Goal: Task Accomplishment & Management: Complete application form

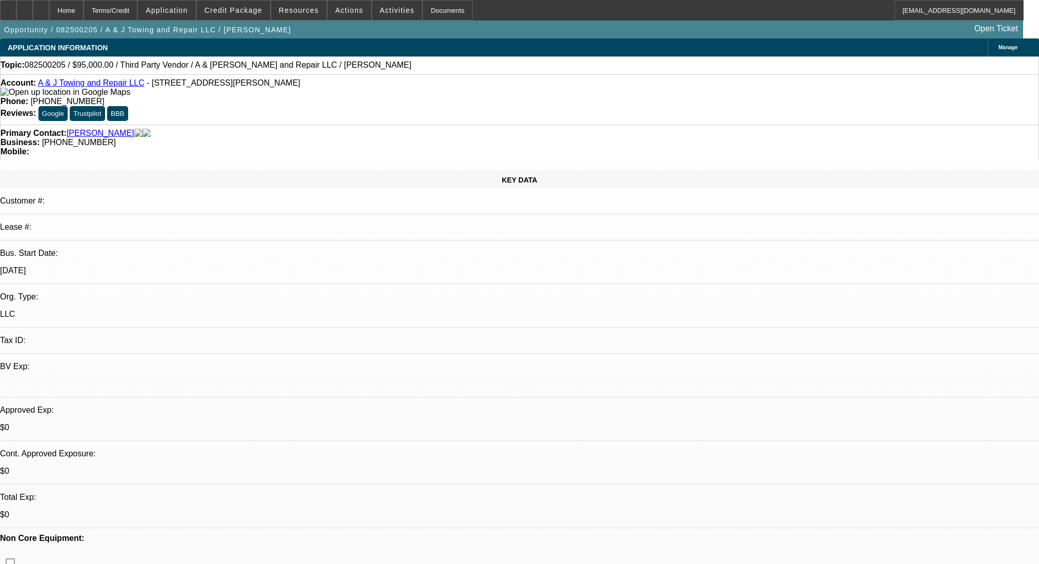
select select "0"
select select "2"
select select "0.1"
select select "4"
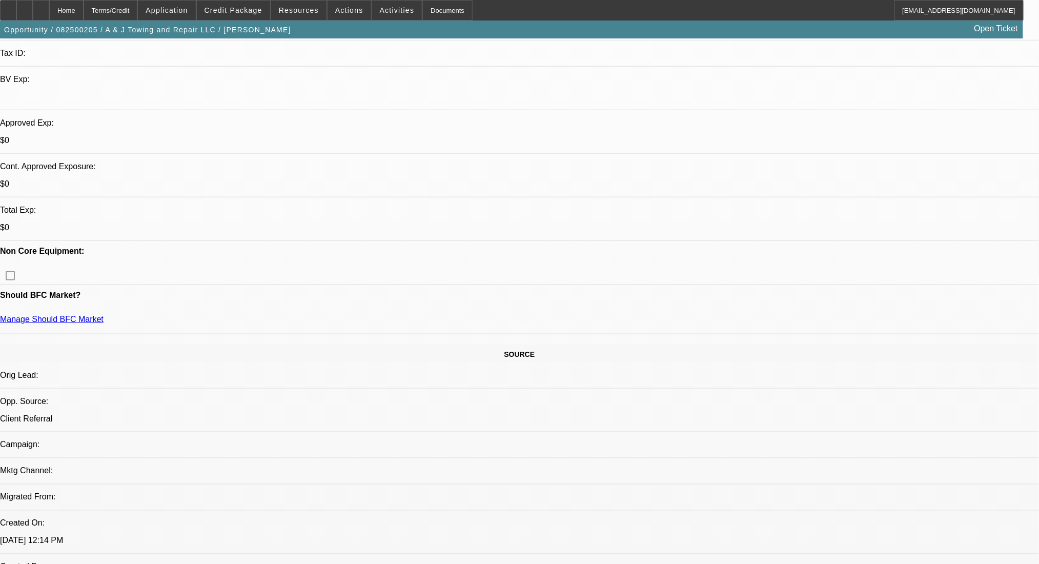
scroll to position [112, 0]
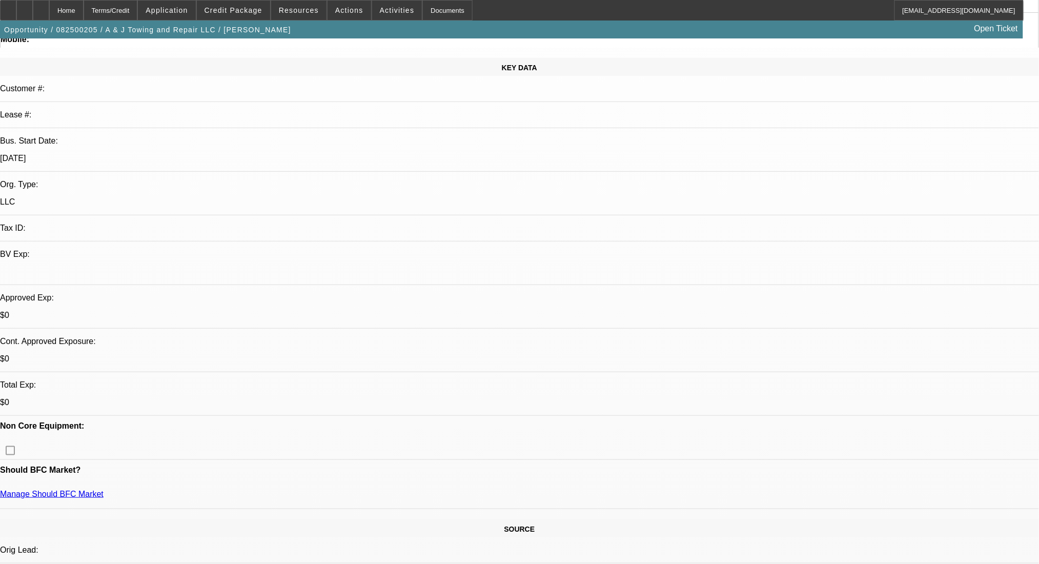
click at [138, 12] on div "Terms/Credit" at bounding box center [111, 10] width 54 height 21
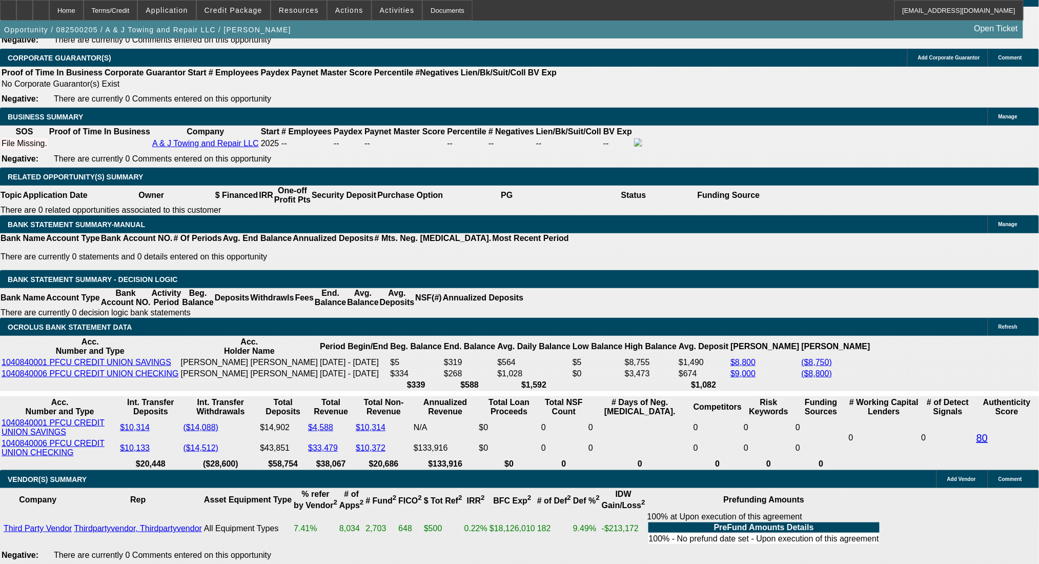
click at [33, 11] on div at bounding box center [24, 10] width 16 height 21
select select "0.15"
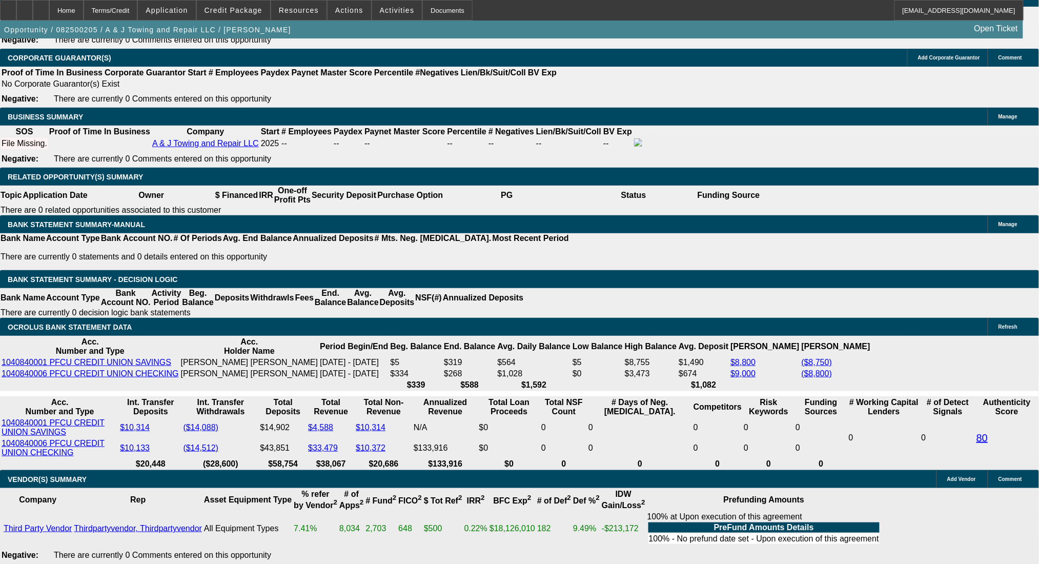
drag, startPoint x: 187, startPoint y: 245, endPoint x: 322, endPoint y: 260, distance: 136.7
type input "$15,000.00"
click at [205, 216] on body "Home Terms/Credit Application Credit Package Resources Actions Activities Docum…" at bounding box center [519, 352] width 1039 height 3685
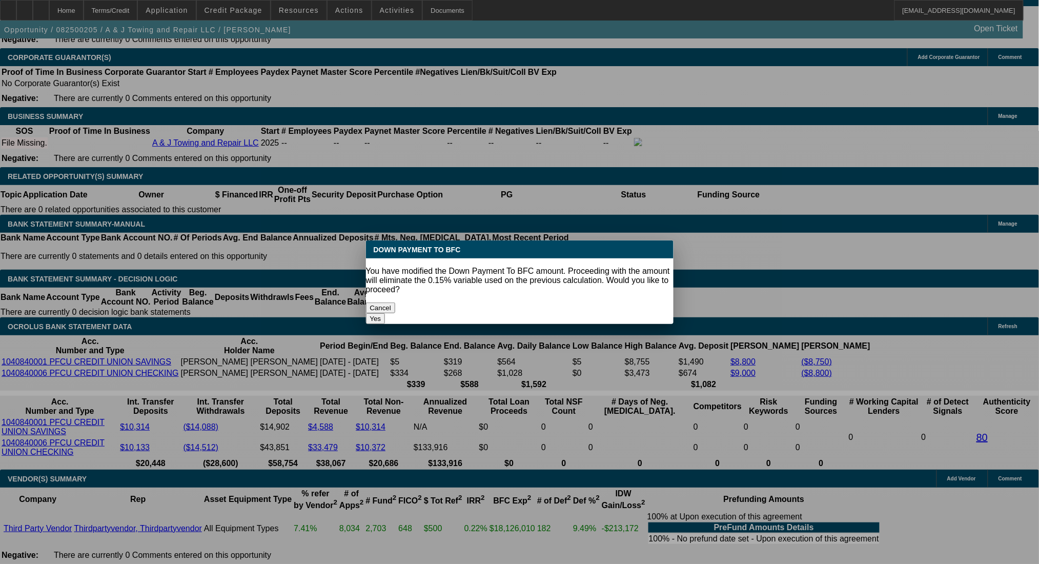
scroll to position [0, 0]
drag, startPoint x: 204, startPoint y: 216, endPoint x: 228, endPoint y: 180, distance: 42.5
click at [228, 180] on div at bounding box center [519, 282] width 1039 height 564
click at [386, 313] on button "Yes" at bounding box center [375, 318] width 19 height 11
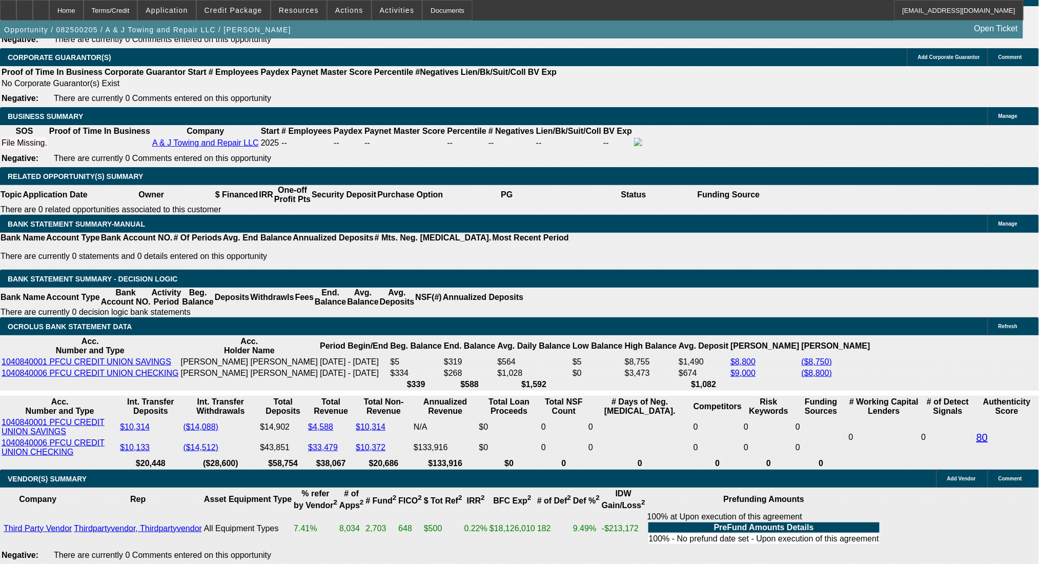
select select "0"
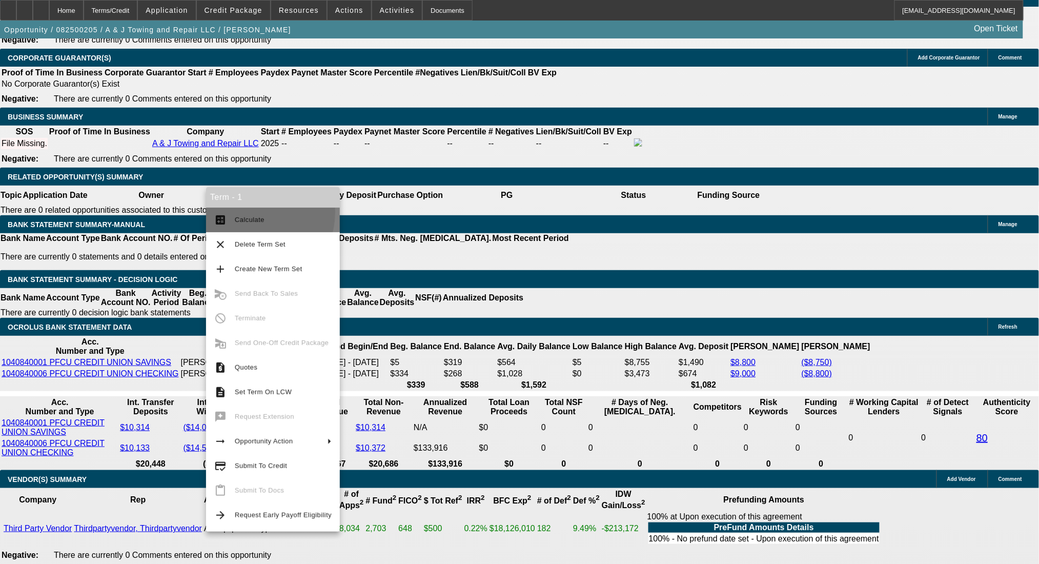
click at [248, 212] on button "calculate Calculate" at bounding box center [273, 220] width 134 height 25
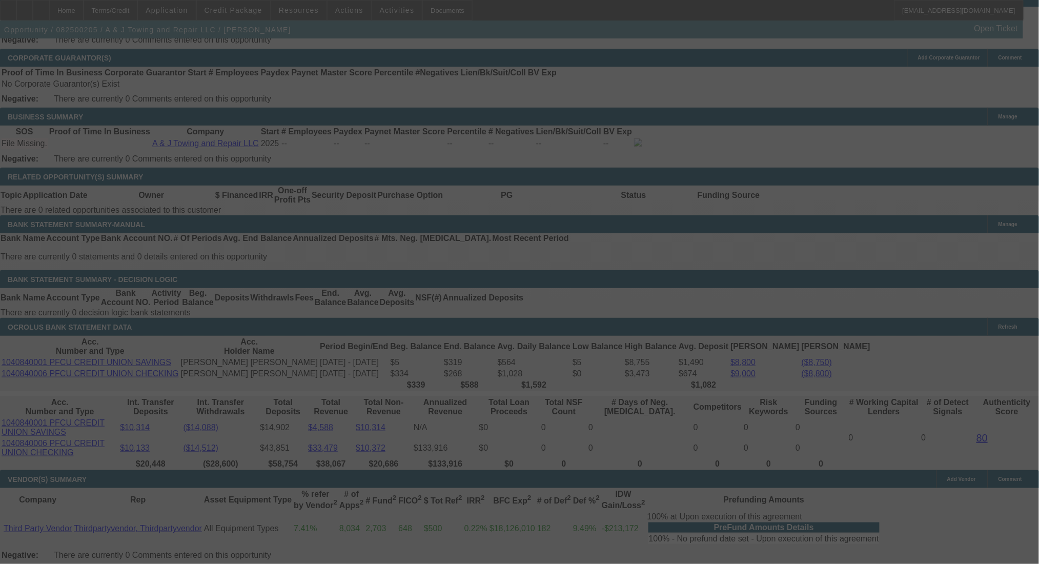
scroll to position [0, 0]
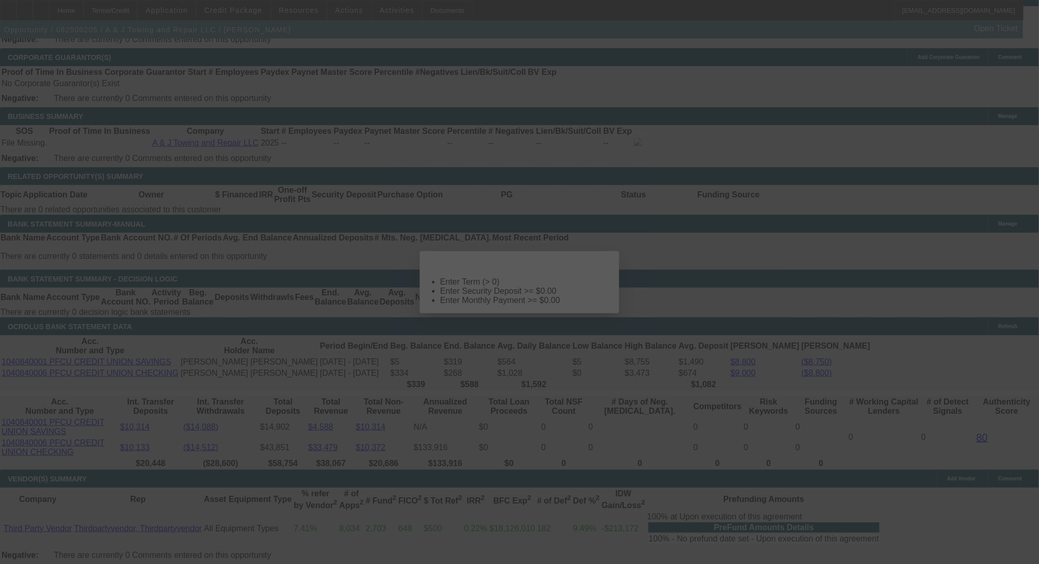
select select "0"
select select "2"
select select "0.1"
select select "4"
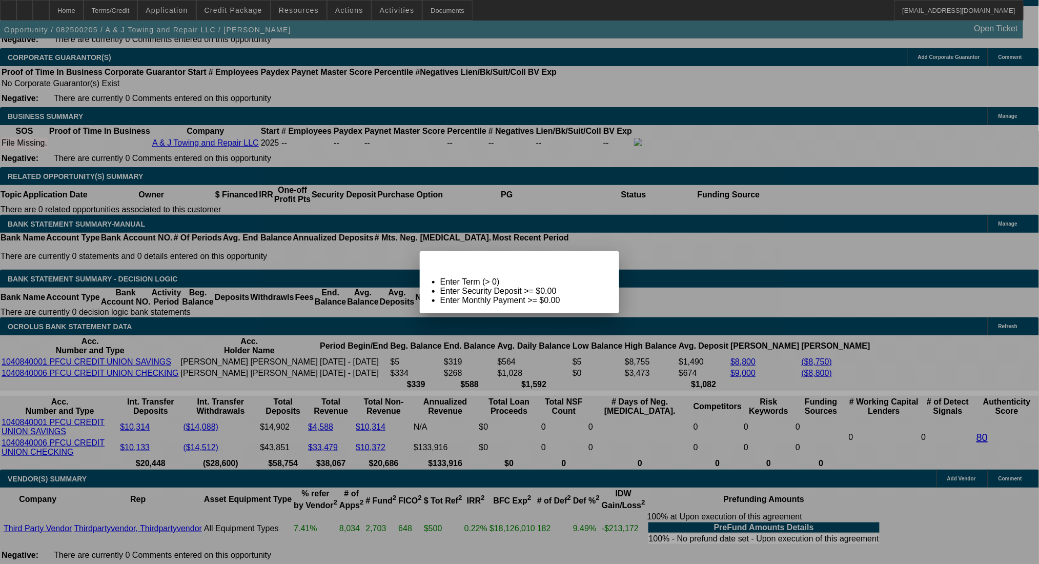
click at [597, 263] on div "Close" at bounding box center [608, 257] width 23 height 12
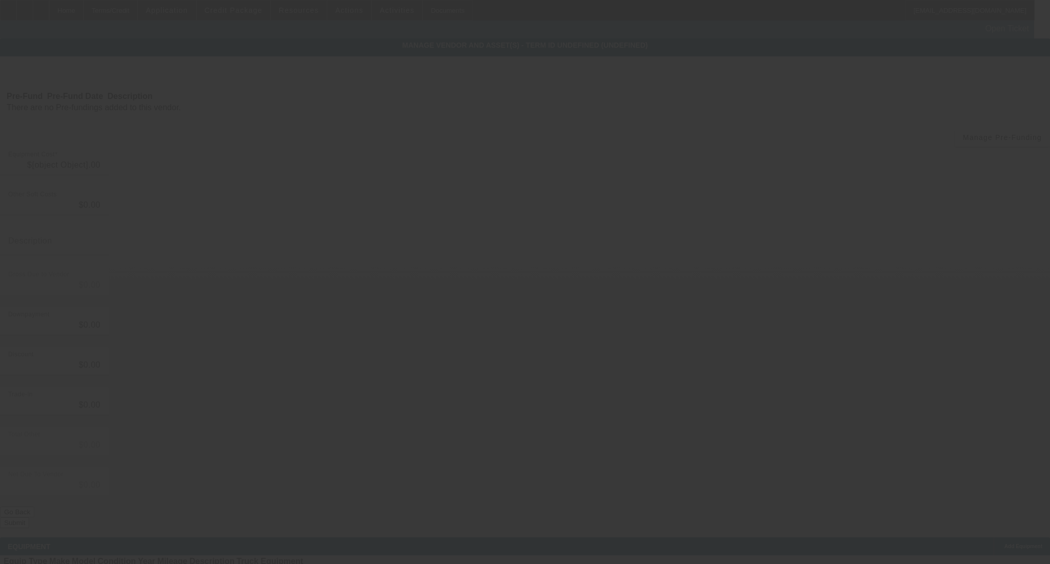
type input "$95,000.00"
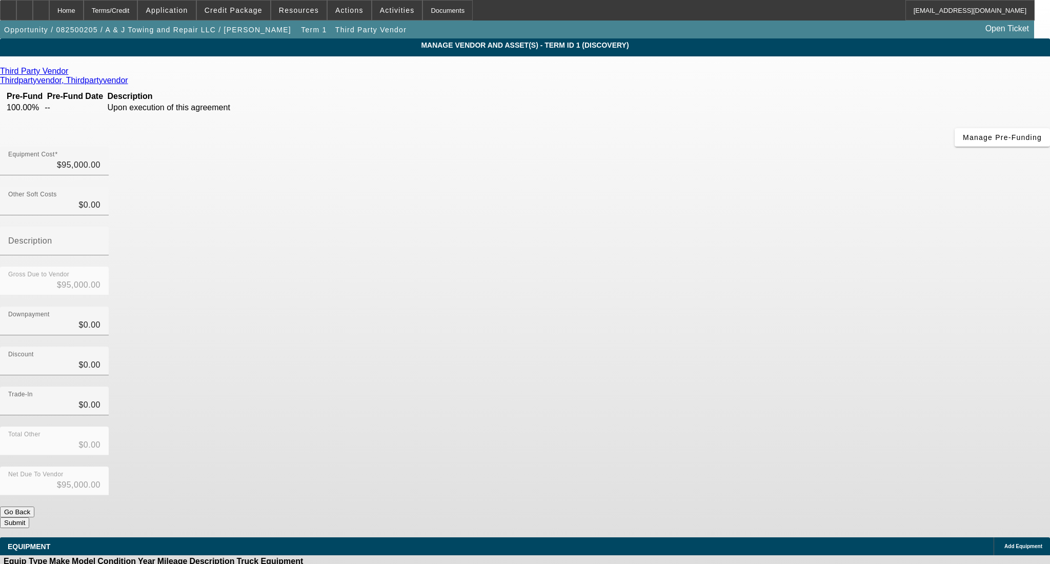
click at [1004, 543] on span "Add Equipment" at bounding box center [1023, 546] width 38 height 6
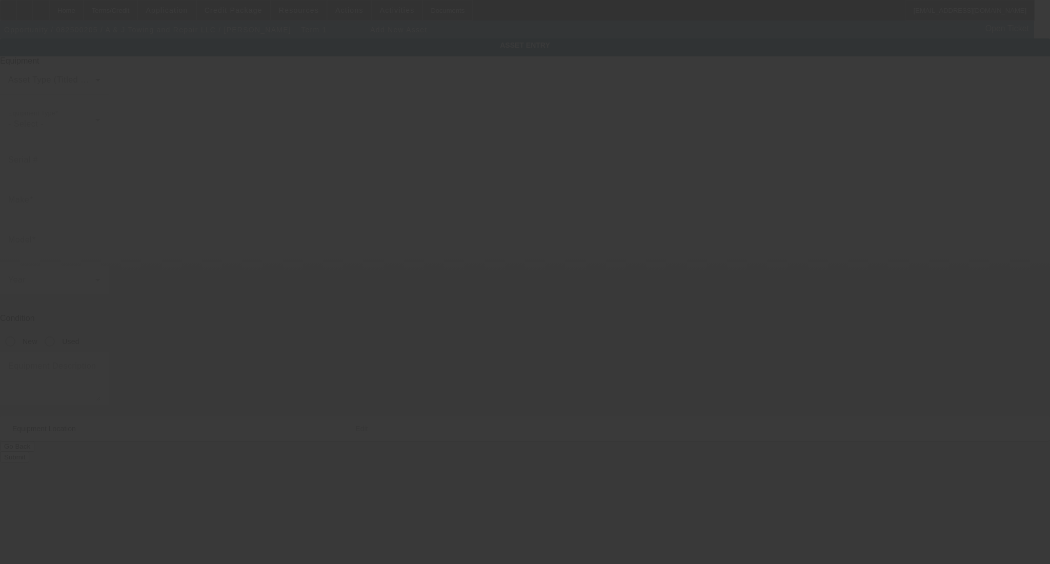
type input "5096 Velte Rd"
type input "Woodland"
type input "48897"
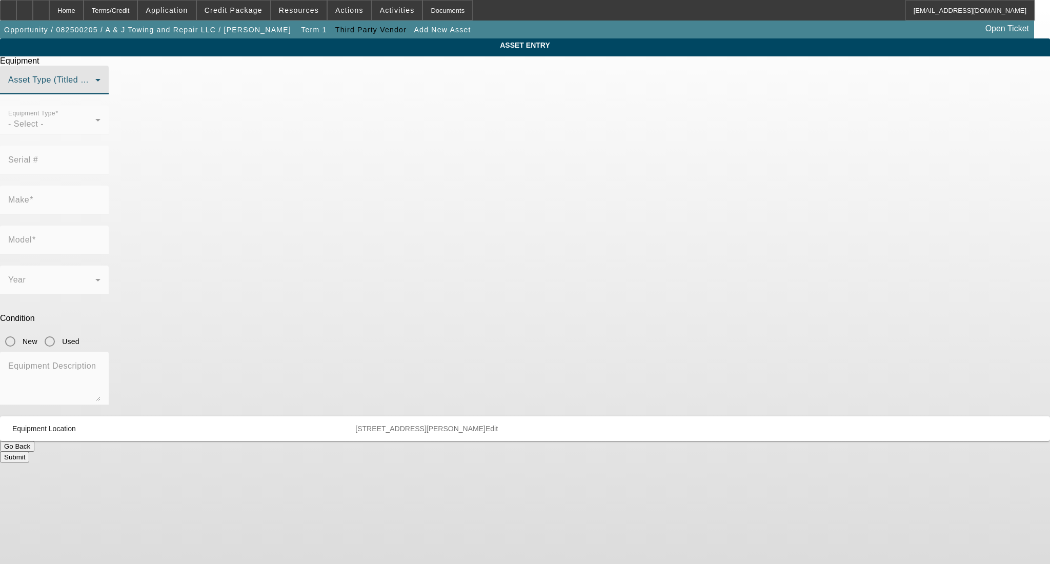
click at [95, 90] on span at bounding box center [51, 84] width 87 height 12
click at [436, 178] on span "Title Vehicle Asset" at bounding box center [427, 180] width 71 height 12
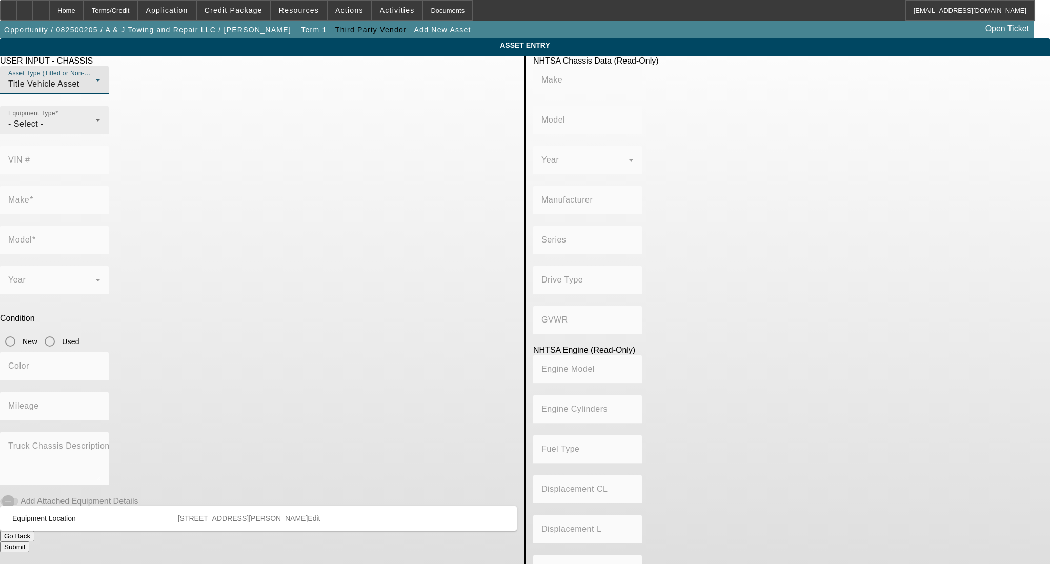
click at [100, 134] on div "Equipment Type - Select -" at bounding box center [54, 120] width 92 height 29
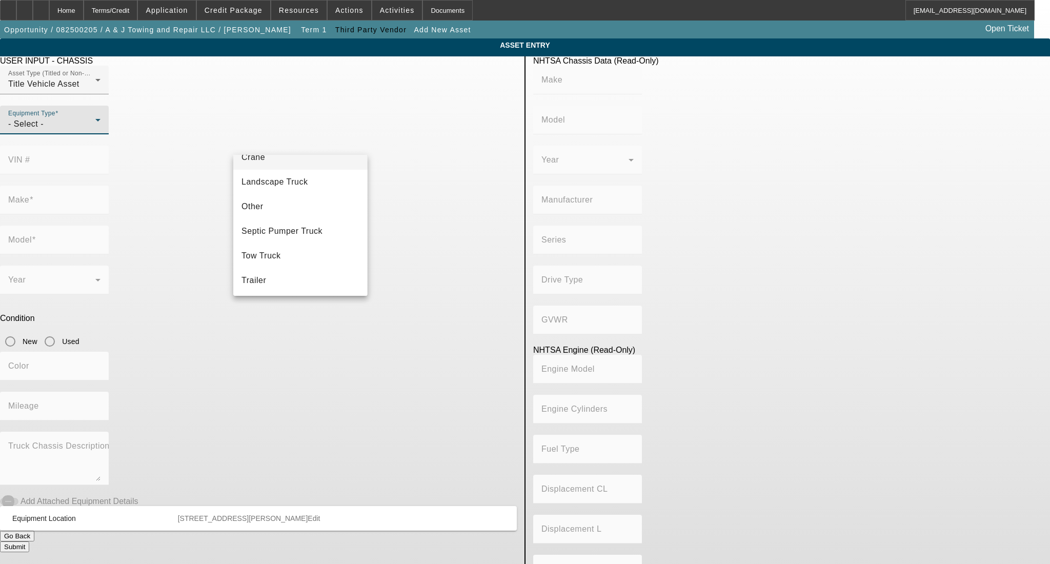
scroll to position [113, 0]
click at [292, 254] on mat-option "Tow Truck" at bounding box center [300, 255] width 134 height 25
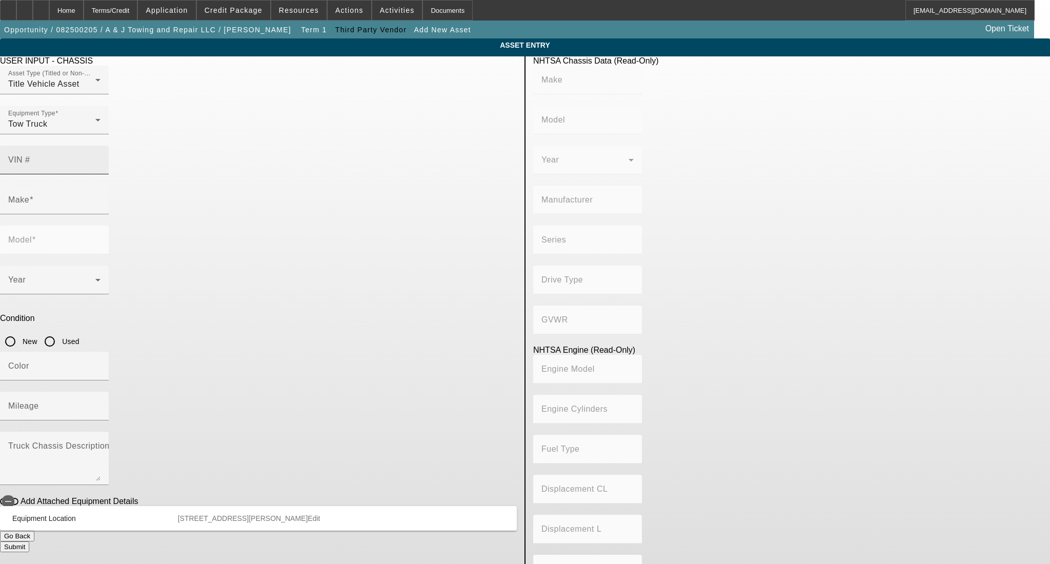
click at [100, 146] on div "VIN #" at bounding box center [54, 160] width 92 height 29
click at [100, 151] on div "VIN #" at bounding box center [54, 160] width 92 height 29
click at [100, 146] on div "VIN #" at bounding box center [54, 160] width 92 height 29
type input "3C7WRNFL20G619697"
type input "RAM"
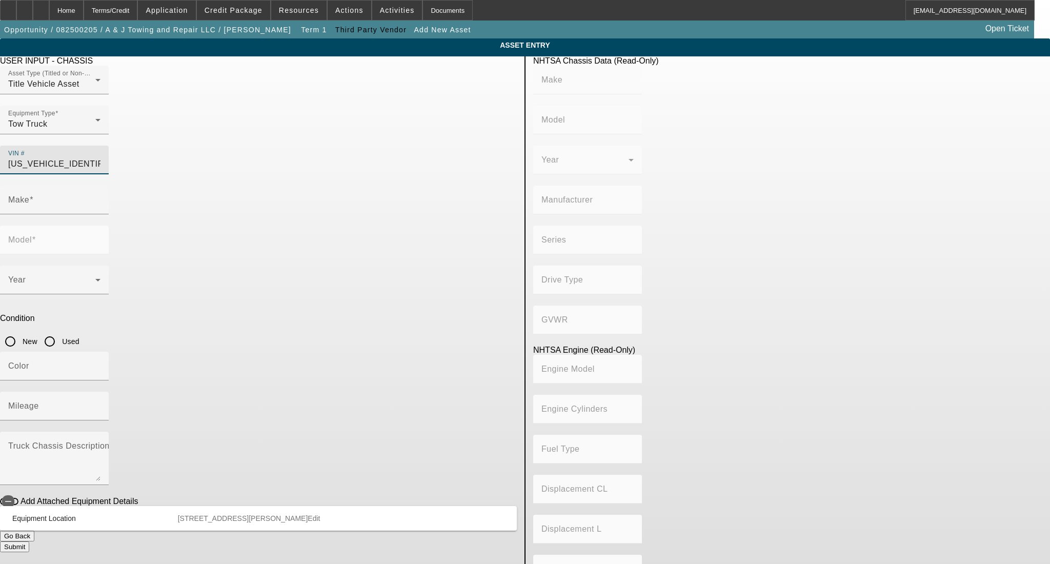
type input "5500"
type input "CHRYSLER DE MEXICO TOLUCA"
type input "DP"
type input "4WD/4-Wheel Drive/4x4"
type input "Class 5: 16,001 - 19,500 lb (7,258 - 8,845 kg)"
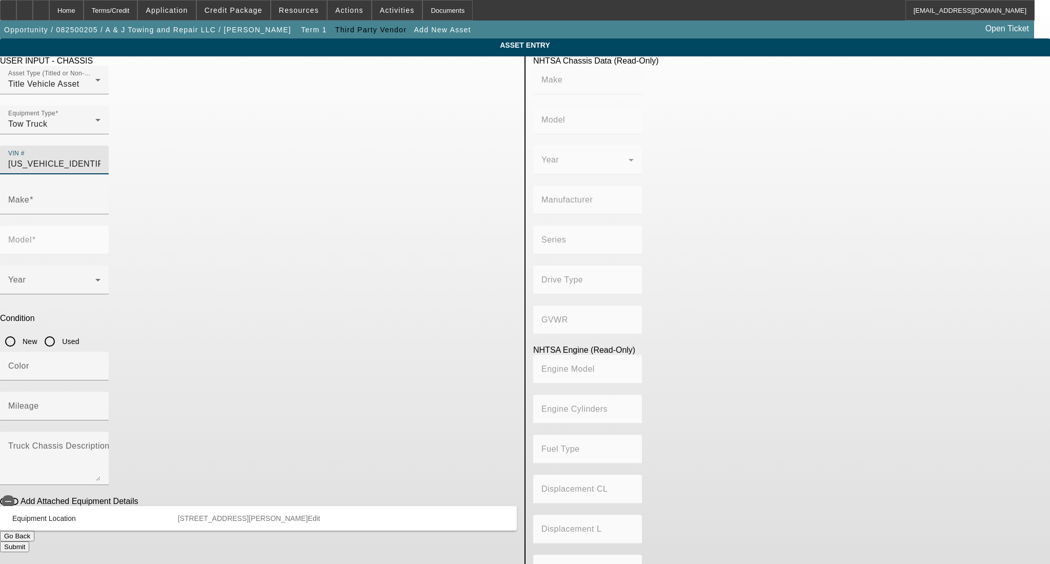
type input "6"
type input "Diesel"
type input "408.85908543470"
type input "6.7"
type input "RAM"
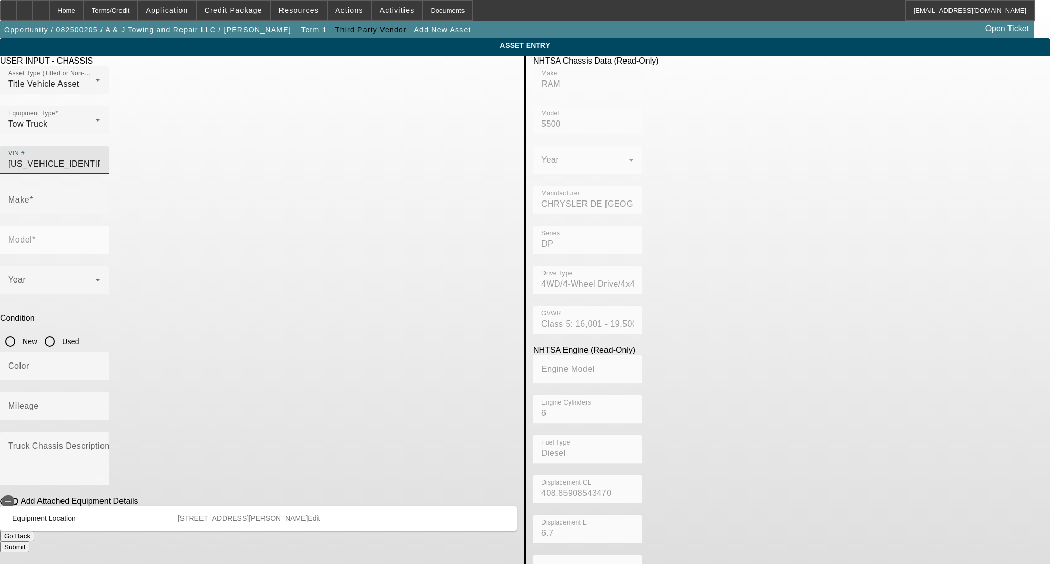
type input "5500"
type input "3C7WRNFL20G619697"
click at [196, 163] on app-asset-collateral-manage "ASSET ENTRY USER INPUT - CHASSIS Asset Type (Titled or Non-Titled) Title Vehicl…" at bounding box center [525, 322] width 1050 height 569
type input "RAM"
type input "5500"
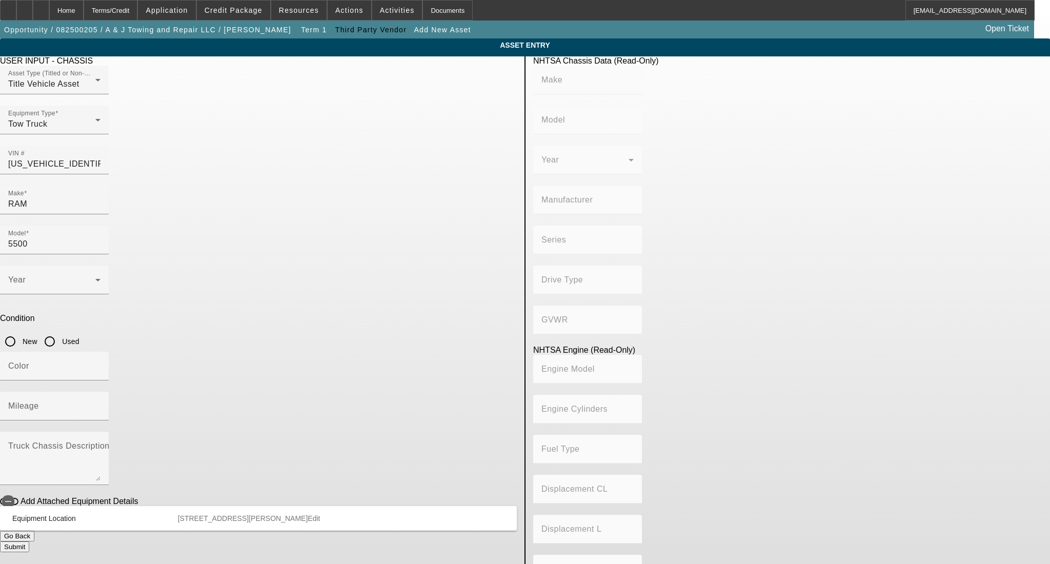
type input "CHRYSLER DE MEXICO TOLUCA"
type input "DP"
type input "4WD/4-Wheel Drive/4x4"
type input "Class 5: 16,001 - 19,500 lb (7,258 - 8,845 kg)"
type input "6"
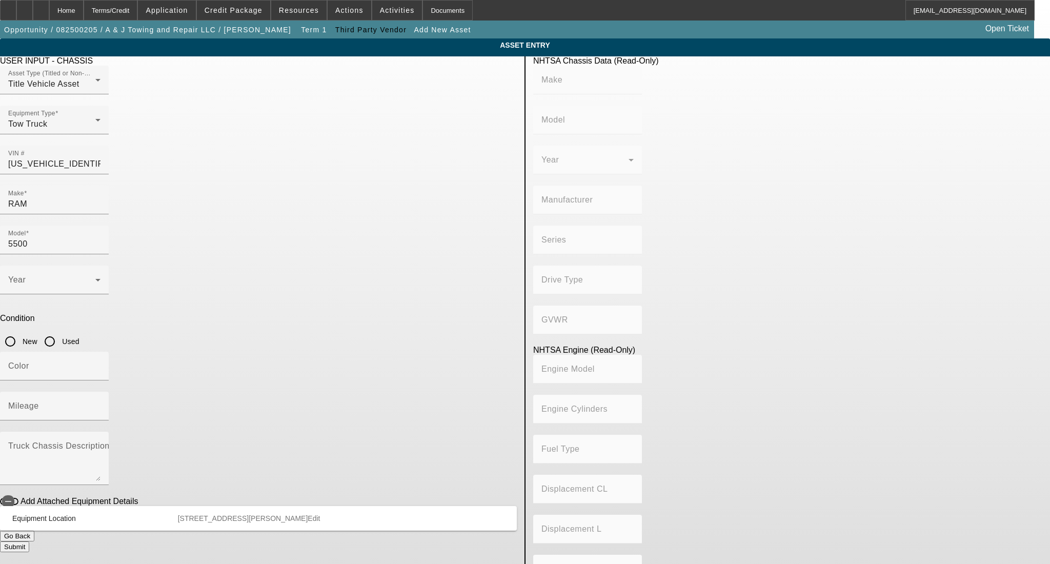
type input "Diesel"
type input "408.85908543470"
type input "6.7"
click at [60, 331] on input "Used" at bounding box center [49, 341] width 21 height 21
radio input "true"
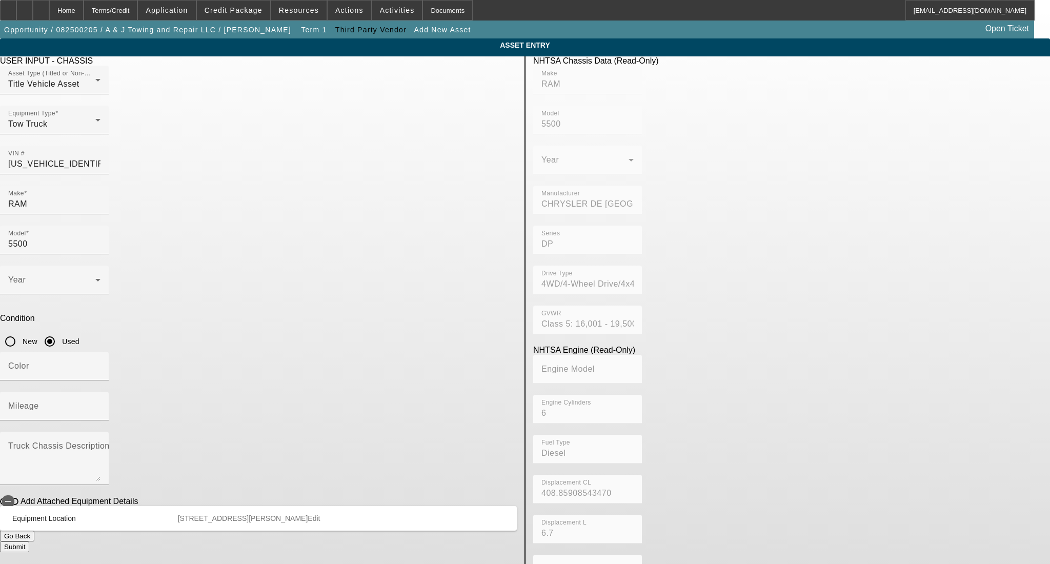
click at [128, 187] on app-asset-collateral-manage "ASSET ENTRY USER INPUT - CHASSIS Asset Type (Titled or Non-Titled) Title Vehicl…" at bounding box center [525, 322] width 1050 height 569
click at [100, 404] on input "Mileage" at bounding box center [54, 410] width 92 height 12
type input "114595"
click at [100, 352] on div "Color" at bounding box center [54, 366] width 92 height 29
type input "BLck"
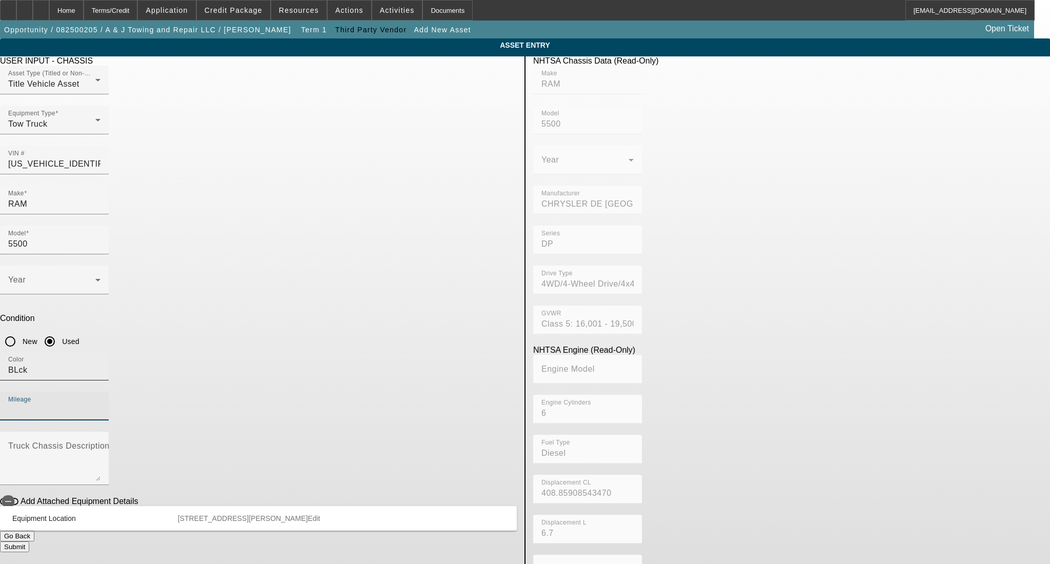
drag, startPoint x: 294, startPoint y: 261, endPoint x: 290, endPoint y: 267, distance: 7.0
click at [100, 364] on input "BLck" at bounding box center [54, 370] width 92 height 12
type input "BLACK"
click at [39, 401] on mat-label "Mileage" at bounding box center [23, 405] width 31 height 9
click at [100, 404] on input "Mileage" at bounding box center [54, 410] width 92 height 12
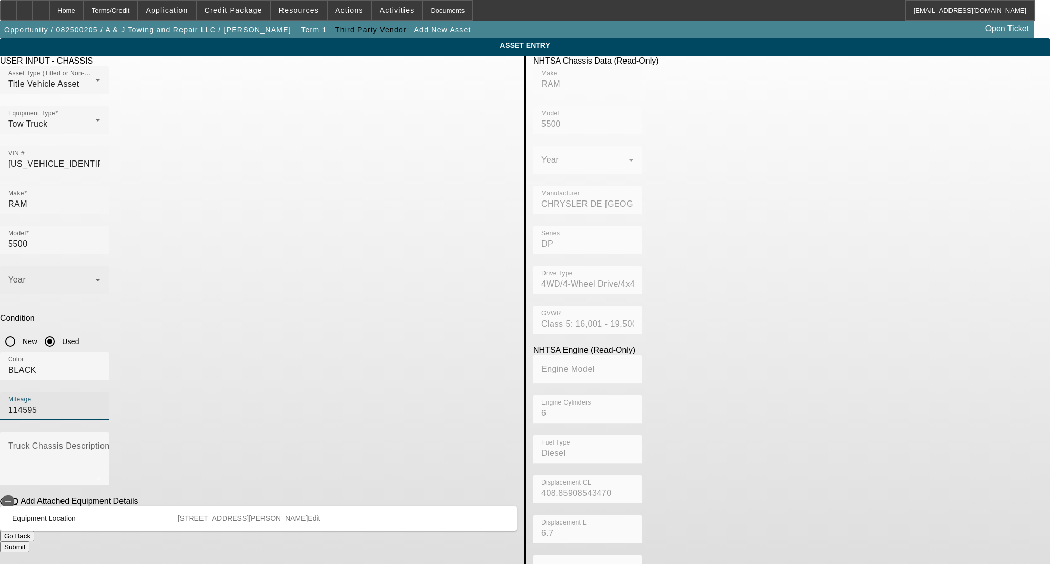
type input "114595"
click at [95, 278] on span at bounding box center [51, 284] width 87 height 12
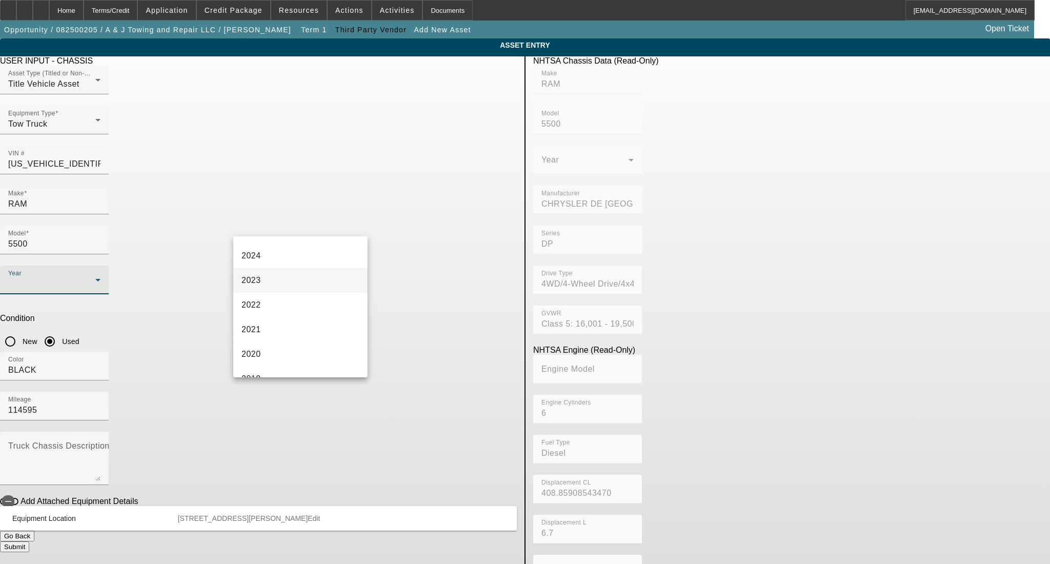
scroll to position [136, 0]
click at [280, 329] on mat-option "2019" at bounding box center [300, 338] width 134 height 25
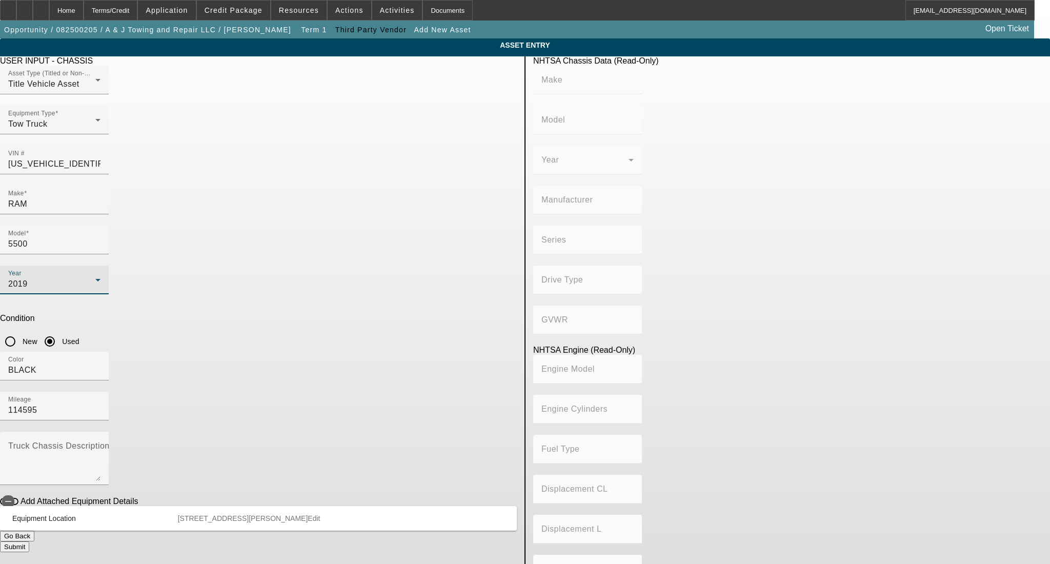
type input "RAM"
type input "5500"
type input "CHRYSLER DE MEXICO TOLUCA"
type input "DP"
type input "4WD/4-Wheel Drive/4x4"
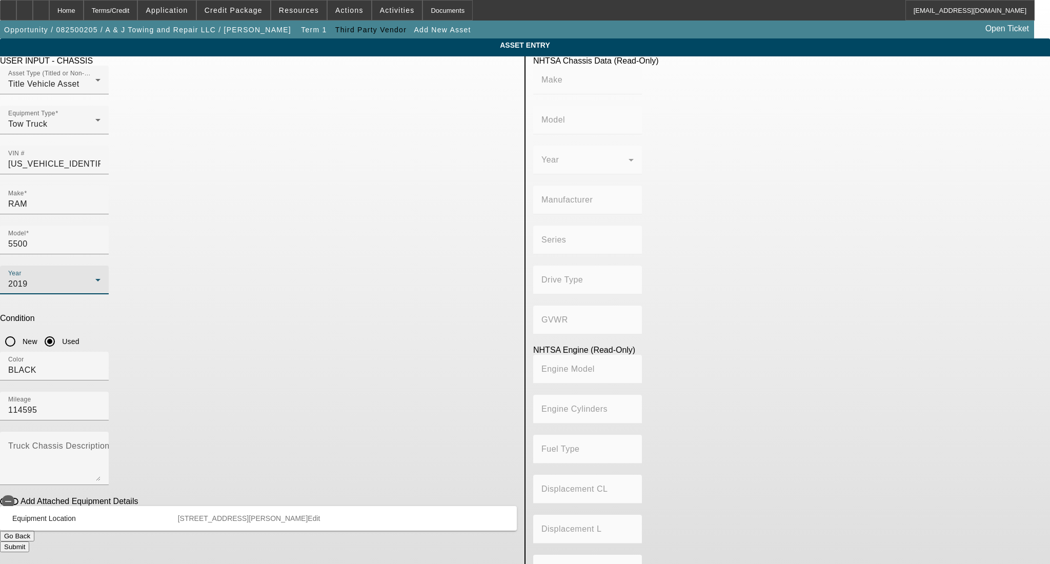
type input "Class 5: 16,001 - 19,500 lb (7,258 - 8,845 kg)"
type input "6"
type input "Diesel"
type input "408.85908543470"
type input "6.7"
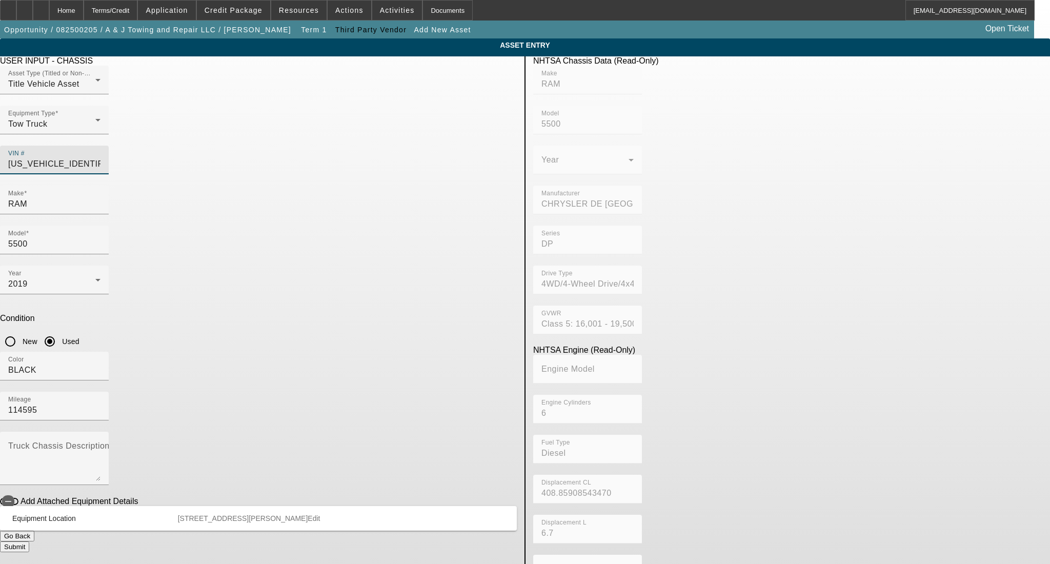
click at [100, 158] on input "3C7WRNFL20G619697" at bounding box center [54, 164] width 92 height 12
drag, startPoint x: 395, startPoint y: 147, endPoint x: 470, endPoint y: 155, distance: 75.3
click at [100, 158] on input "3C7WRNFL20G619697" at bounding box center [54, 164] width 92 height 12
type input "3C7WRNFL2G619697"
type input "3C7WRNFL2KG619697"
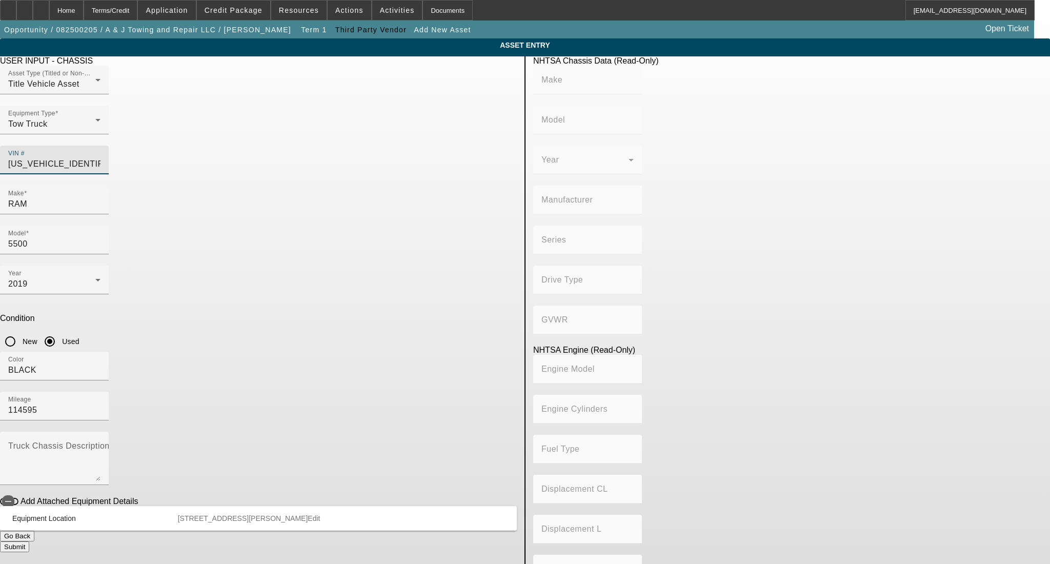
type input "RAM"
type input "5500"
type input "CHRYSLER DE MEXICO TOLUCA"
type input "4WD/4-Wheel Drive/4x4"
type input "Class 5: 16,001 - 19,500 lb (7,258 - 8,845 kg)"
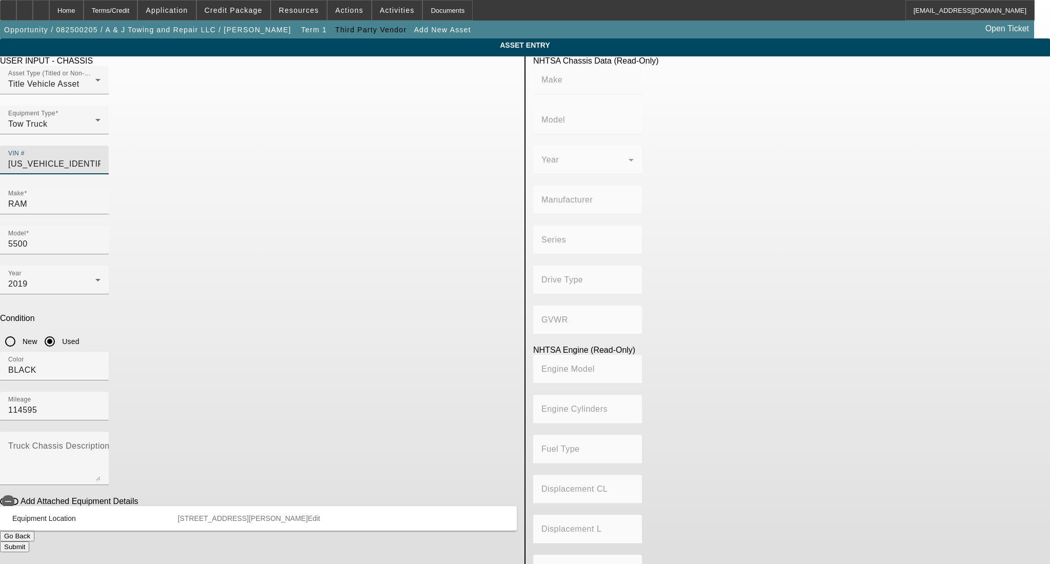
type input "6"
type input "Diesel"
type input "408.85908543470"
type input "6.7"
type input "3C7WRNFL2KG619697"
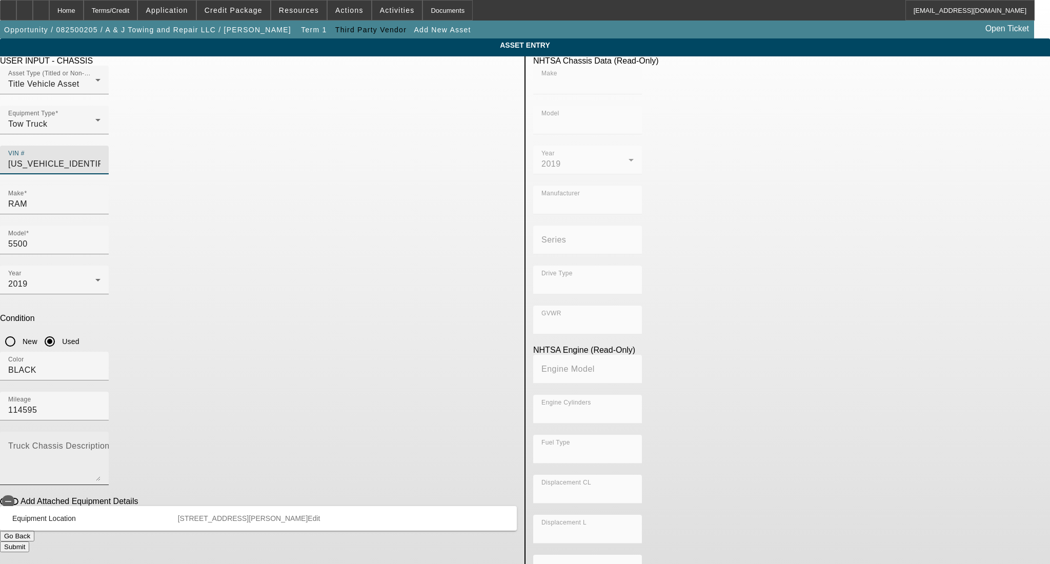
click at [100, 444] on textarea "Truck Chassis Description (Describe the truck chassis only)" at bounding box center [54, 462] width 92 height 37
type input "RAM"
type input "5500"
type input "CHRYSLER DE MEXICO TOLUCA"
type input "4WD/4-Wheel Drive/4x4"
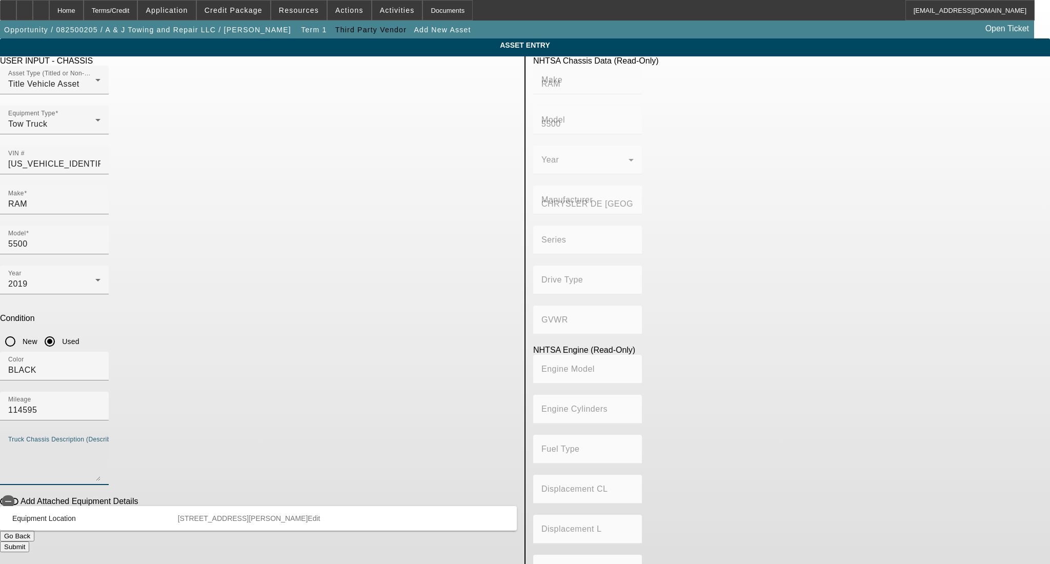
type input "Class 5: 16,001 - 19,500 lb (7,258 - 8,845 kg)"
type input "6"
type input "Diesel"
type input "408.85908543470"
type input "6.7"
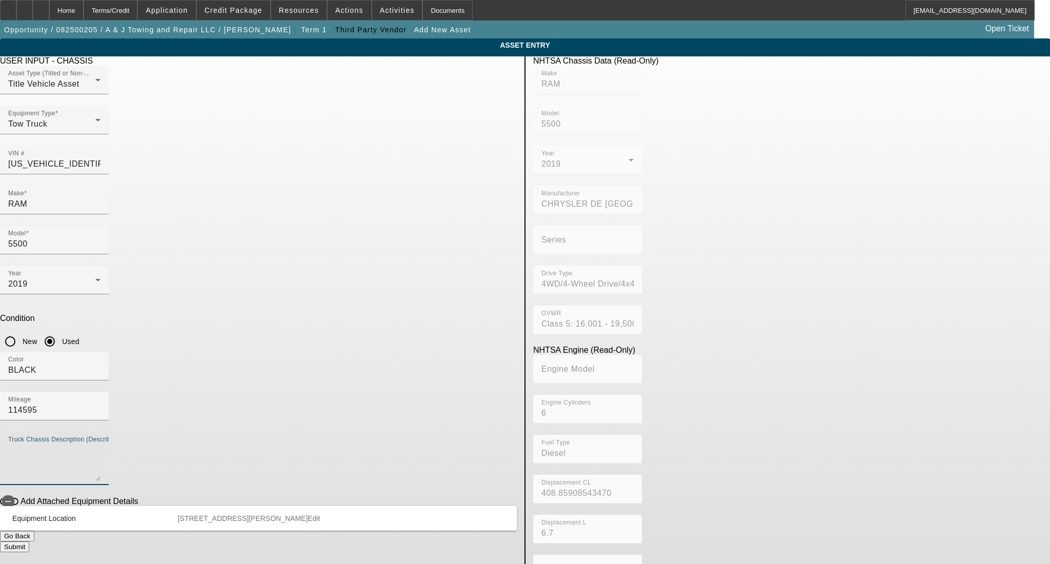
click at [100, 444] on textarea "Truck Chassis Description (Describe the truck chassis only)" at bounding box center [54, 462] width 92 height 37
type textarea "2065 Century Wrecker body"
click at [29, 541] on button "Submit" at bounding box center [14, 546] width 29 height 11
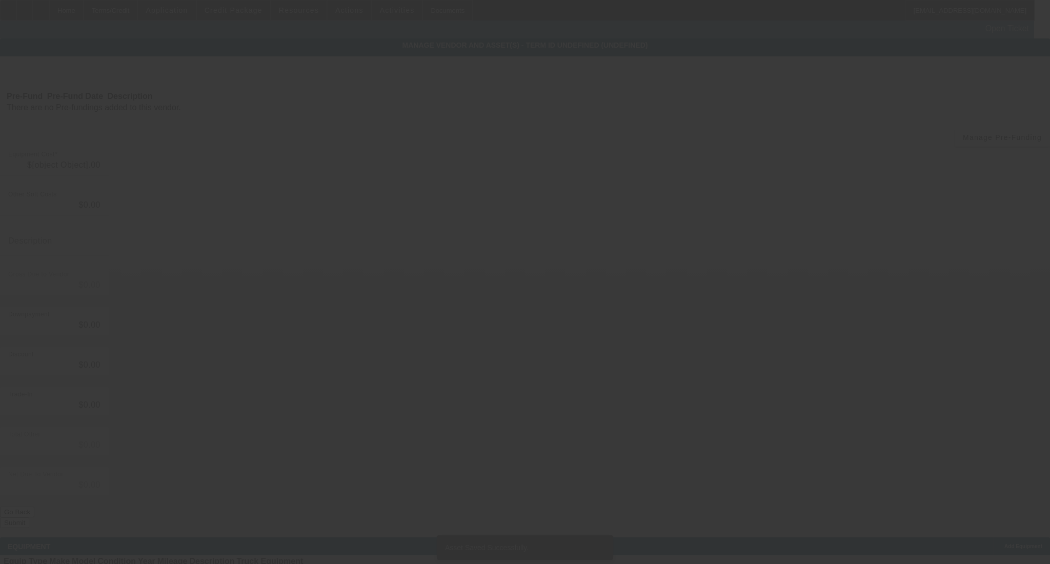
type input "$95,000.00"
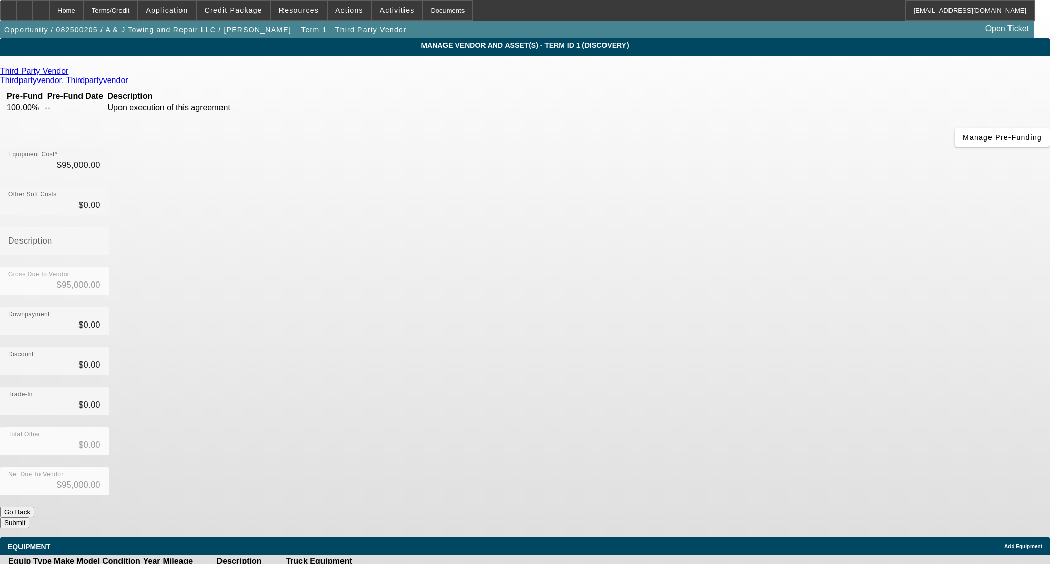
click at [29, 517] on button "Submit" at bounding box center [14, 522] width 29 height 11
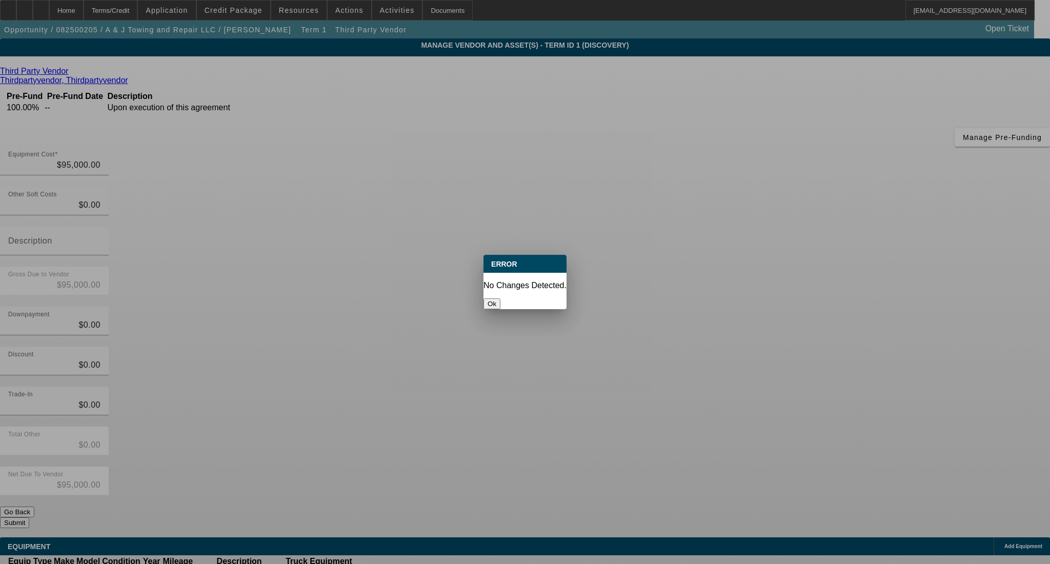
click at [500, 298] on button "Ok" at bounding box center [491, 303] width 17 height 11
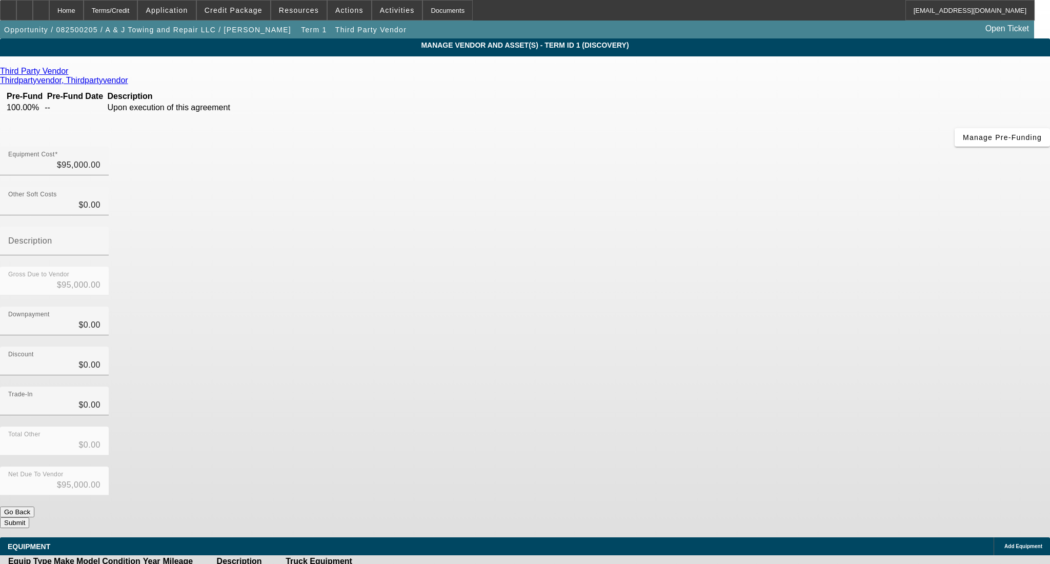
click at [29, 517] on button "Submit" at bounding box center [14, 522] width 29 height 11
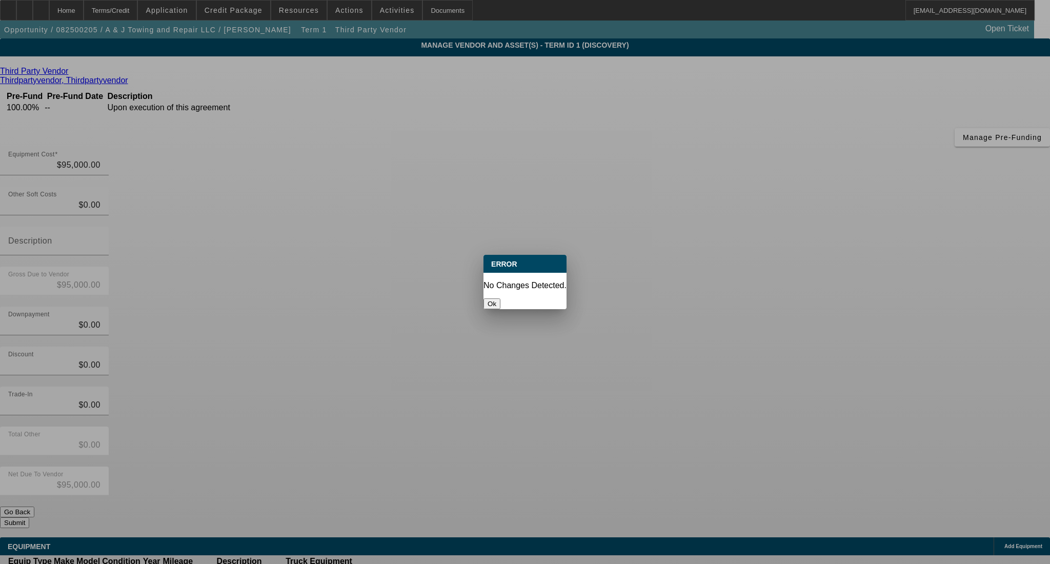
click at [500, 298] on button "Ok" at bounding box center [491, 303] width 17 height 11
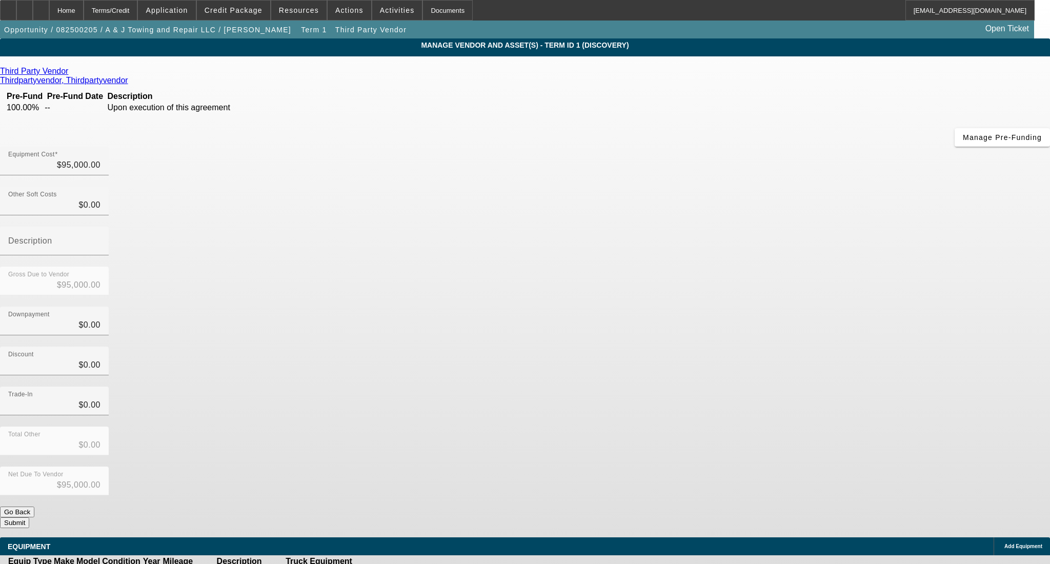
click at [745, 412] on form "Third Party Vendor Thirdpartyvendor, Thirdpartyvendor Pre-Fund Pre-Fund Date De…" at bounding box center [525, 323] width 1050 height 512
click at [29, 517] on button "Submit" at bounding box center [14, 522] width 29 height 11
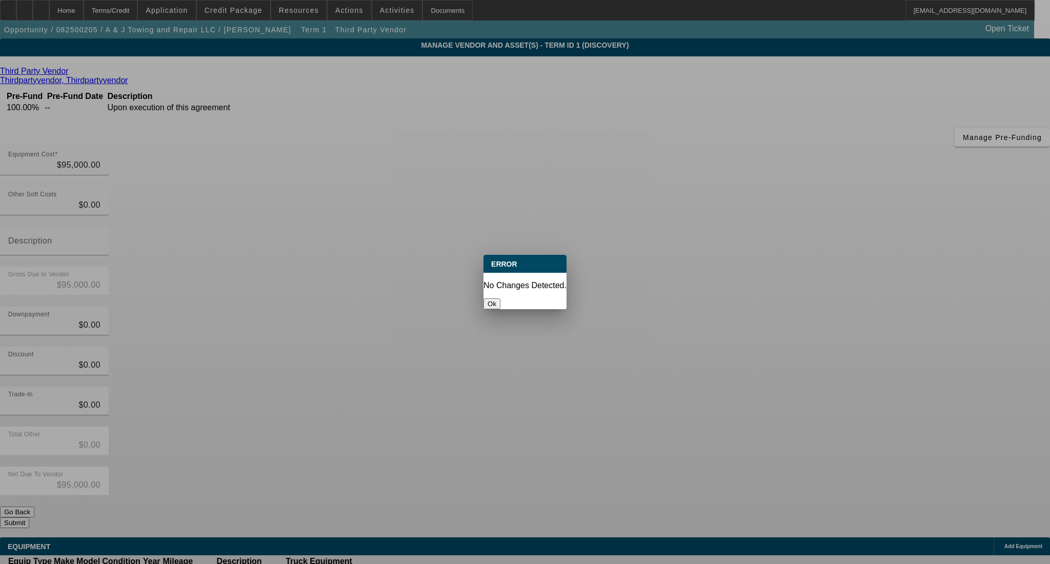
click at [506, 298] on div "Ok" at bounding box center [524, 303] width 83 height 11
click at [500, 298] on button "Ok" at bounding box center [491, 303] width 17 height 11
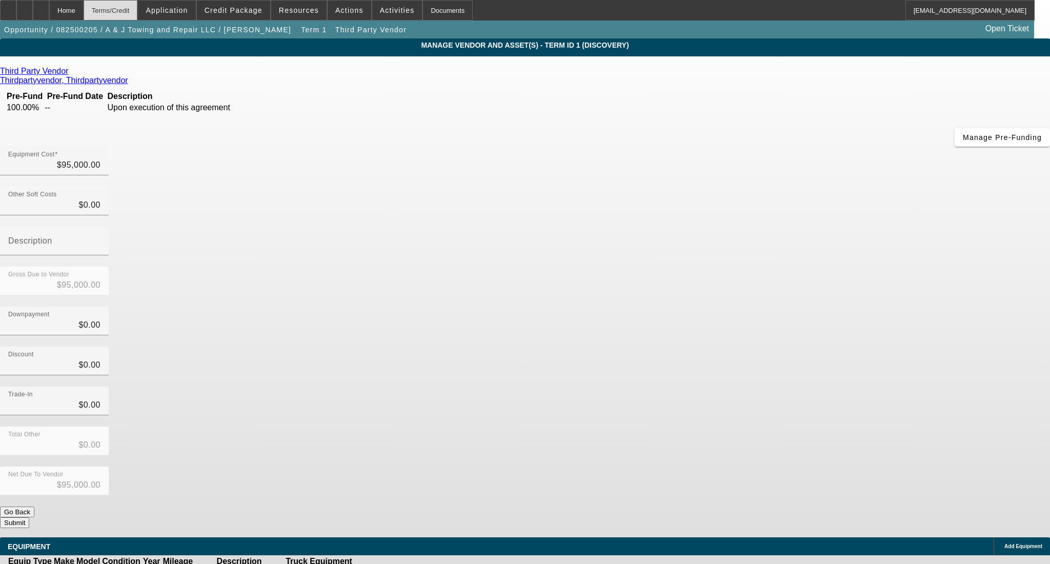
click at [124, 9] on div "Terms/Credit" at bounding box center [111, 10] width 54 height 21
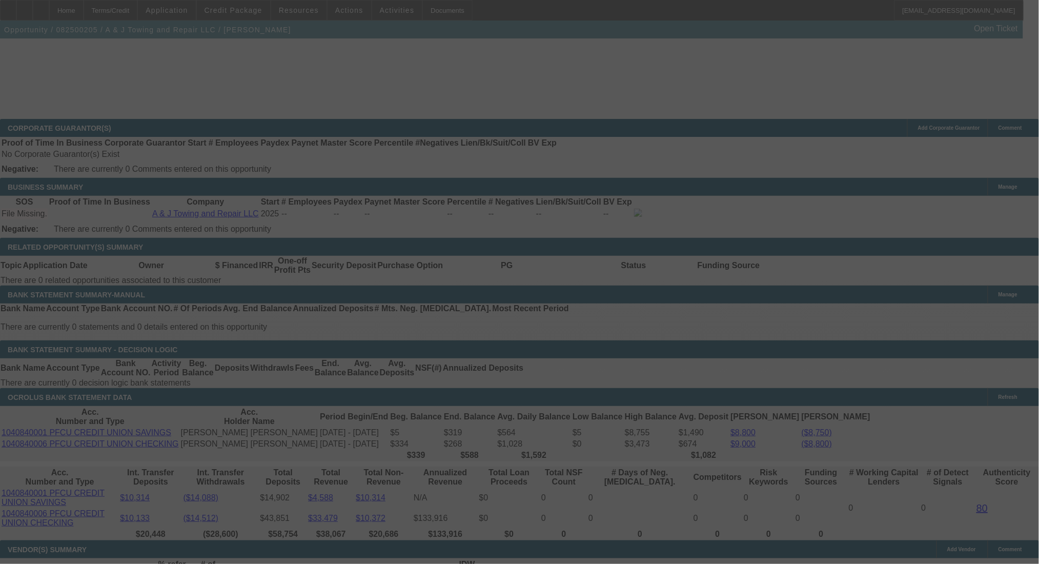
scroll to position [1459, 0]
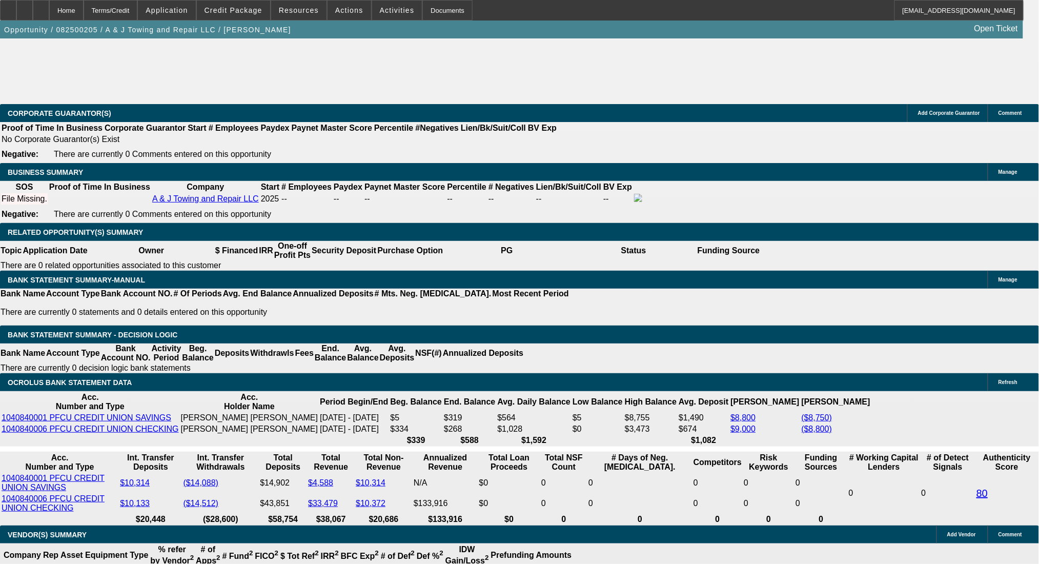
select select "0"
select select "2"
select select "0.1"
select select "4"
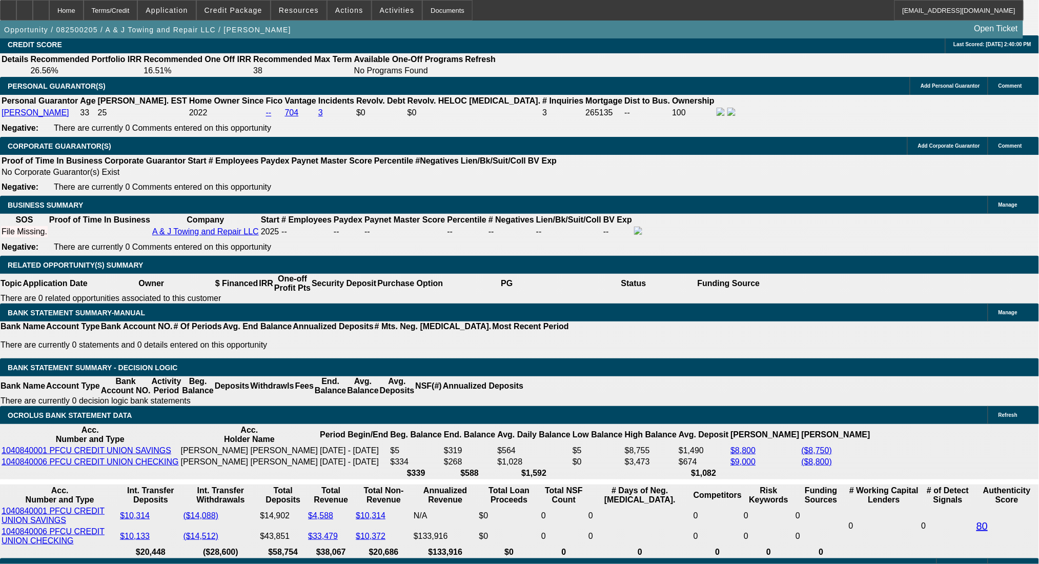
scroll to position [1545, 0]
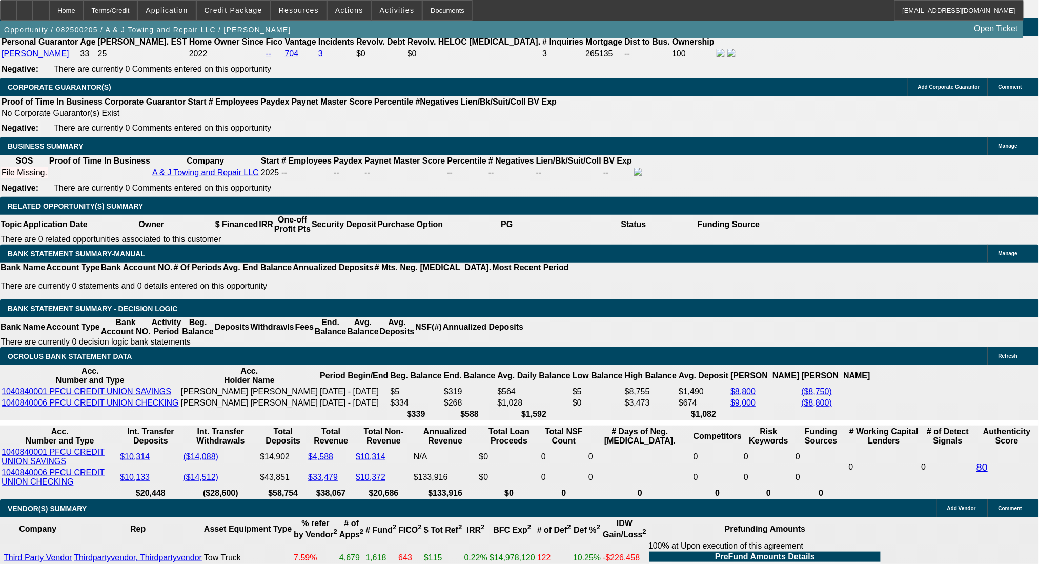
type input "42"
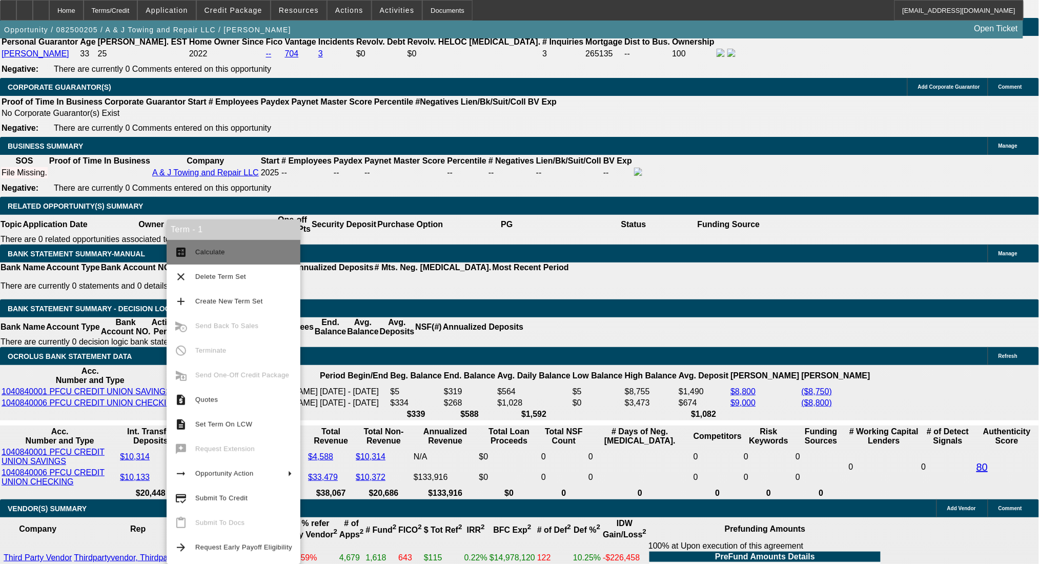
click at [225, 250] on span "Calculate" at bounding box center [243, 252] width 97 height 12
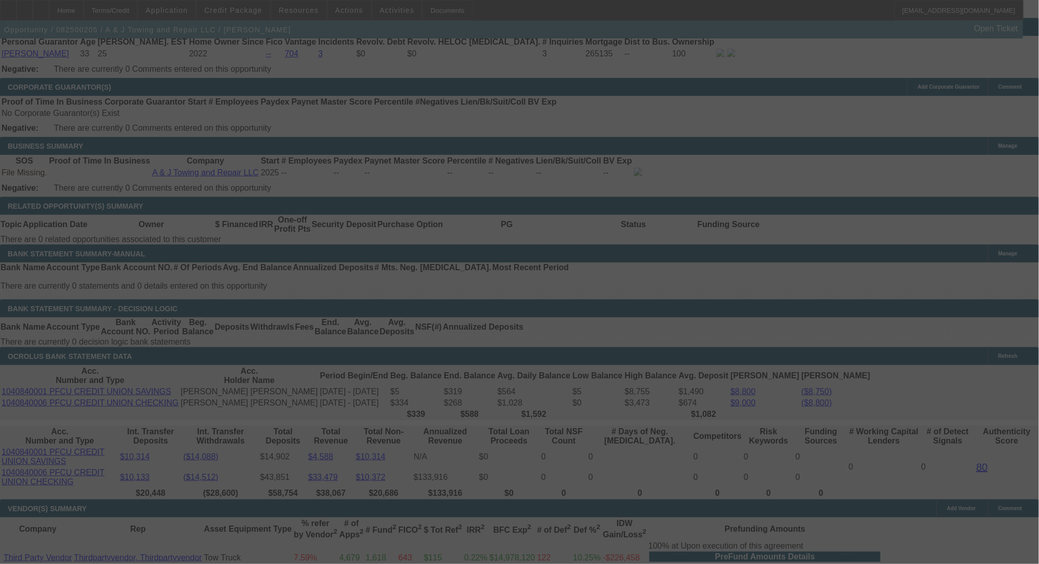
scroll to position [0, 0]
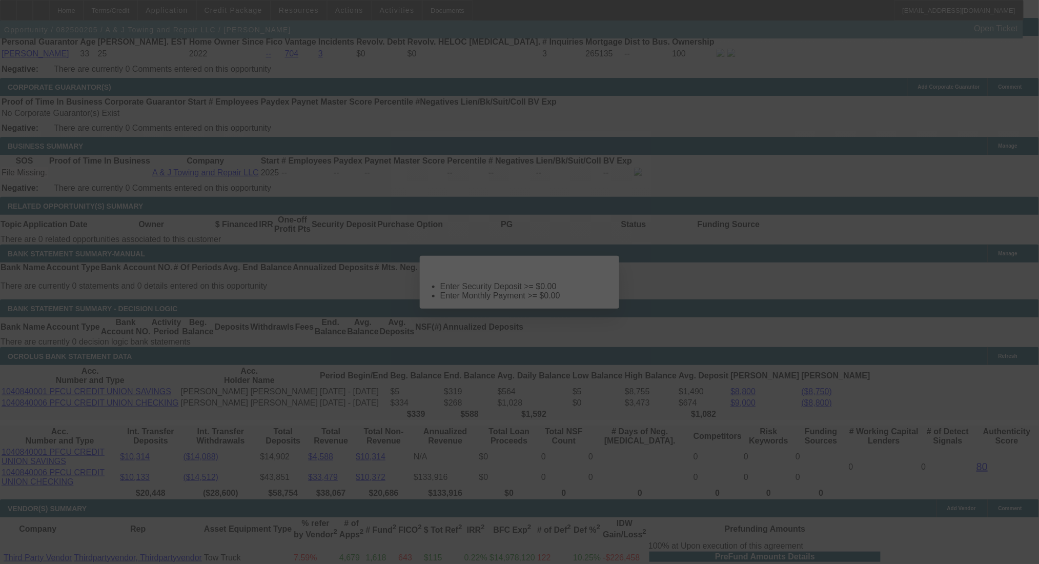
select select "0"
select select "2"
select select "0.1"
select select "4"
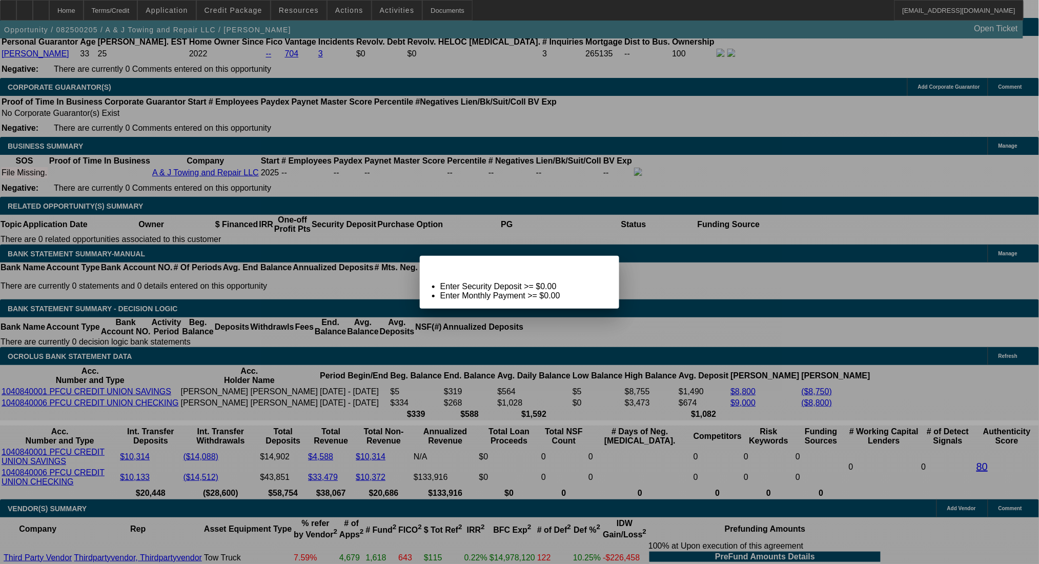
click at [601, 268] on div "Close" at bounding box center [608, 262] width 23 height 12
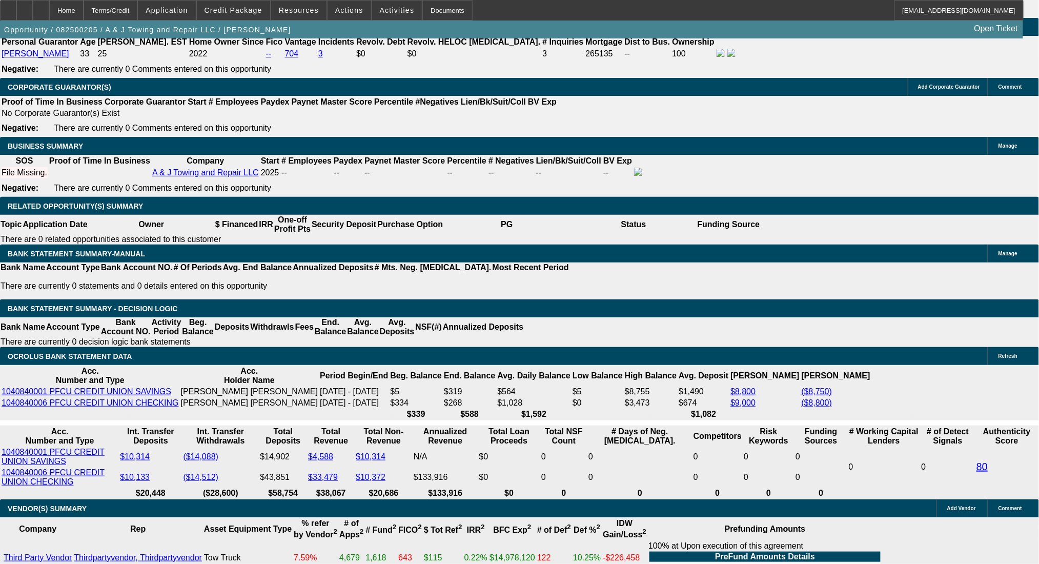
scroll to position [1545, 0]
type input "14"
type input "$1,939.08"
type input "$3,878.16"
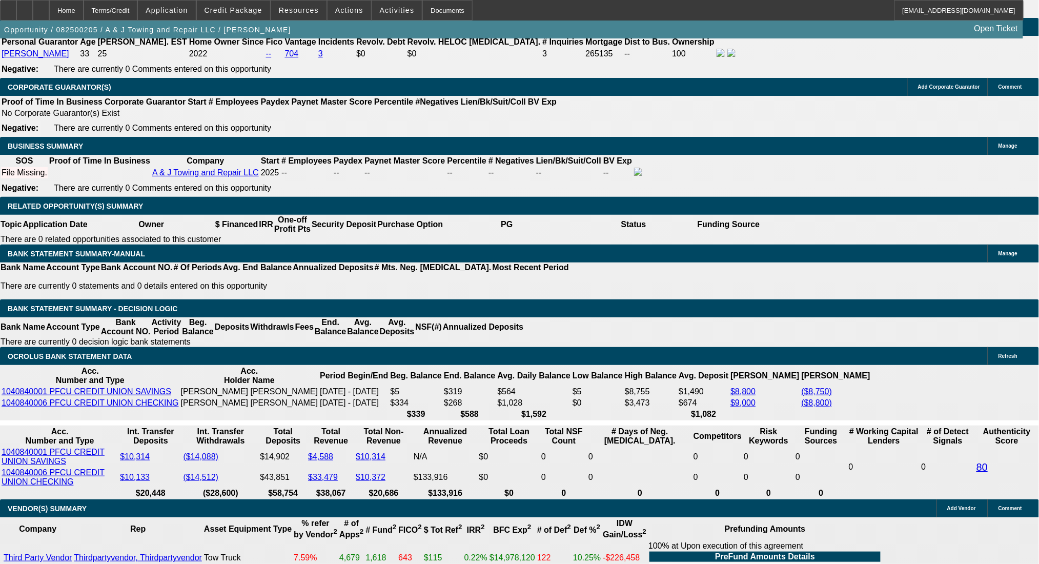
type input "$2,420.26"
type input "$4,840.52"
type input "14"
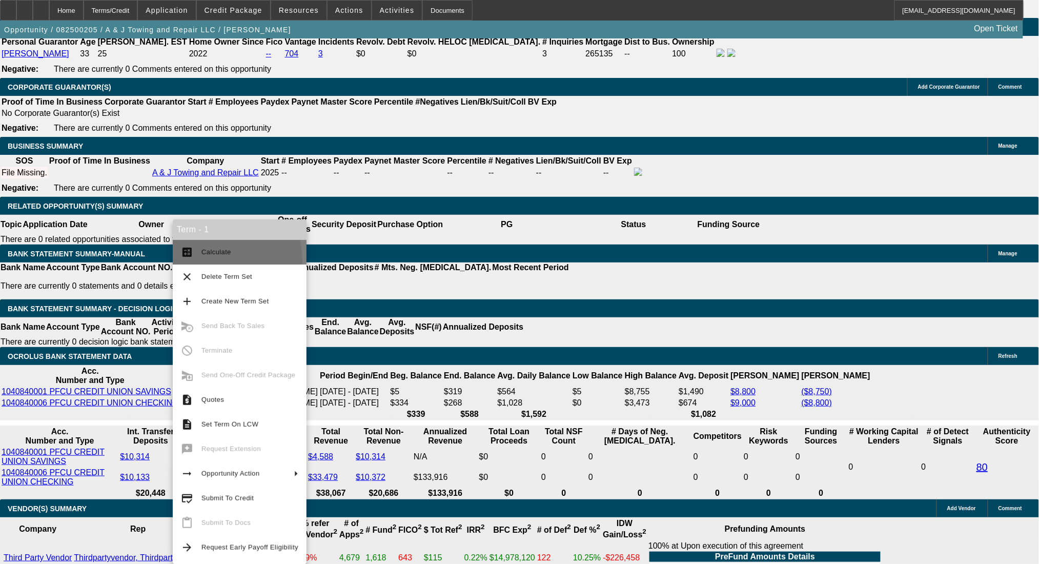
click at [208, 261] on button "calculate Calculate" at bounding box center [240, 252] width 134 height 25
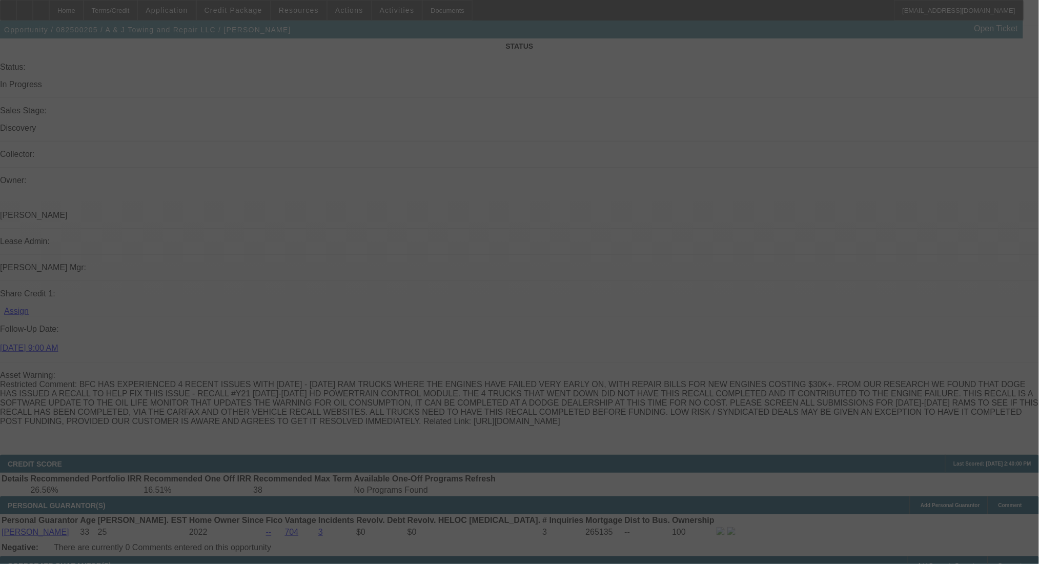
select select "0"
select select "2"
select select "0.1"
select select "4"
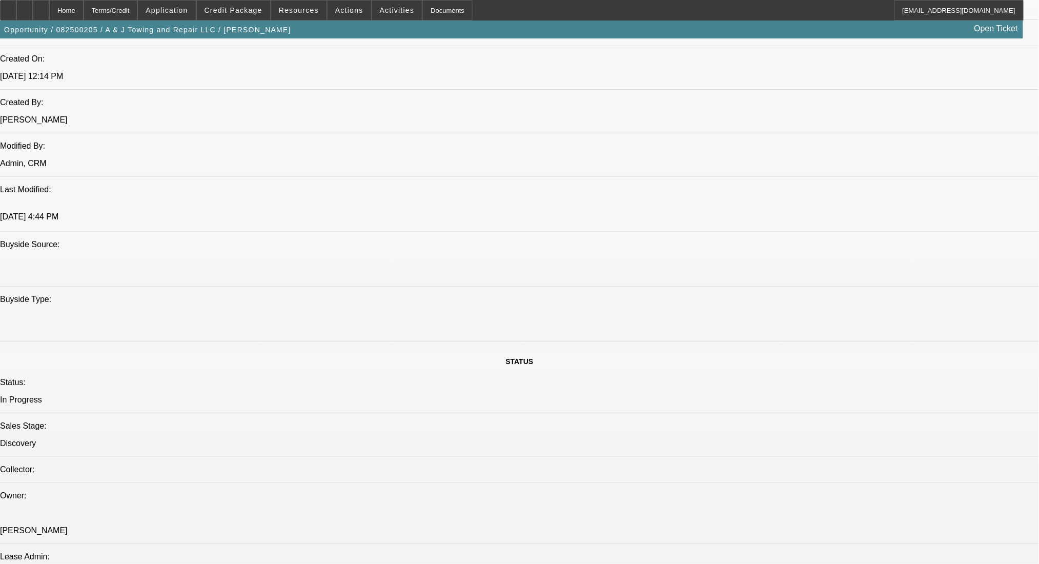
scroll to position [1162, 0]
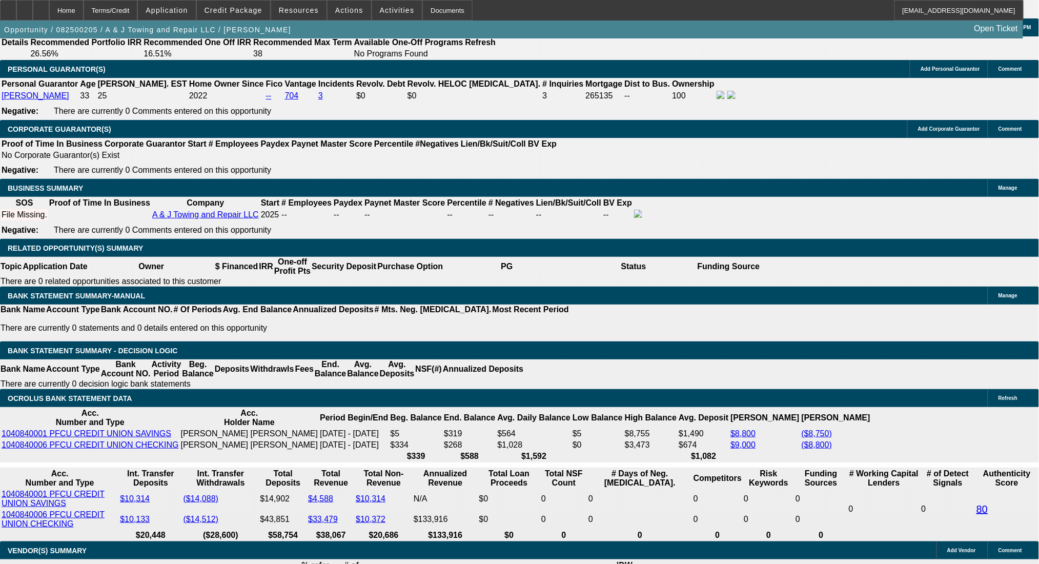
scroll to position [1504, 0]
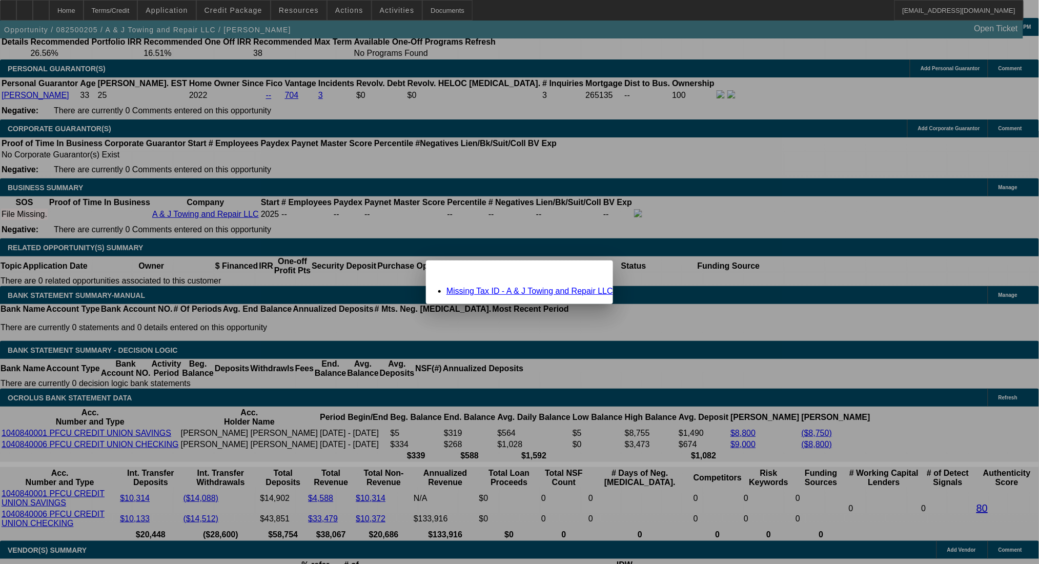
click at [556, 290] on link "Missing Tax ID - A & J Towing and Repair LLC" at bounding box center [530, 291] width 167 height 9
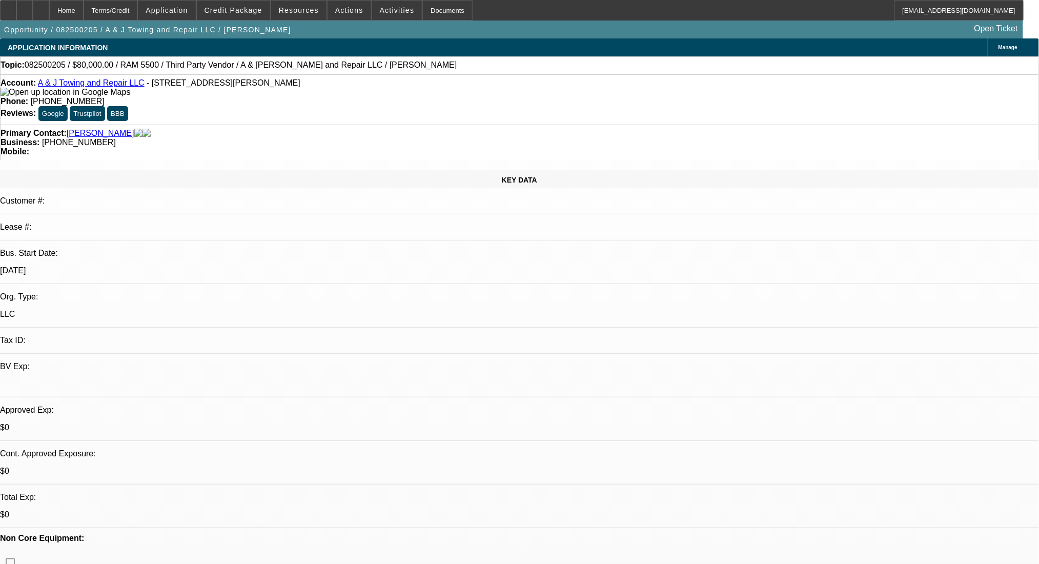
scroll to position [1504, 0]
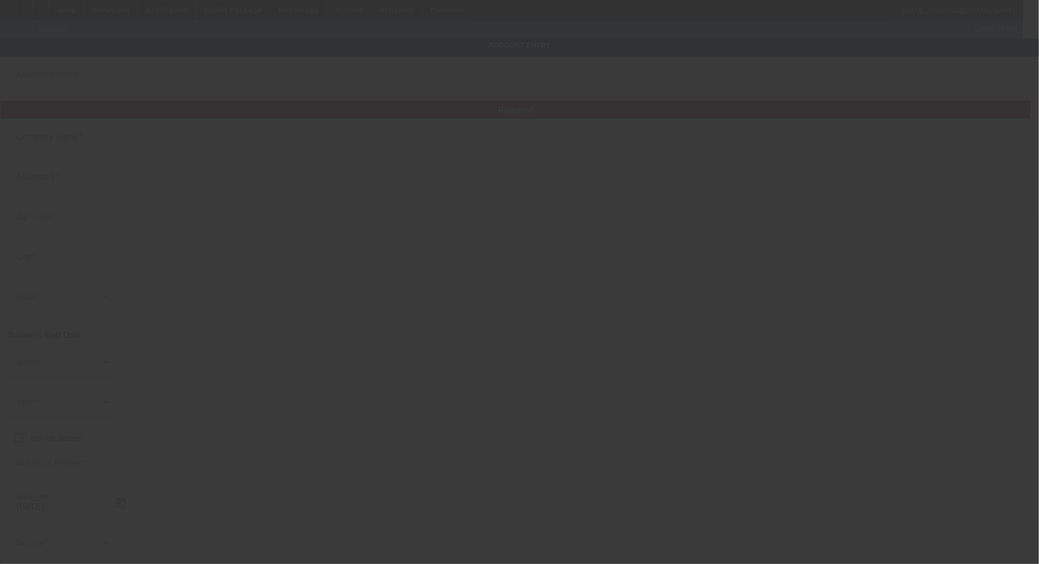
type input "A & J Towing and Repair LLC"
type input "5096 Velte Rd"
type input "48897"
type input "Woodland"
type input "(616) 581-1962"
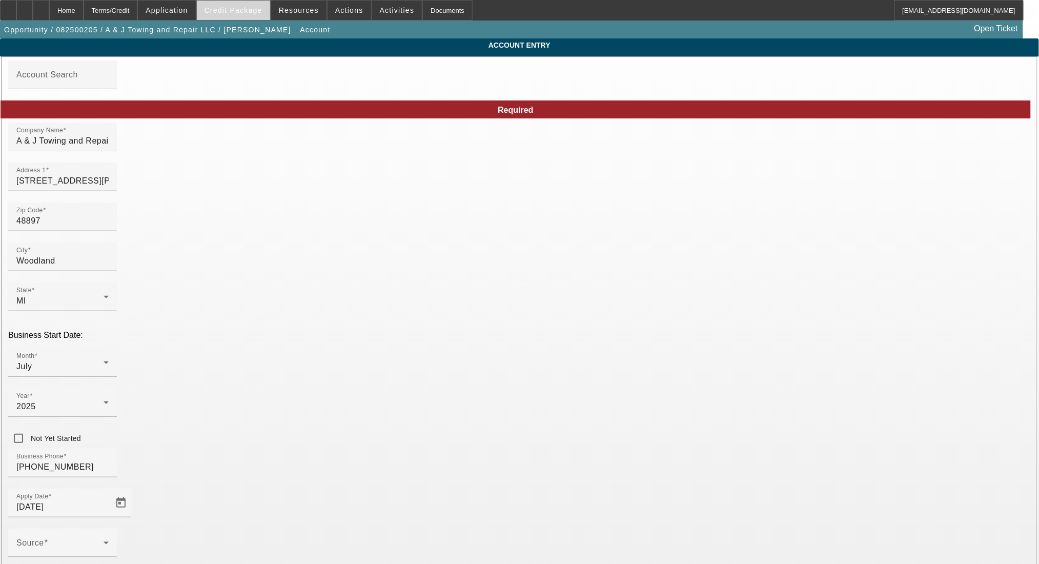
type input "8/8/2025"
click at [223, 2] on span at bounding box center [233, 10] width 73 height 25
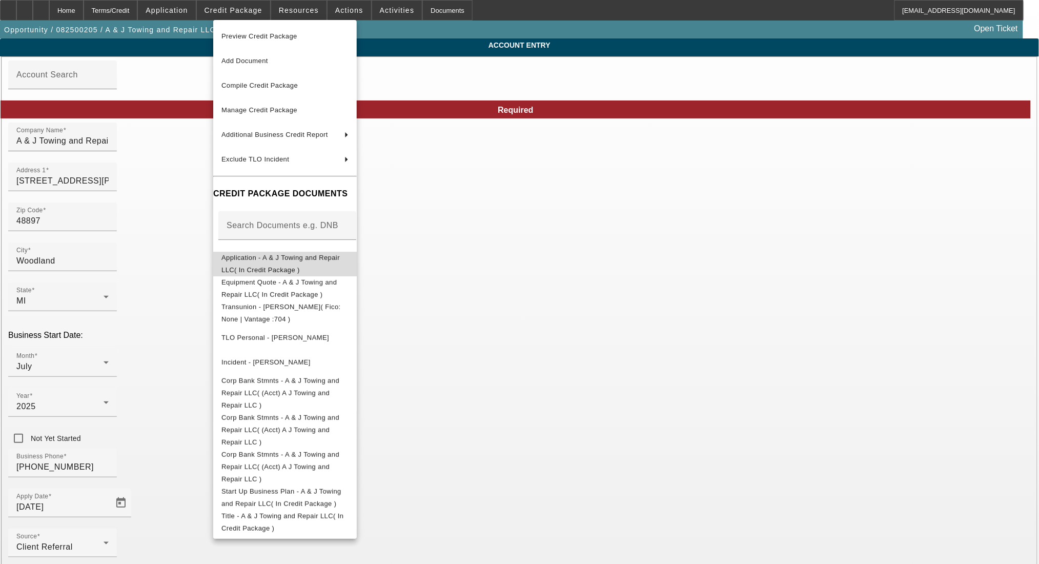
click at [300, 257] on span "Application - A & J Towing and Repair LLC( In Credit Package )" at bounding box center [280, 263] width 118 height 20
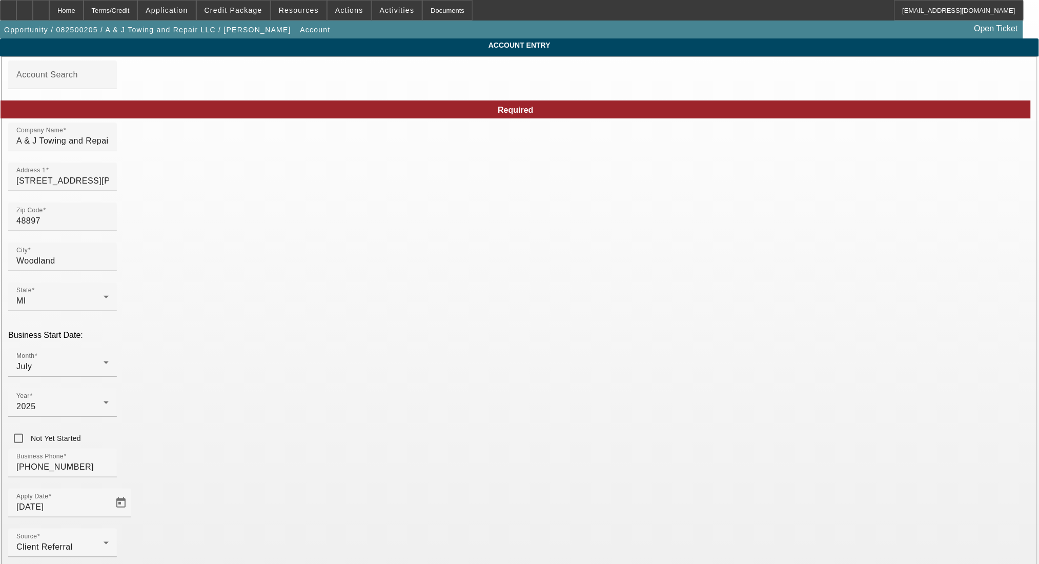
type input "000000000"
click at [84, 12] on div "Home" at bounding box center [66, 10] width 34 height 21
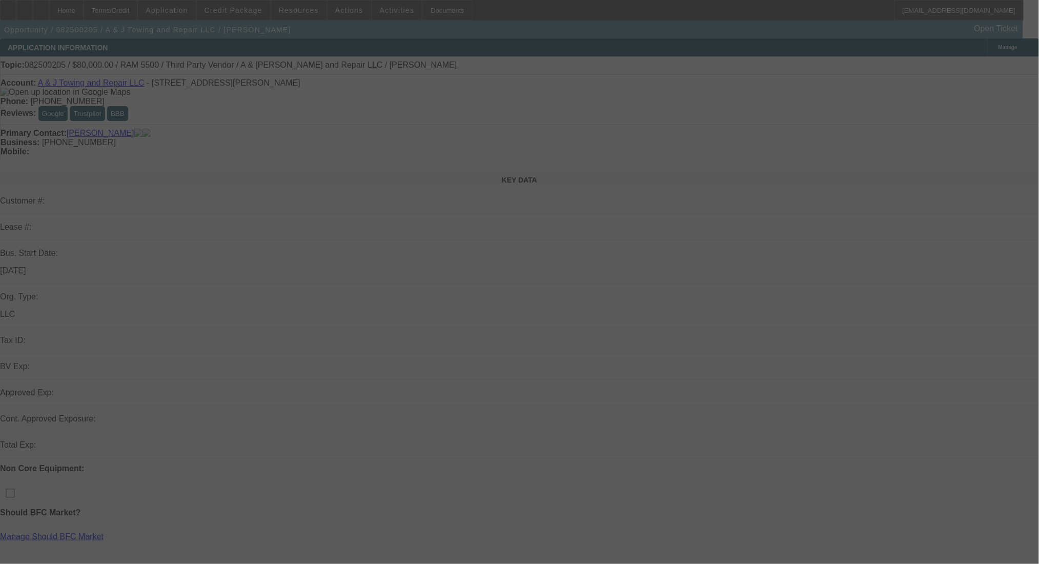
click at [656, 44] on div at bounding box center [519, 282] width 1039 height 564
select select "0"
select select "2"
select select "0.1"
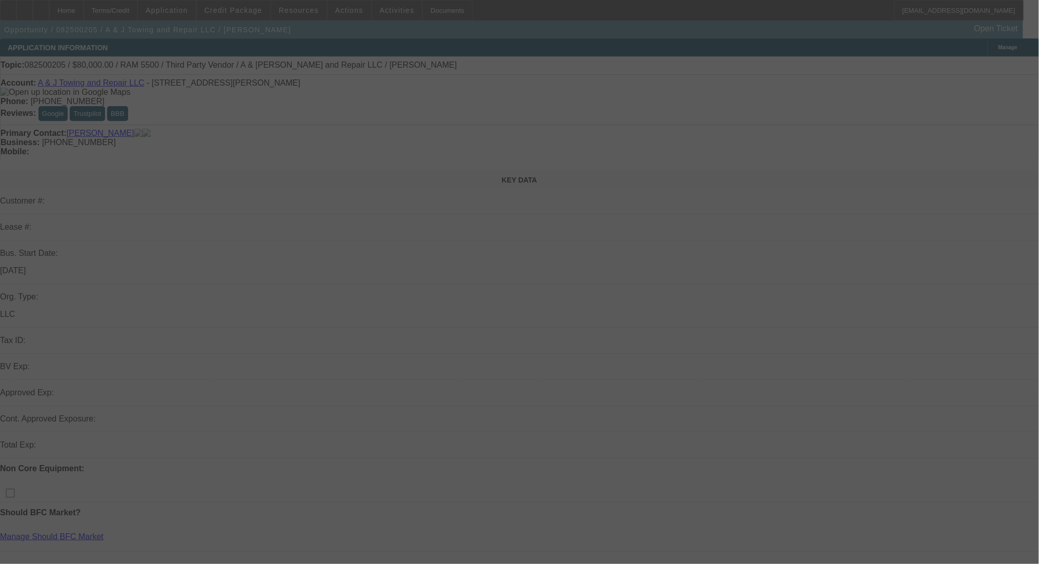
select select "4"
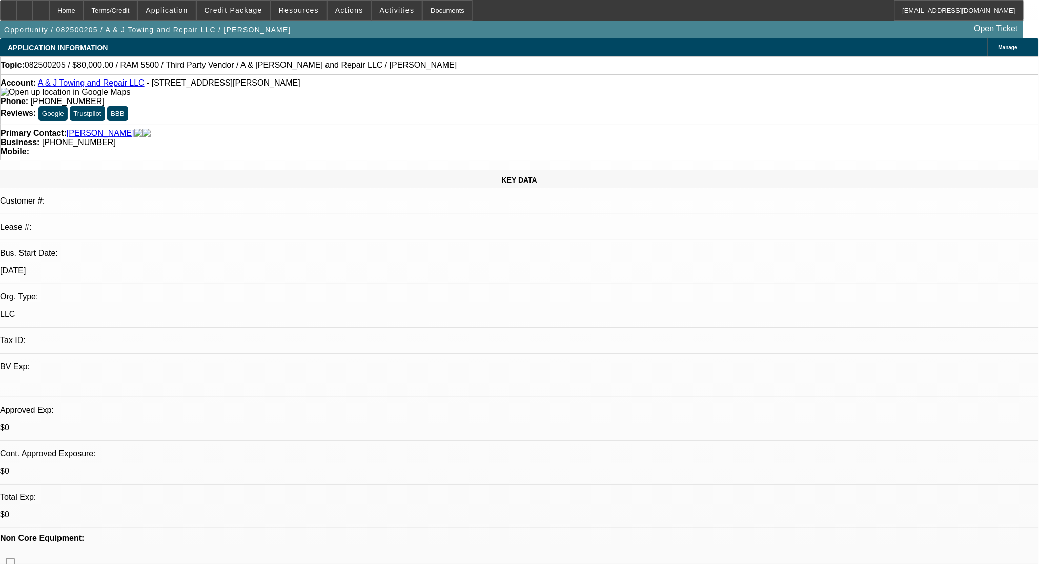
click at [999, 45] on span "Manage" at bounding box center [1008, 48] width 19 height 6
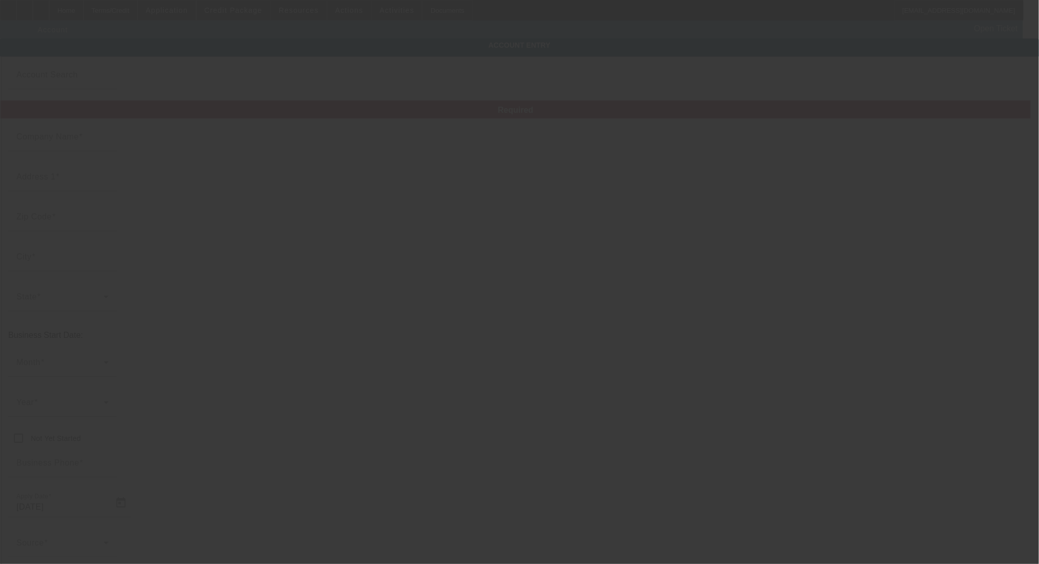
type input "8/8/2025"
type input "A & J Towing and Repair LLC"
type input "5096 Velte Rd"
type input "48897"
type input "Woodland"
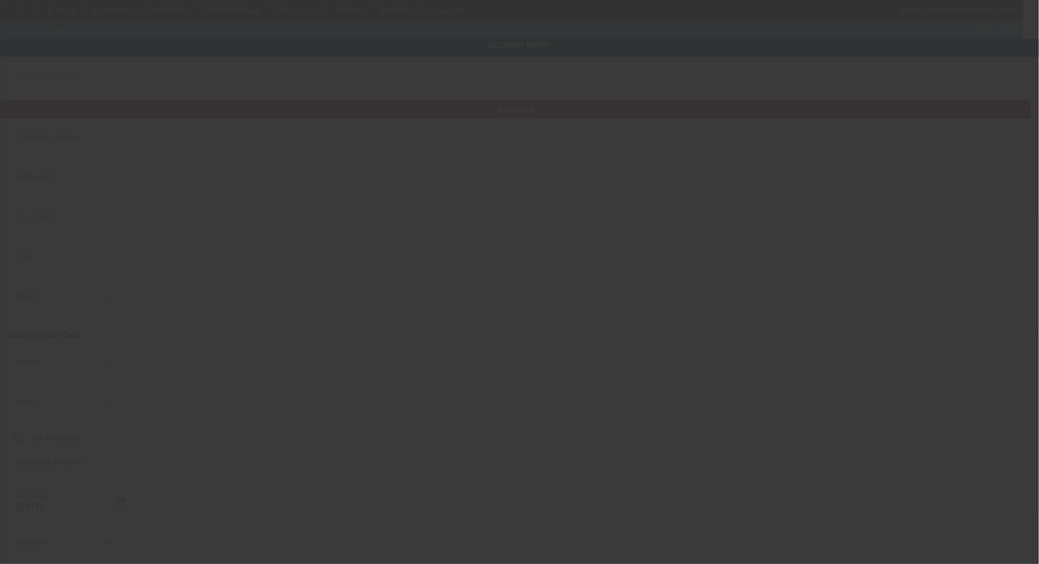
type input "(616) 581-1962"
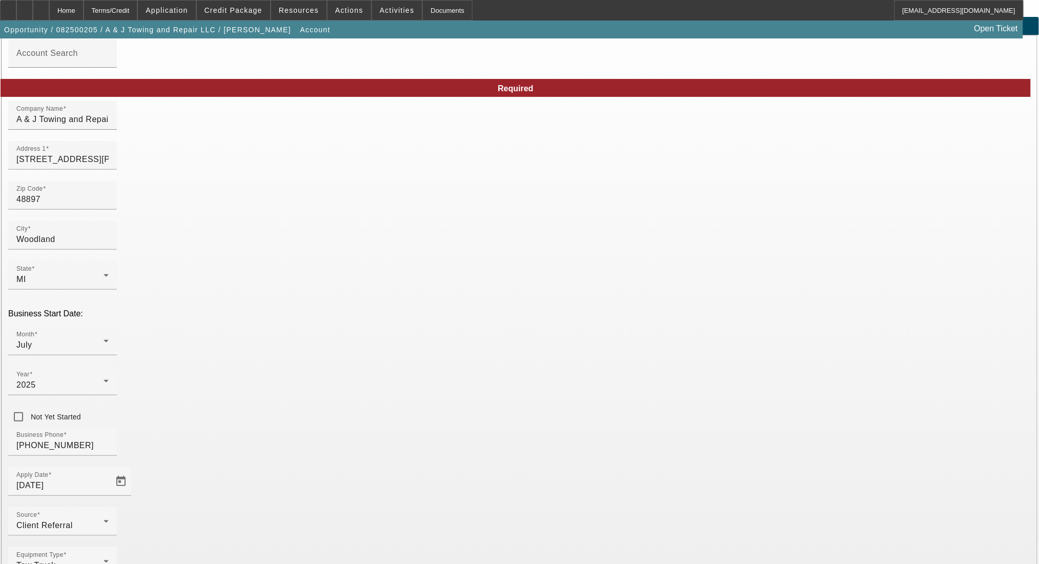
scroll to position [41, 0]
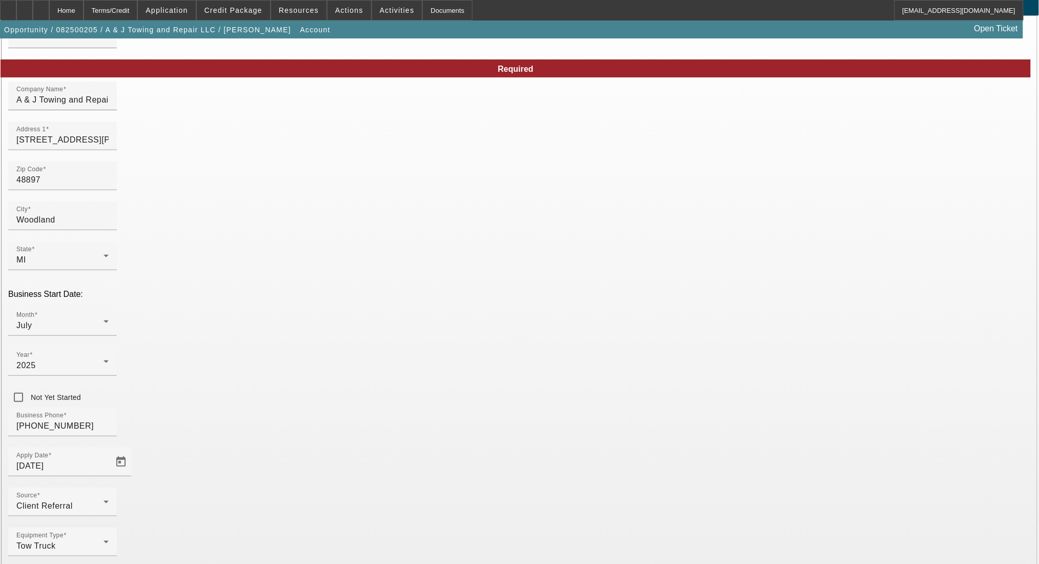
type input "000000000"
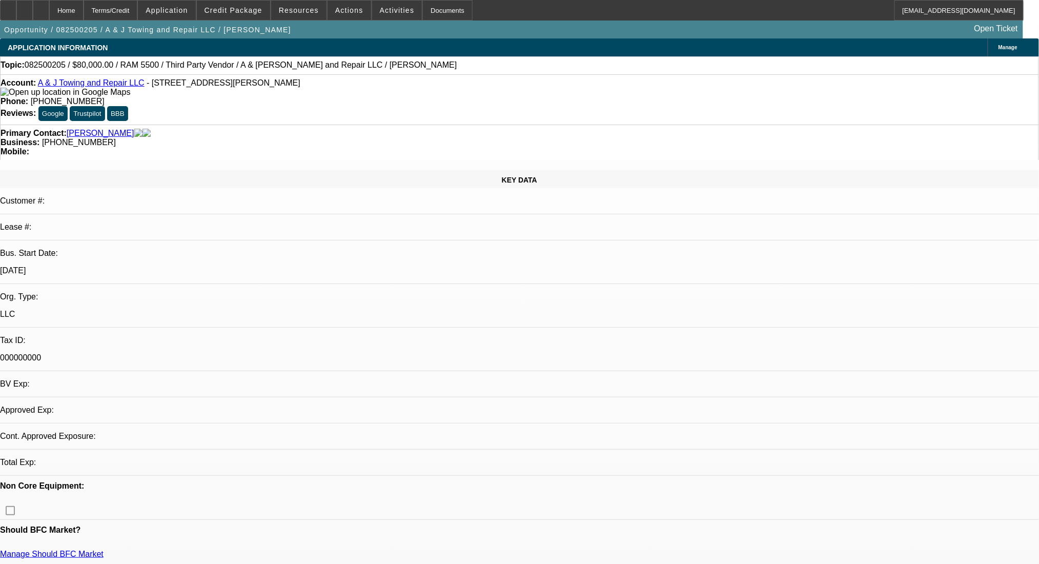
select select "0"
select select "2"
select select "0.1"
select select "4"
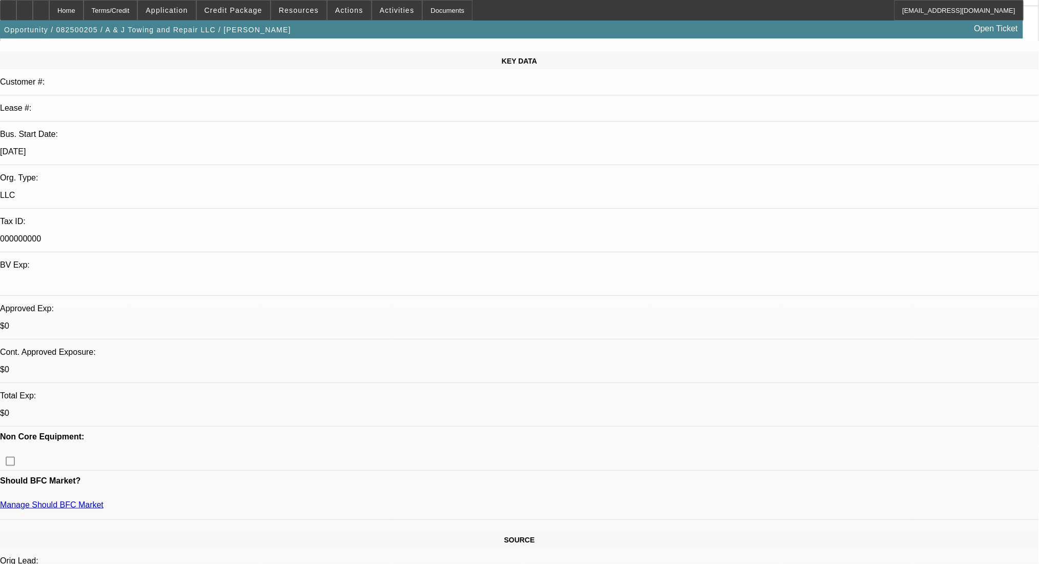
scroll to position [341, 0]
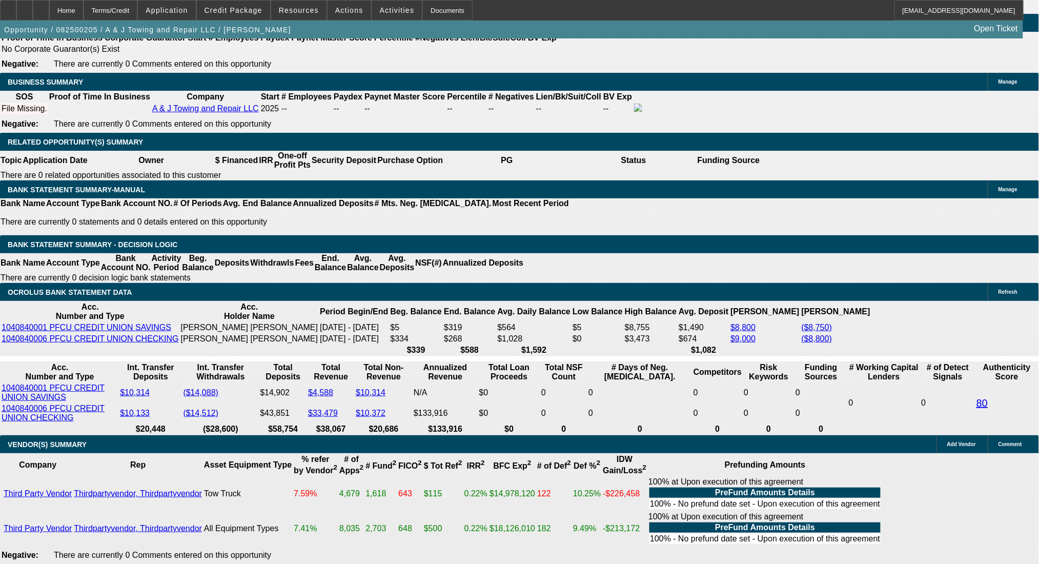
scroll to position [1572, 0]
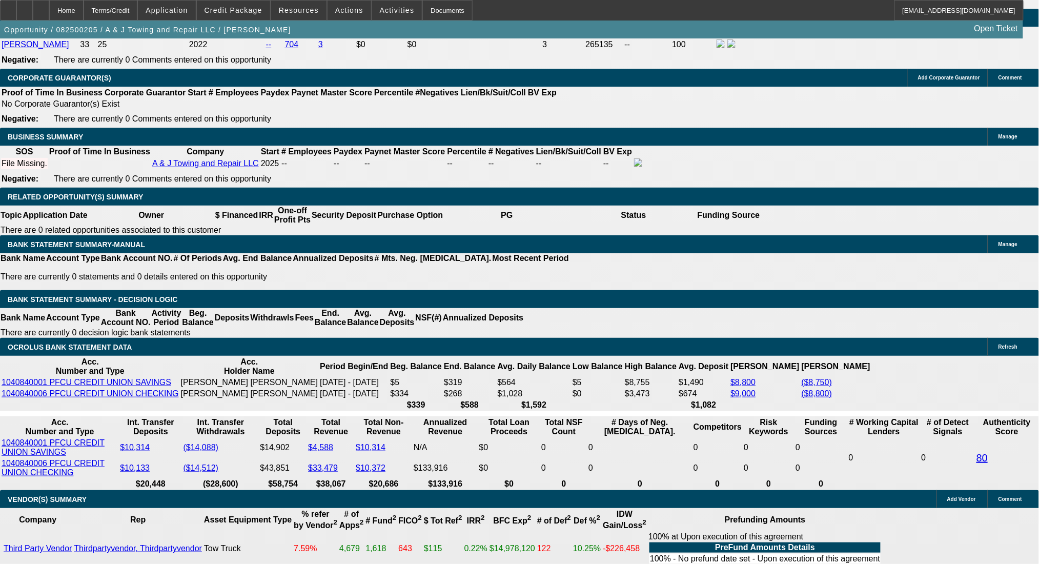
drag, startPoint x: 185, startPoint y: 272, endPoint x: 290, endPoint y: 281, distance: 106.0
type input "$14,000.00"
type input "UNKNOWN"
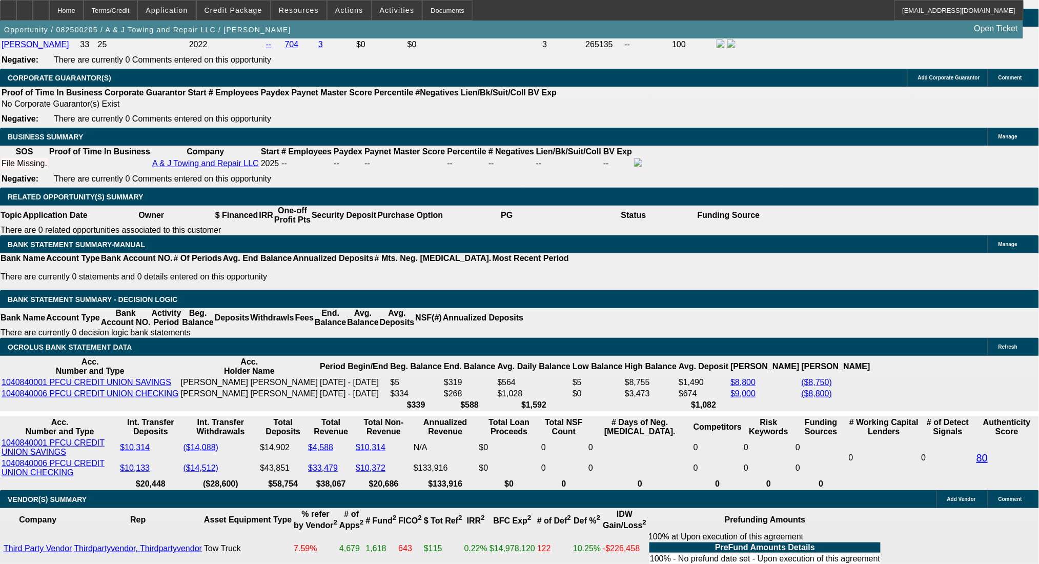
type input "$4,901.02"
type input "$2,450.51"
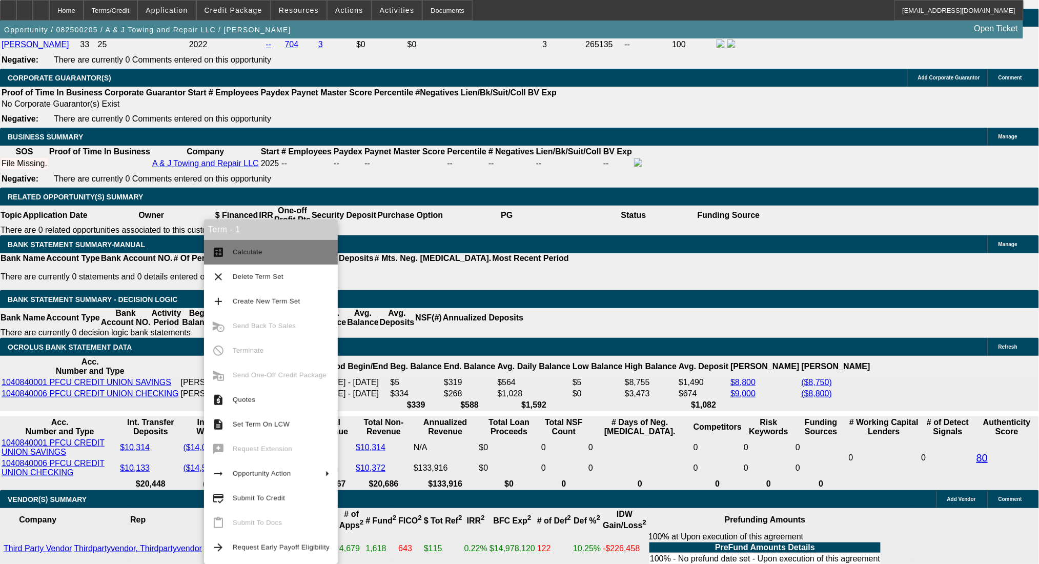
click at [246, 246] on span "Calculate" at bounding box center [281, 252] width 97 height 12
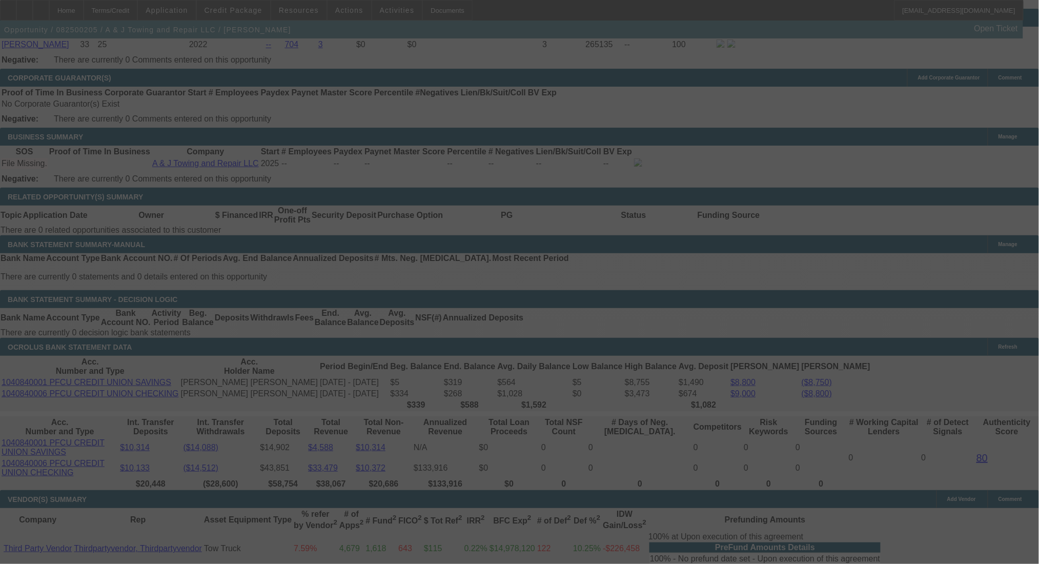
select select "0"
select select "2"
select select "0.1"
select select "4"
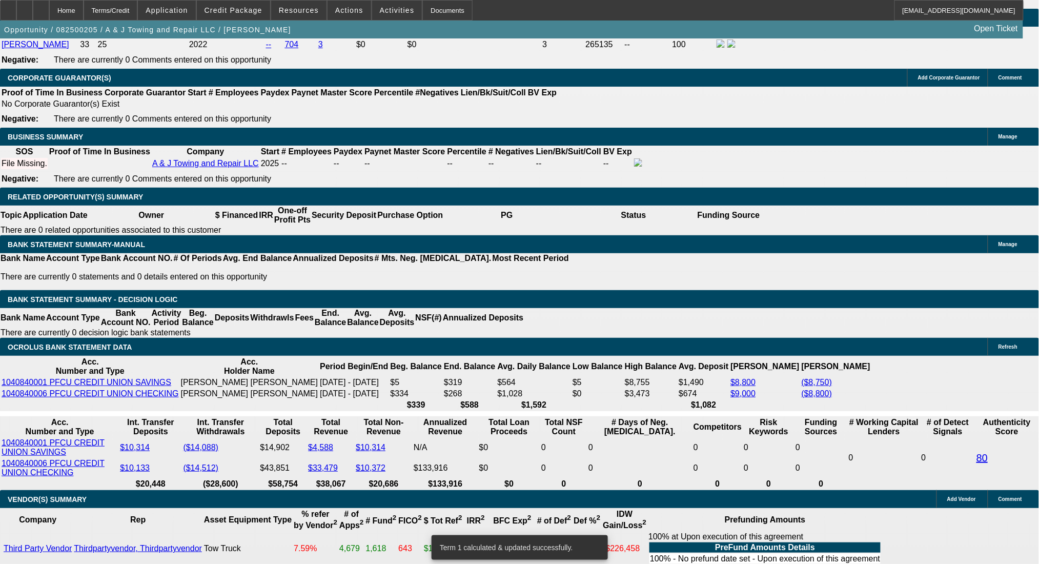
drag, startPoint x: 165, startPoint y: 349, endPoint x: 244, endPoint y: 350, distance: 79.5
type input "24"
type input "$48.00"
type input "UNKNOWN"
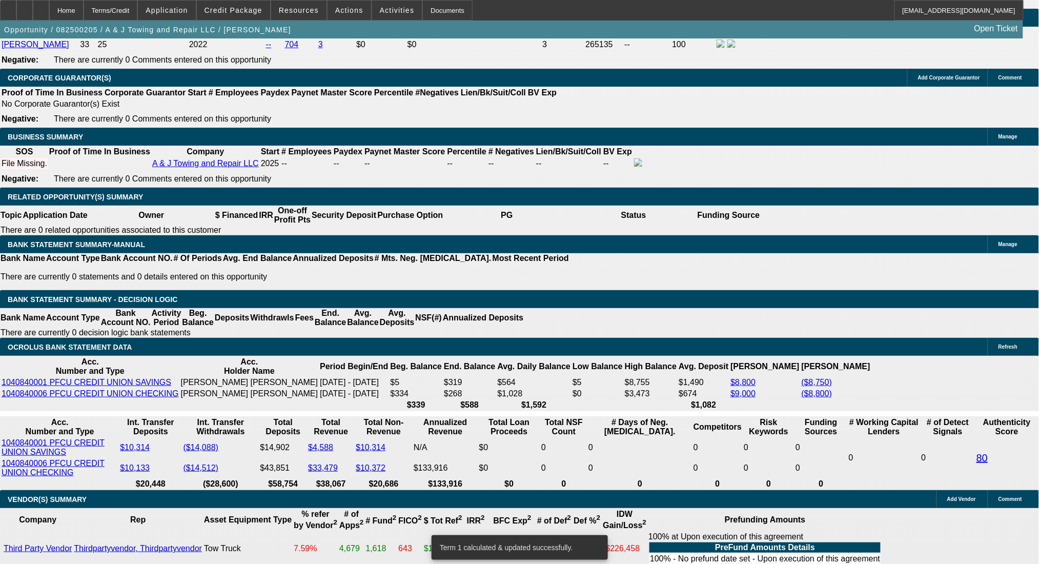
type input "245"
type input "2450"
type input "$4,900.00"
type input "14"
type input "$2,450.00"
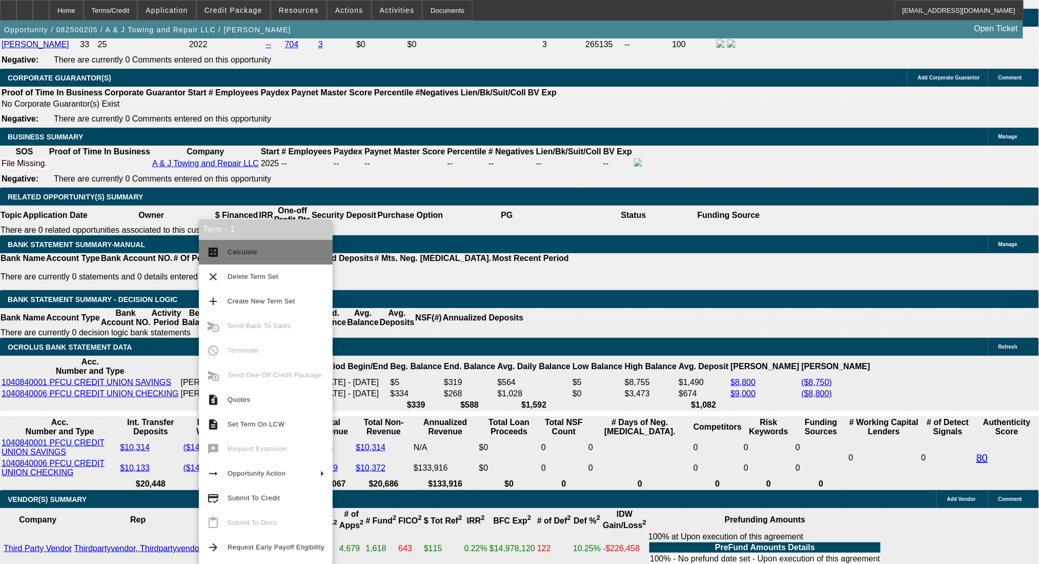
click at [223, 251] on button "calculate Calculate" at bounding box center [266, 252] width 134 height 25
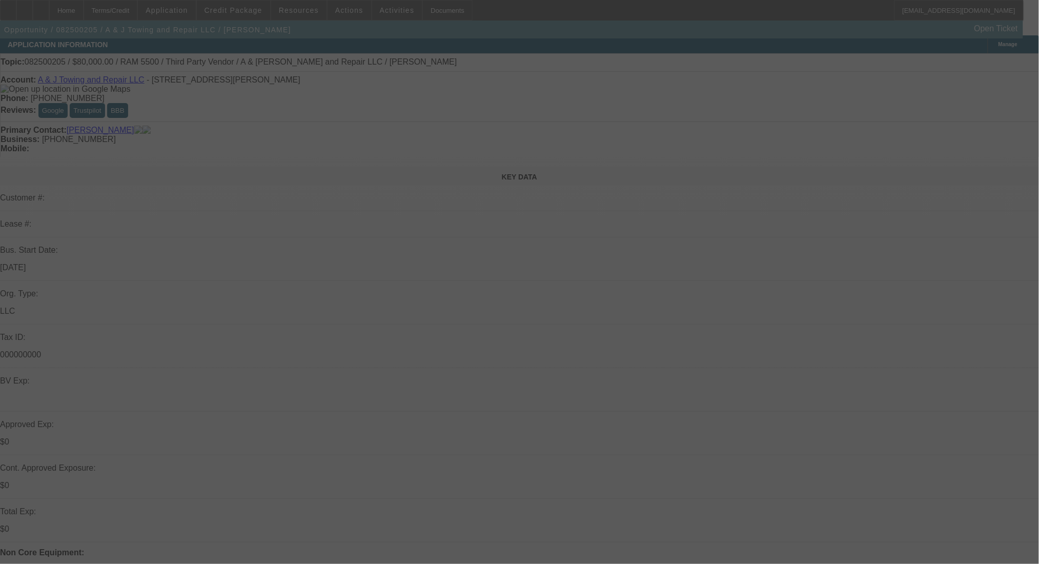
scroll to position [0, 0]
select select "0"
select select "2"
select select "0.1"
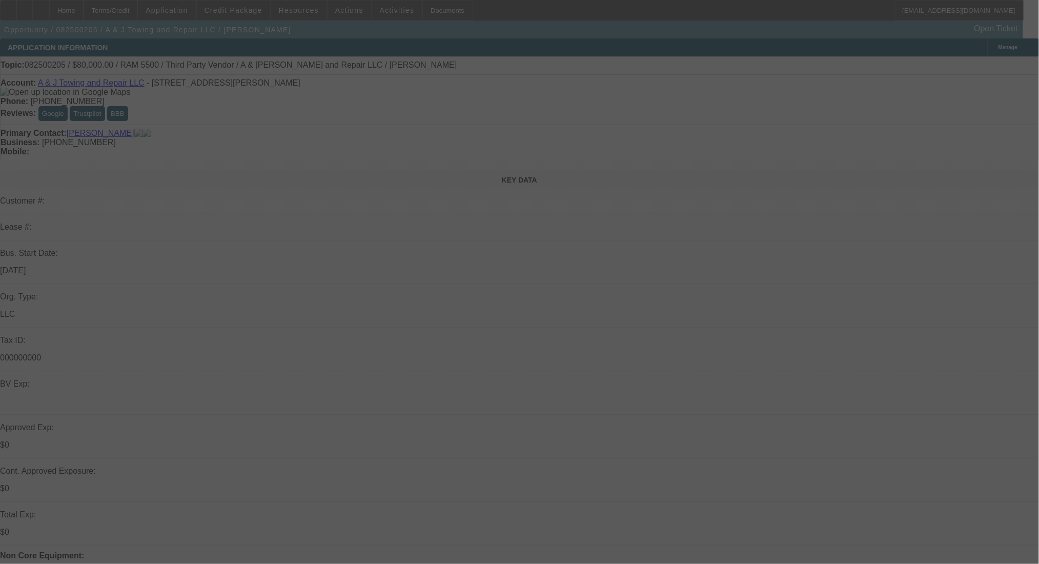
select select "4"
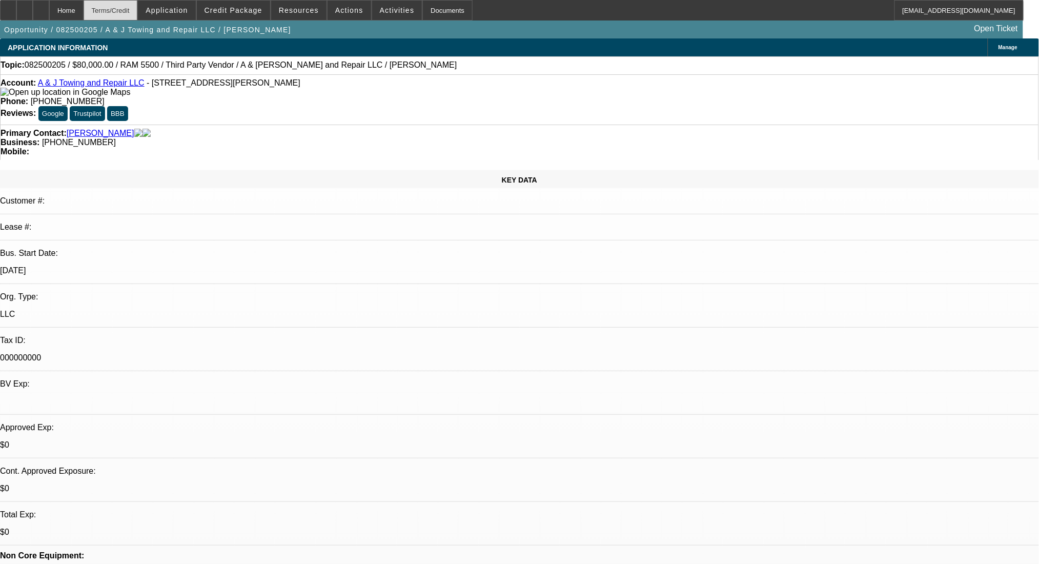
click at [127, 10] on div "Terms/Credit" at bounding box center [111, 10] width 54 height 21
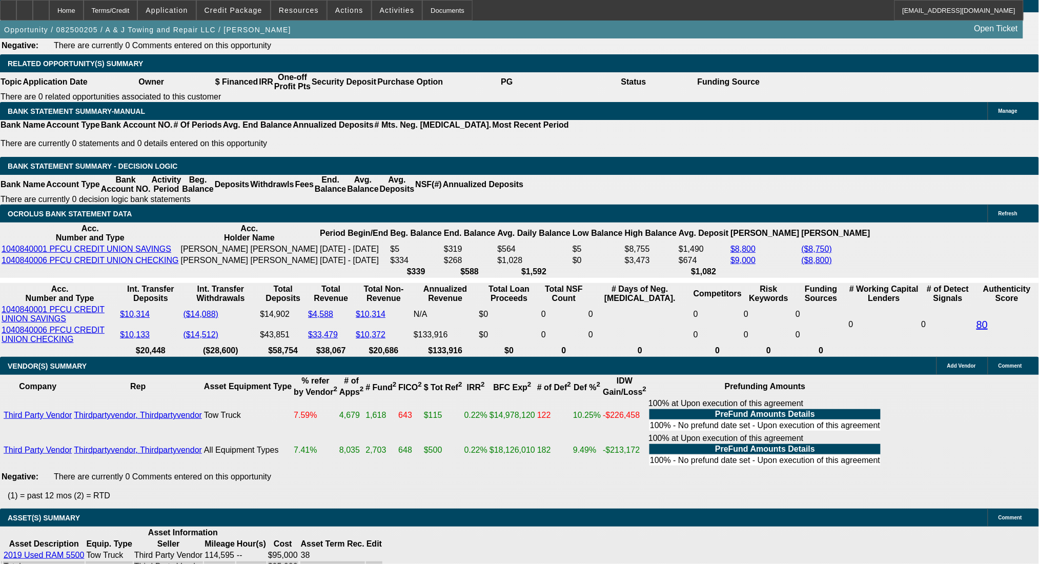
scroll to position [1522, 0]
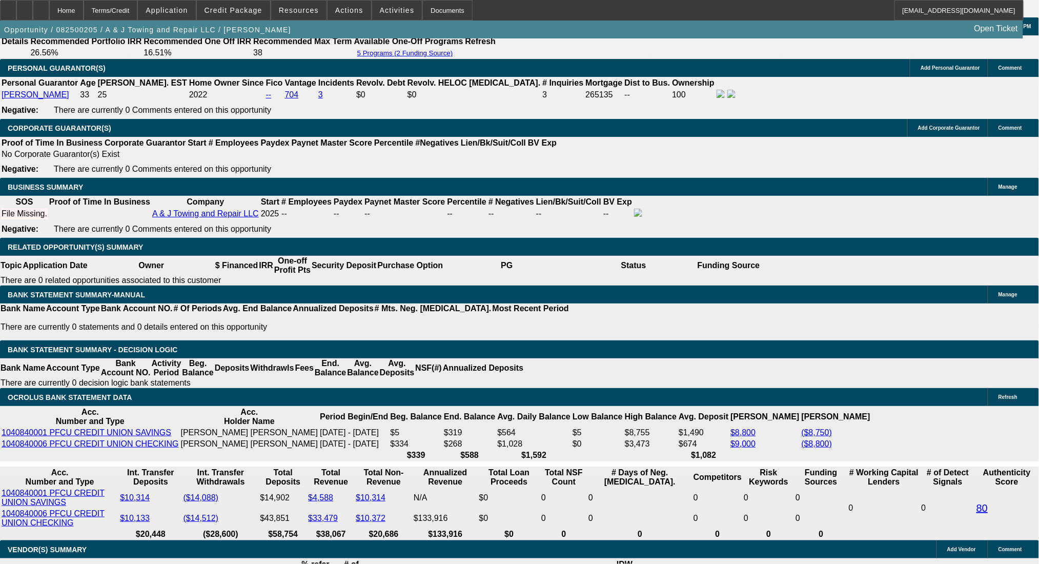
drag, startPoint x: 229, startPoint y: 402, endPoint x: 282, endPoint y: 402, distance: 53.3
type input "UNKNOWN"
type input "16"
type input "$3,926.64"
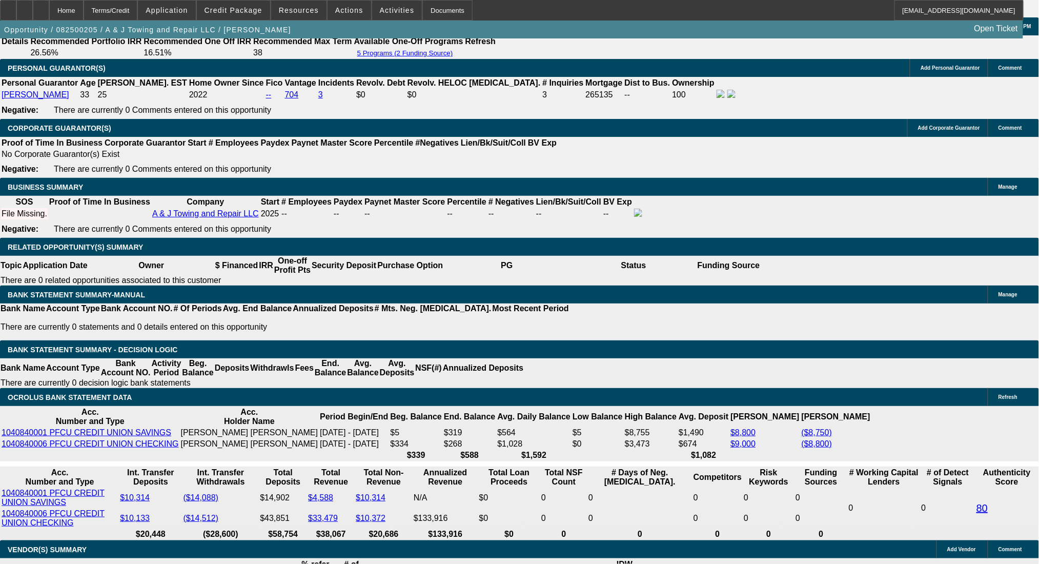
type input "$1,963.32"
type input "$5,062.42"
type input "$2,531.21"
type input "16"
drag, startPoint x: 160, startPoint y: 402, endPoint x: 232, endPoint y: 402, distance: 72.3
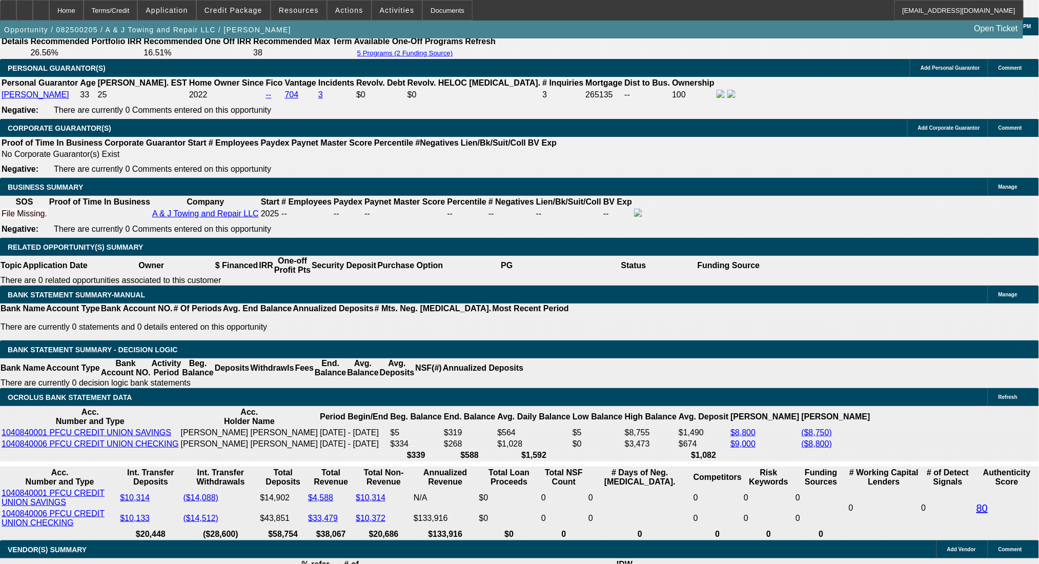
type input "2"
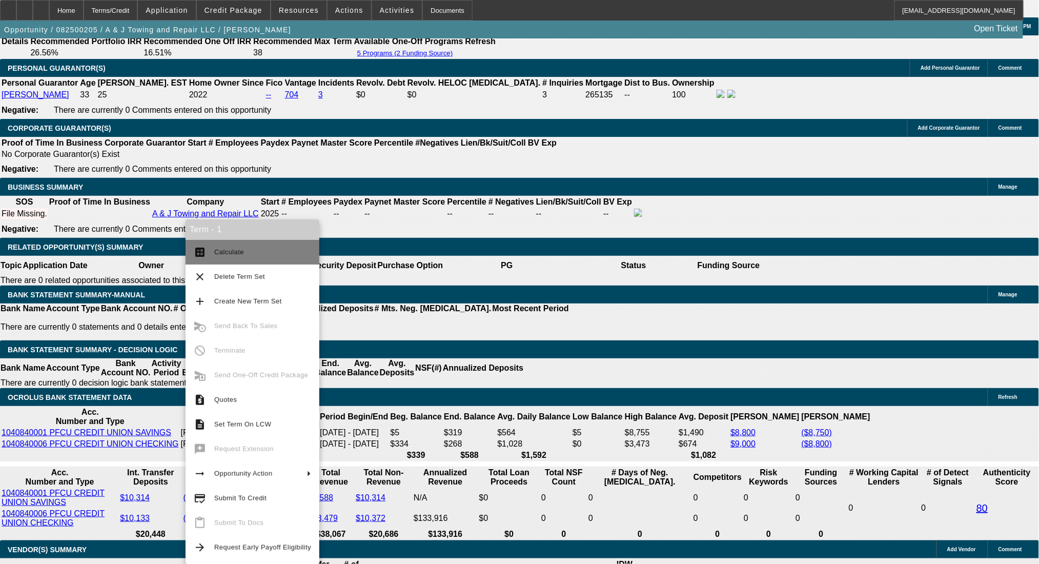
click at [214, 255] on span "Calculate" at bounding box center [262, 252] width 97 height 12
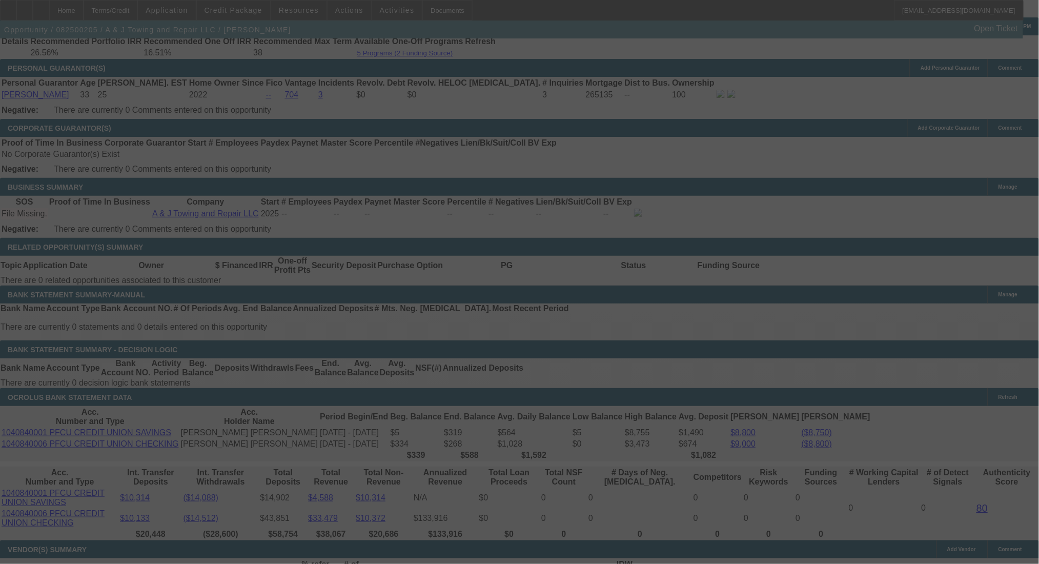
scroll to position [1590, 0]
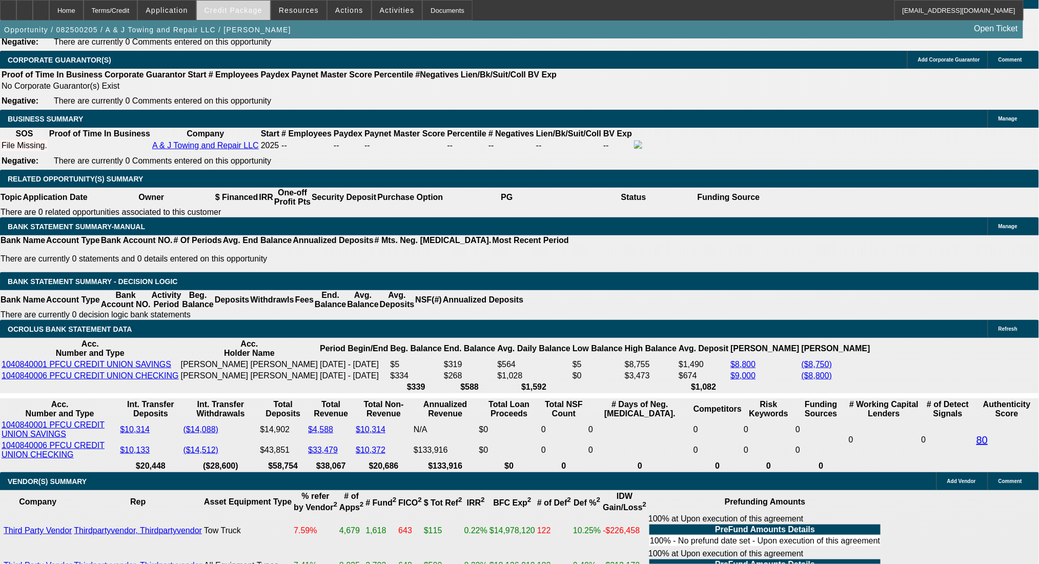
click at [266, 3] on span at bounding box center [233, 10] width 73 height 25
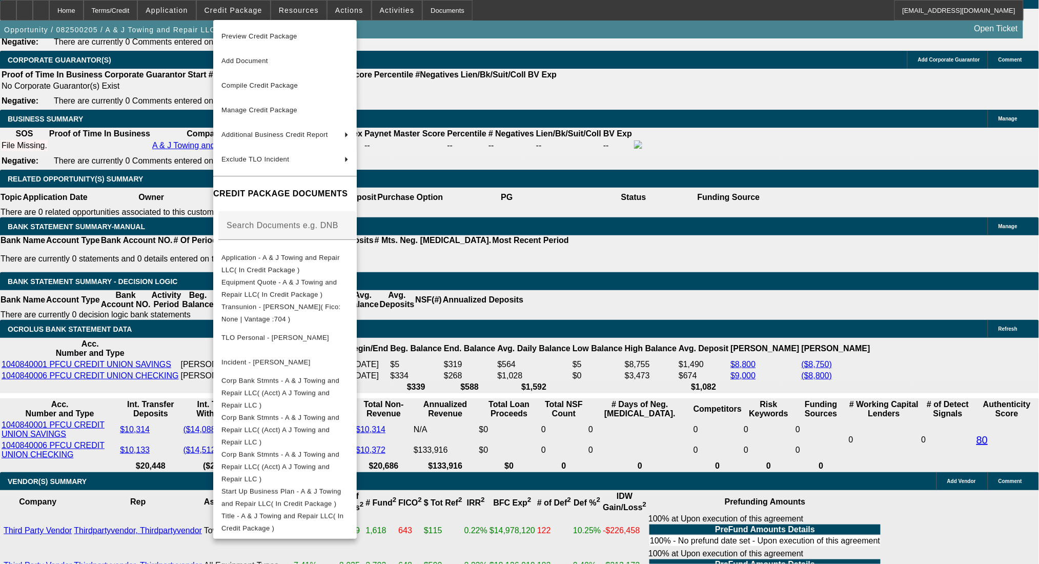
drag, startPoint x: 612, startPoint y: 245, endPoint x: 486, endPoint y: 238, distance: 126.3
click at [612, 245] on div at bounding box center [519, 282] width 1039 height 564
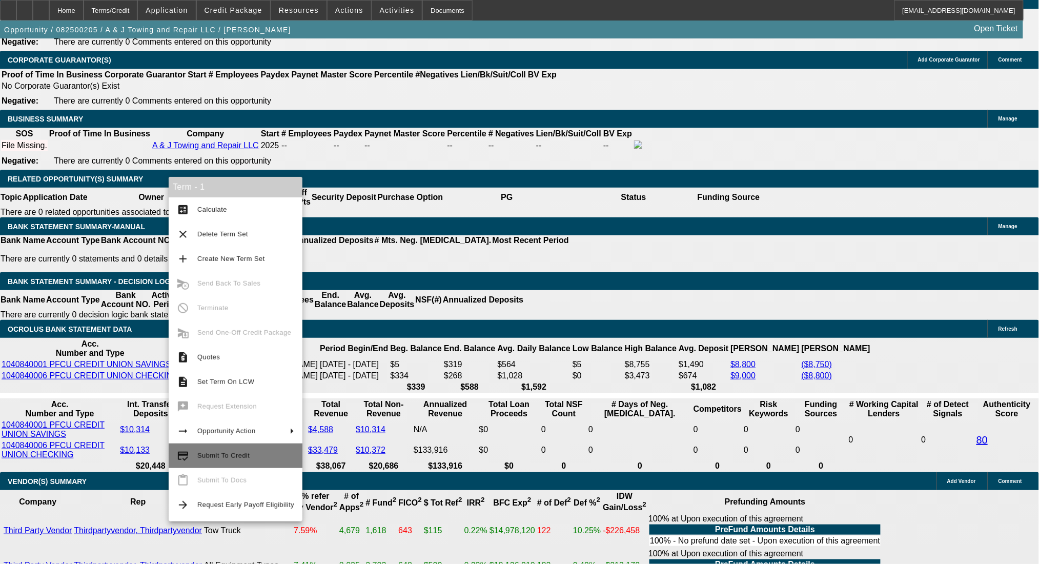
click at [212, 455] on span "Submit To Credit" at bounding box center [223, 456] width 52 height 8
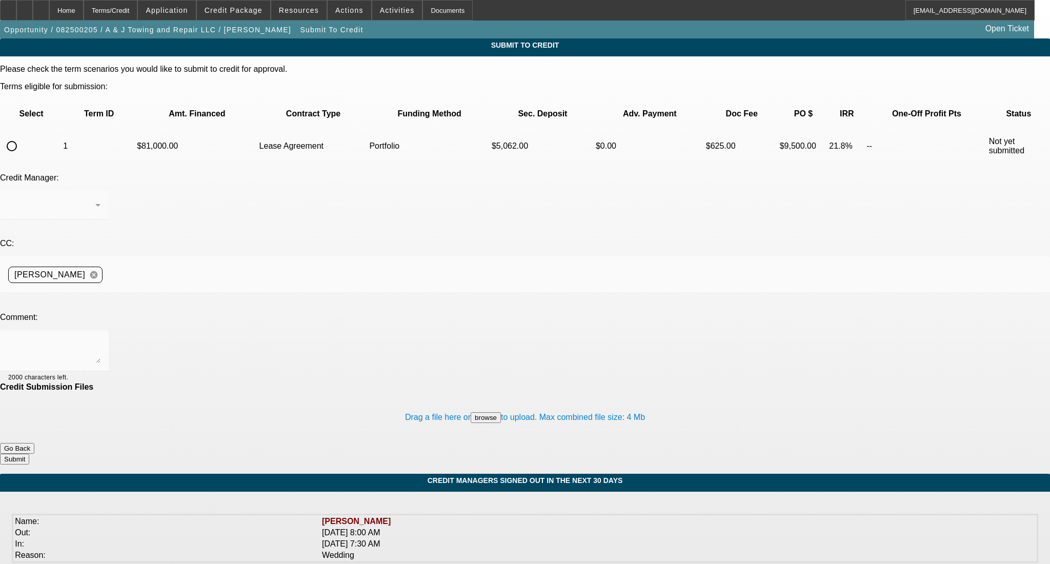
click at [22, 136] on input "radio" at bounding box center [12, 146] width 21 height 21
click at [79, 200] on span "[PERSON_NAME]" at bounding box center [43, 204] width 71 height 9
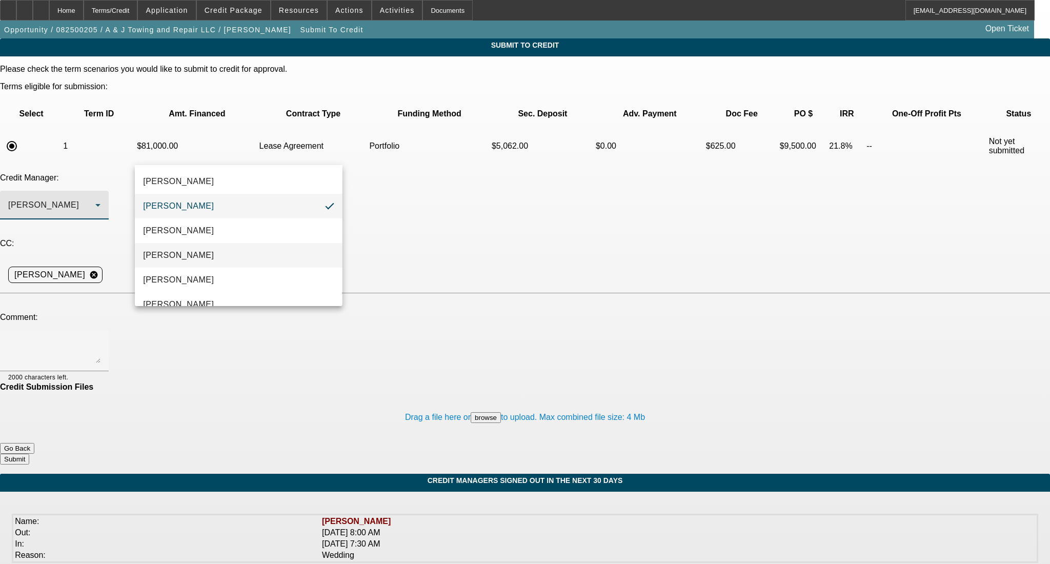
click at [165, 260] on span "Arida, Michael" at bounding box center [178, 255] width 71 height 12
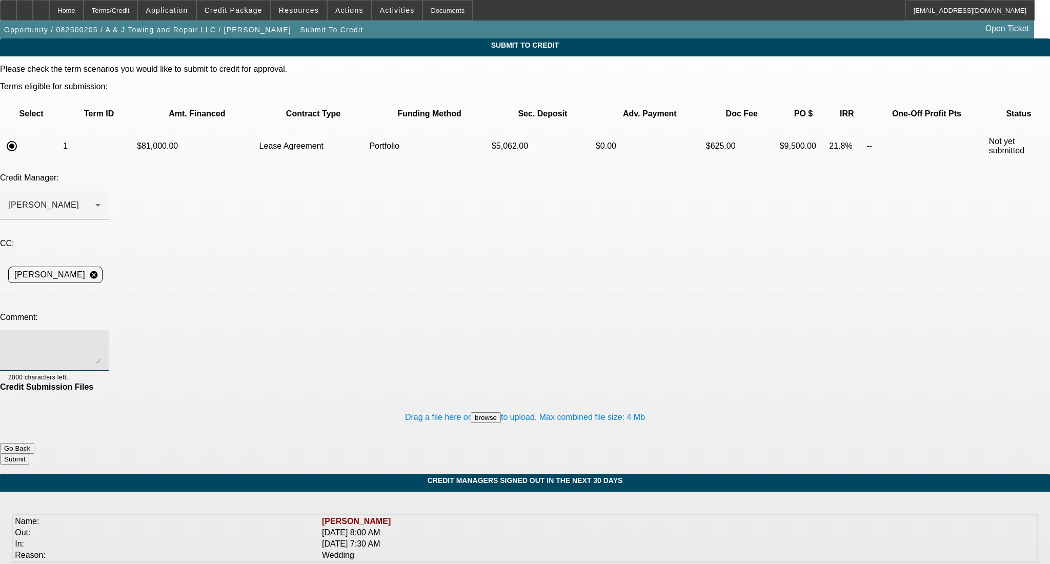
click at [100, 338] on textarea at bounding box center [54, 350] width 92 height 25
paste textarea "Good Afternoon- PG Justin Horton has been towing for the last 10 years and is l…"
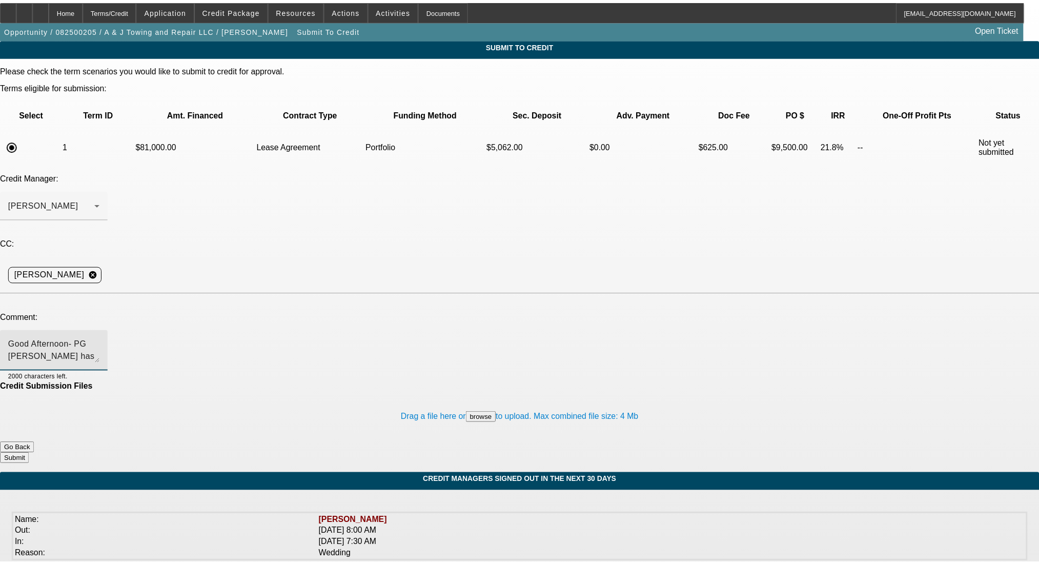
scroll to position [22, 0]
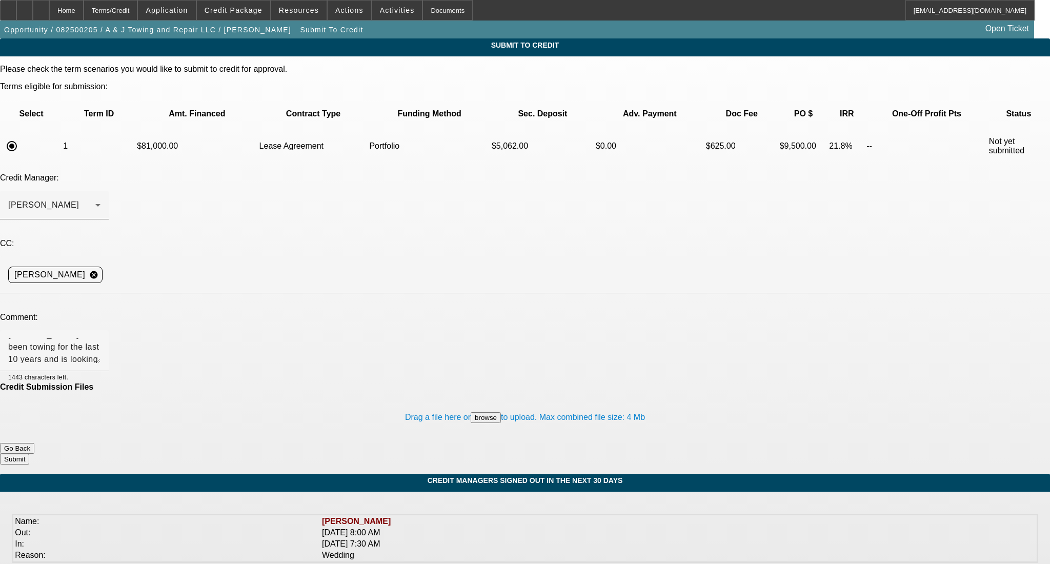
click at [29, 454] on button "Submit" at bounding box center [14, 459] width 29 height 11
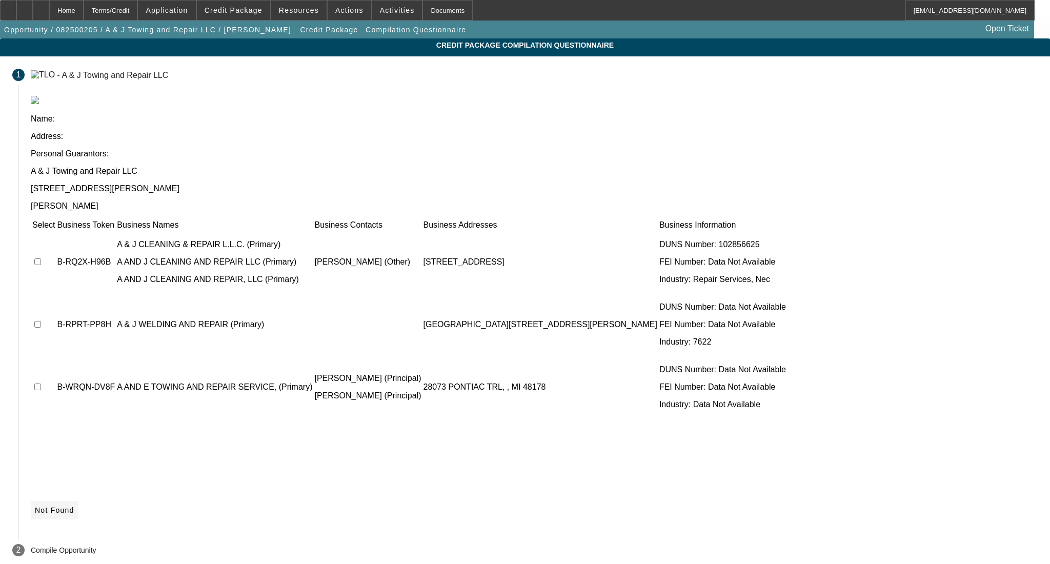
click at [35, 506] on icon at bounding box center [35, 510] width 0 height 8
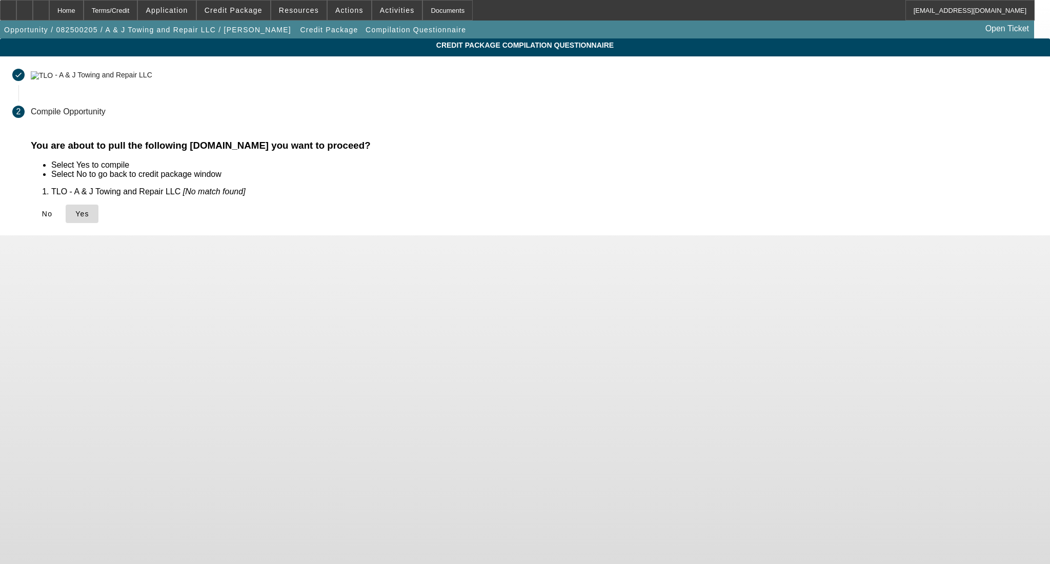
click at [89, 215] on span "Yes" at bounding box center [82, 214] width 14 height 8
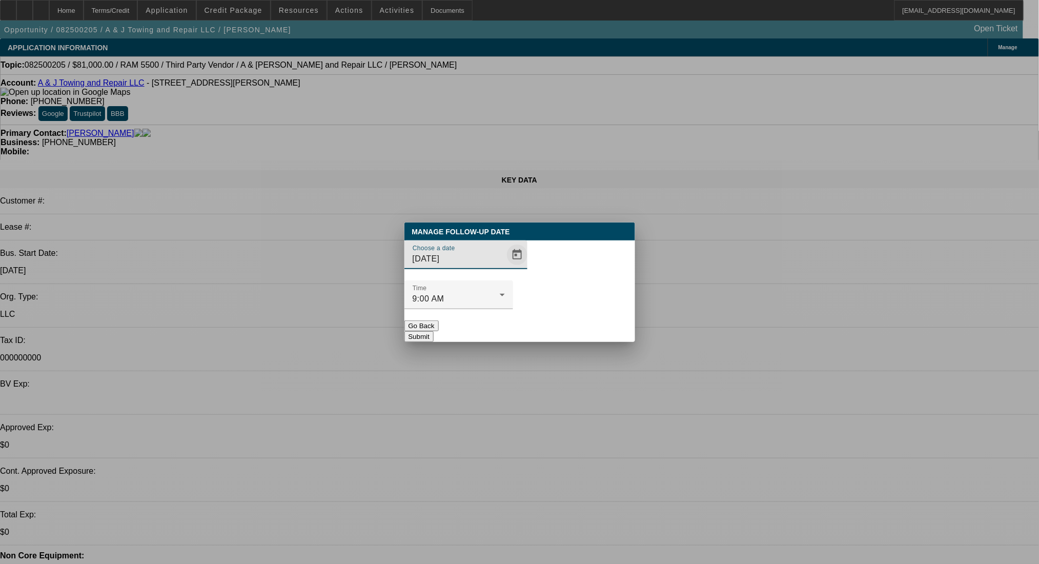
click at [505, 267] on span "Open calendar" at bounding box center [517, 255] width 25 height 25
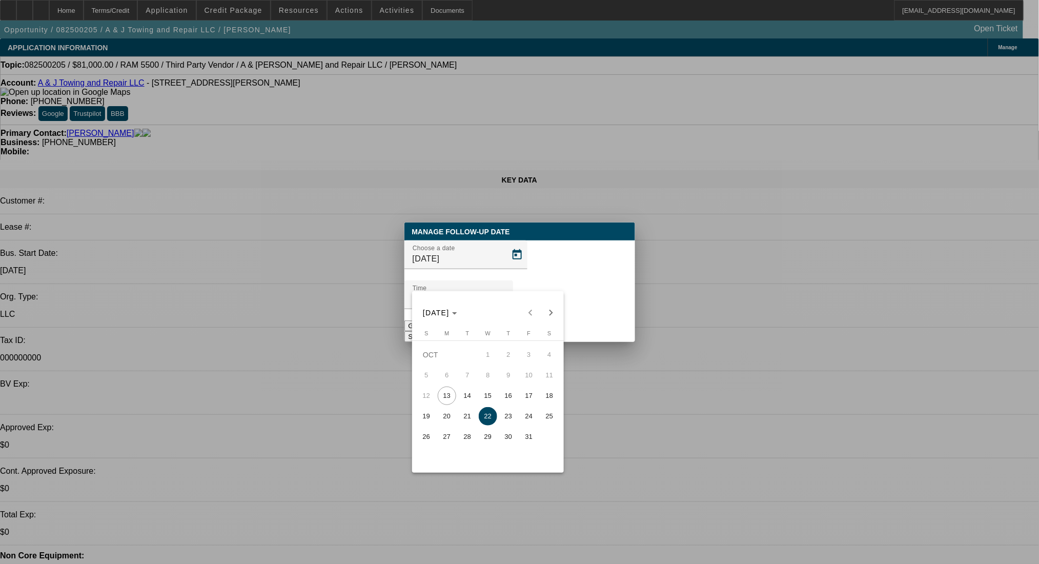
click at [473, 403] on span "14" at bounding box center [467, 396] width 18 height 18
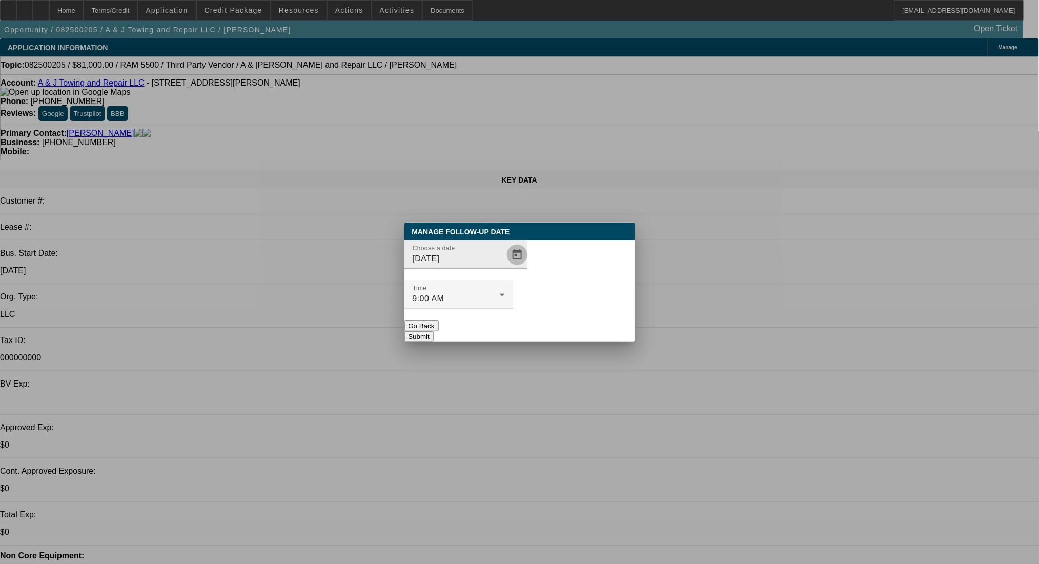
click at [505, 267] on span "Open calendar" at bounding box center [517, 255] width 25 height 25
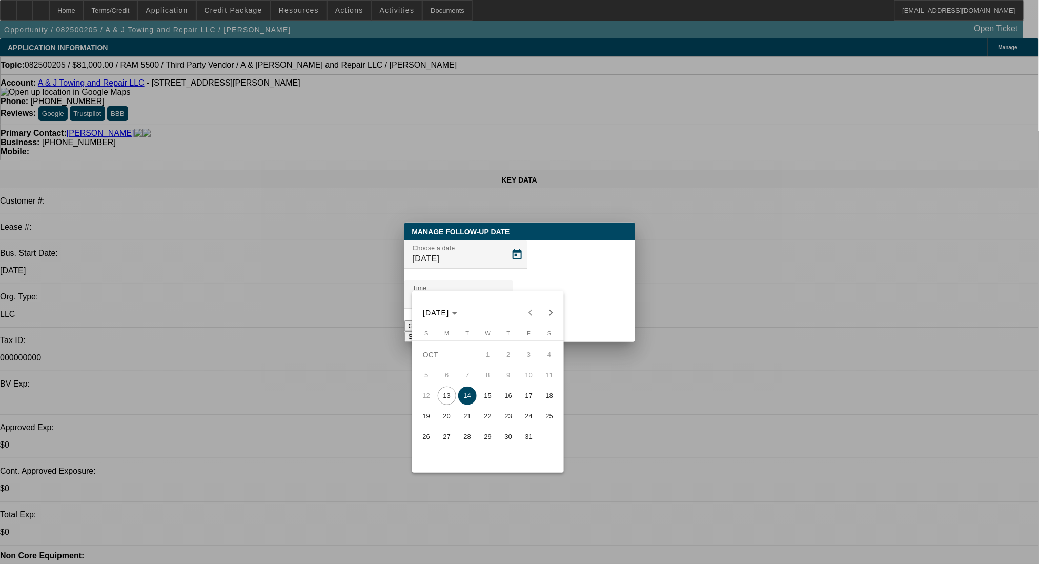
drag, startPoint x: 484, startPoint y: 394, endPoint x: 556, endPoint y: 339, distance: 90.7
click at [485, 394] on span "15" at bounding box center [488, 396] width 18 height 18
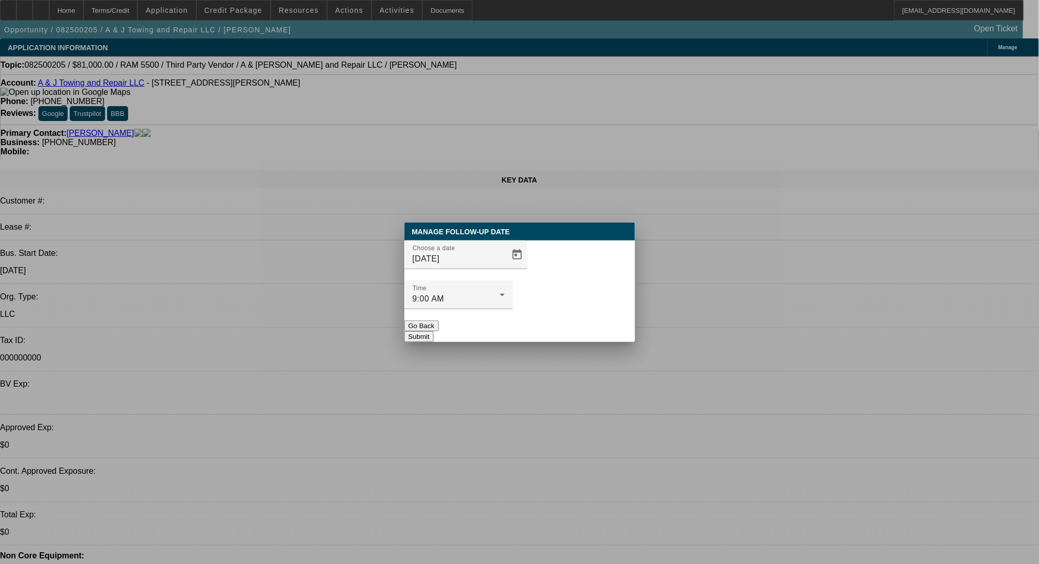
click at [434, 331] on button "Submit" at bounding box center [419, 336] width 29 height 11
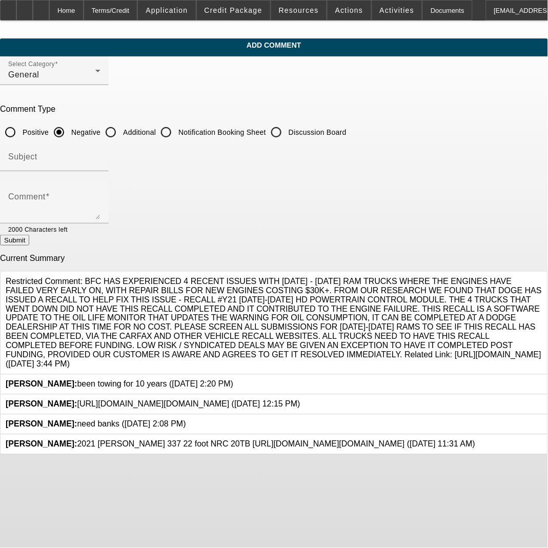
click at [300, 400] on icon at bounding box center [300, 400] width 0 height 0
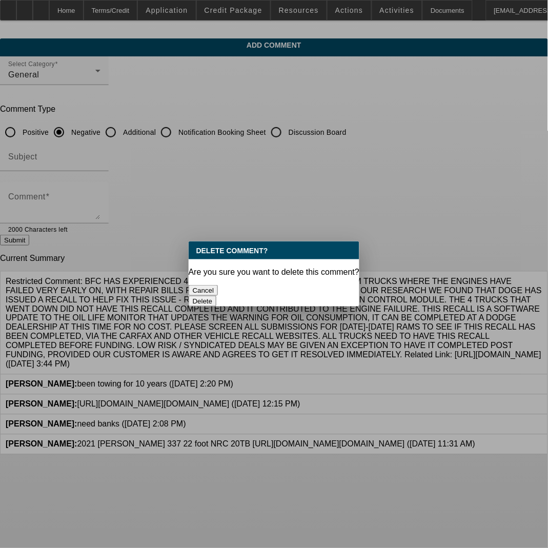
click at [217, 296] on button "Delete" at bounding box center [203, 301] width 28 height 11
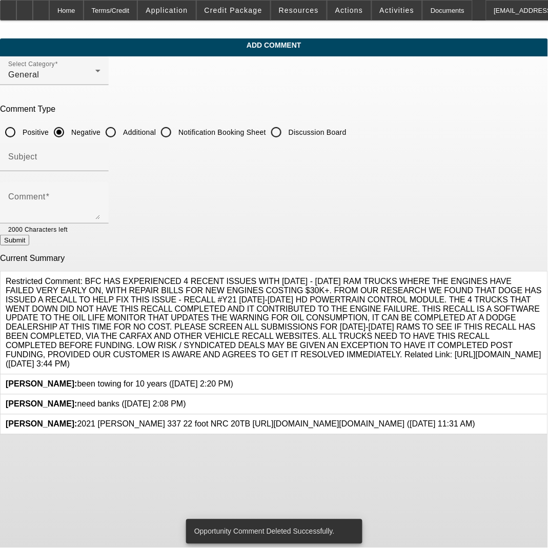
click at [186, 400] on icon at bounding box center [186, 400] width 0 height 0
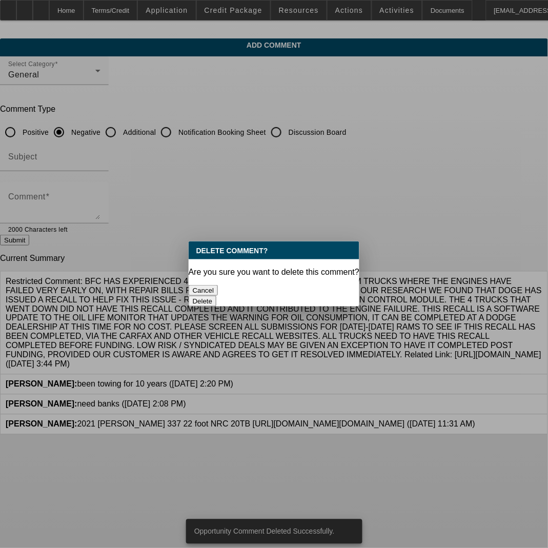
click at [217, 296] on button "Delete" at bounding box center [203, 301] width 28 height 11
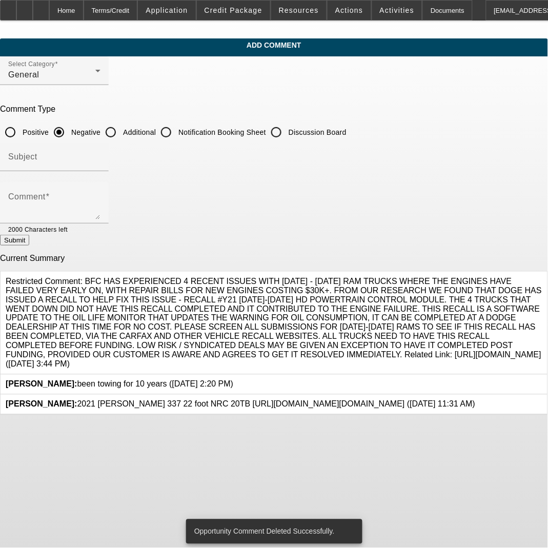
click at [475, 400] on icon at bounding box center [475, 400] width 0 height 0
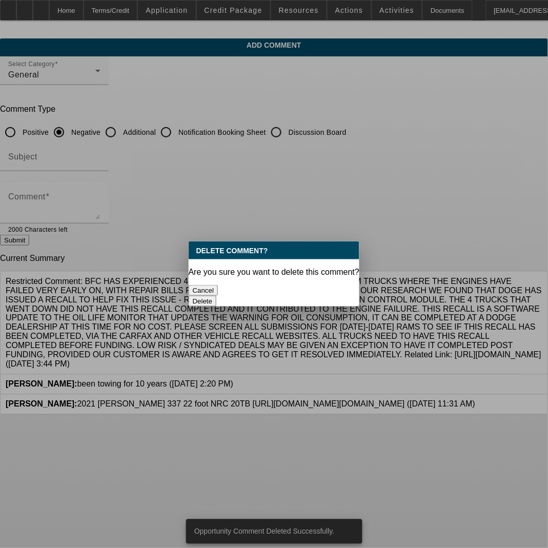
click at [217, 296] on button "Delete" at bounding box center [203, 301] width 28 height 11
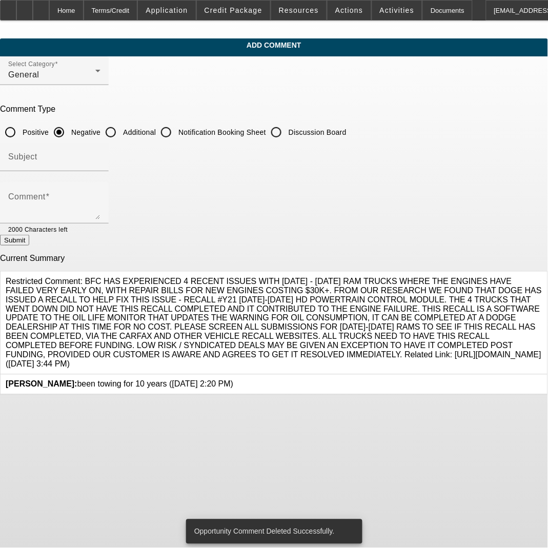
click at [156, 130] on label "Additional" at bounding box center [138, 132] width 35 height 10
click at [121, 130] on input "Additional" at bounding box center [110, 132] width 21 height 21
radio input "true"
click at [100, 193] on div "Comment" at bounding box center [54, 203] width 92 height 41
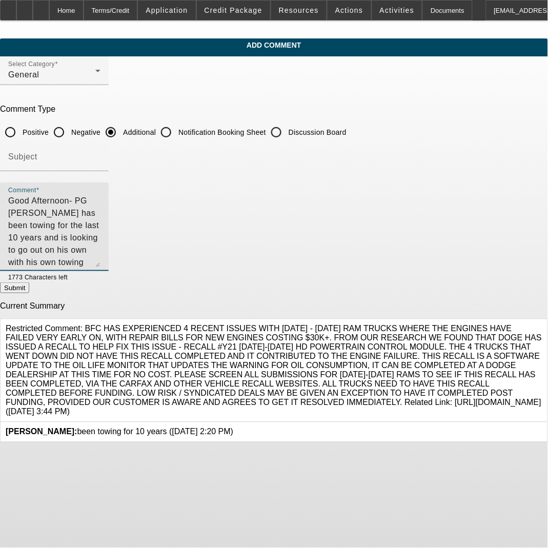
drag, startPoint x: 504, startPoint y: 213, endPoint x: 500, endPoint y: 261, distance: 48.4
click at [100, 261] on textarea "Good Afternoon- PG Justin Horton has been towing for the last 10 years and is l…" at bounding box center [54, 231] width 92 height 72
drag, startPoint x: 317, startPoint y: 208, endPoint x: 329, endPoint y: 220, distance: 17.8
click at [100, 220] on textarea "Good Afternoon- PG Justin Horton has been towing for the last 10 years and is l…" at bounding box center [54, 231] width 92 height 72
click at [100, 219] on textarea "Good Afternoon- PG Justin Horton has been towing for the last 10 years and is l…" at bounding box center [54, 231] width 92 height 72
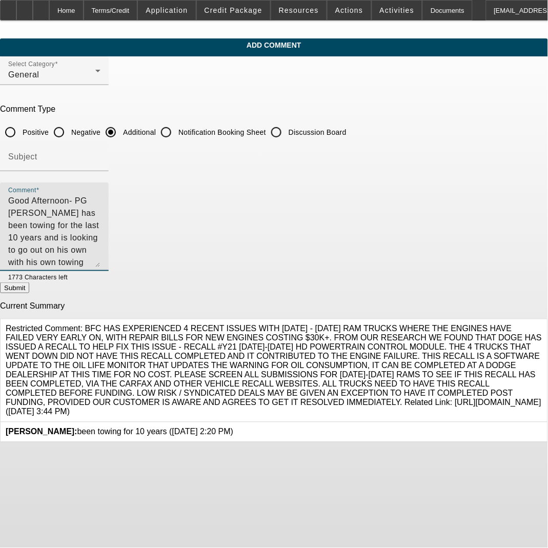
drag, startPoint x: 275, startPoint y: 216, endPoint x: 187, endPoint y: 223, distance: 88.4
click at [100, 223] on textarea "Good Afternoon- PG Justin Horton has been towing for the last 10 years and is l…" at bounding box center [54, 231] width 92 height 72
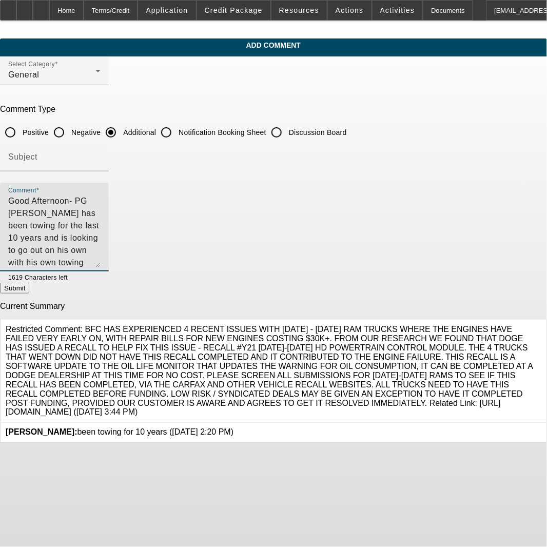
click at [100, 230] on textarea "Good Afternoon- PG Justin Horton has been towing for the last 10 years and is l…" at bounding box center [54, 231] width 92 height 72
click at [100, 215] on textarea "Good Afternoon- PG Justin Horton has been towing for the last 10 years and is l…" at bounding box center [54, 231] width 92 height 72
click at [100, 224] on textarea "Good Afternoon- PG Justin Horton has been towing for the last 10 years and is l…" at bounding box center [54, 231] width 92 height 72
click at [100, 228] on textarea "Good Afternoon- PG Justin Horton has been towing for the last 10 years and is l…" at bounding box center [54, 231] width 92 height 72
click at [100, 239] on textarea "Good Afternoon- PG Justin Horton has been towing for the last 10 years and is l…" at bounding box center [54, 231] width 92 height 72
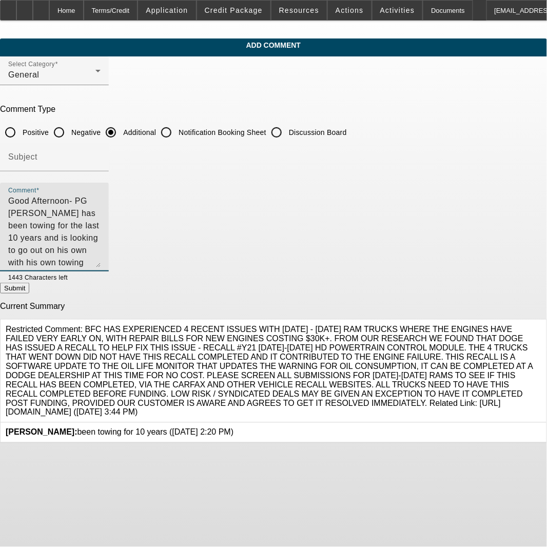
drag, startPoint x: 363, startPoint y: 238, endPoint x: -34, endPoint y: 187, distance: 400.6
click at [0, 187] on html "Home Terms/Credit Application Credit Package Resources Actions Activities Docum…" at bounding box center [273, 273] width 547 height 547
type textarea "Good Afternoon- PG Justin Horton has been towing for the last 10 years and is l…"
click at [29, 293] on button "Submit" at bounding box center [14, 287] width 29 height 11
radio input "true"
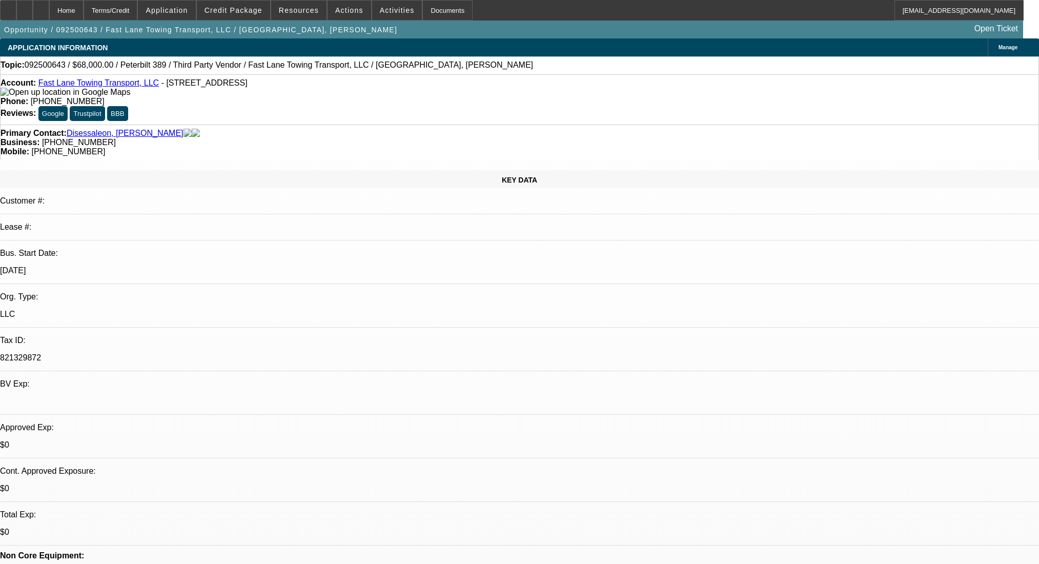
select select "0"
select select "2"
select select "0.1"
select select "4"
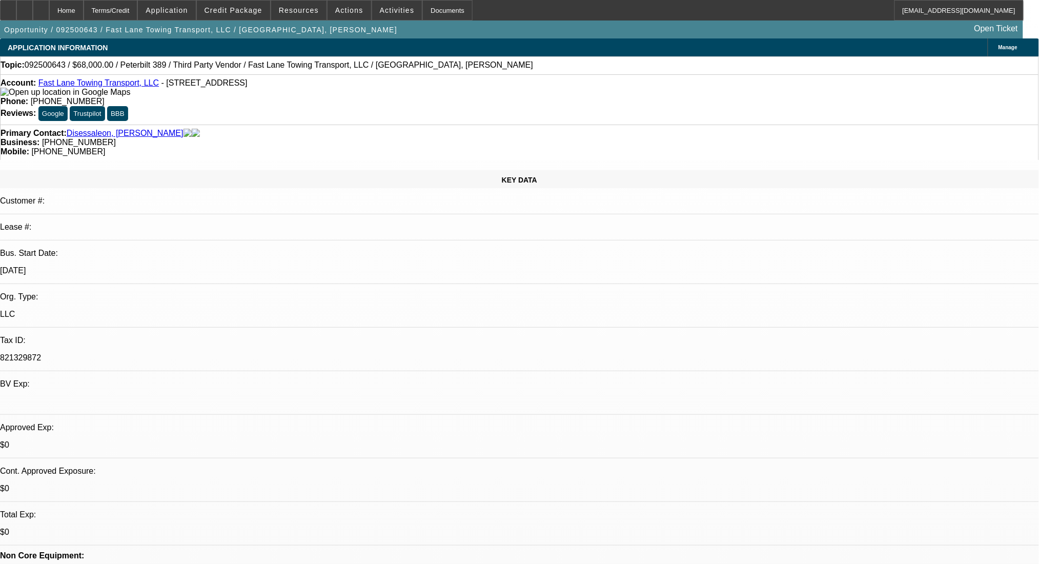
click at [49, 5] on div at bounding box center [41, 10] width 16 height 21
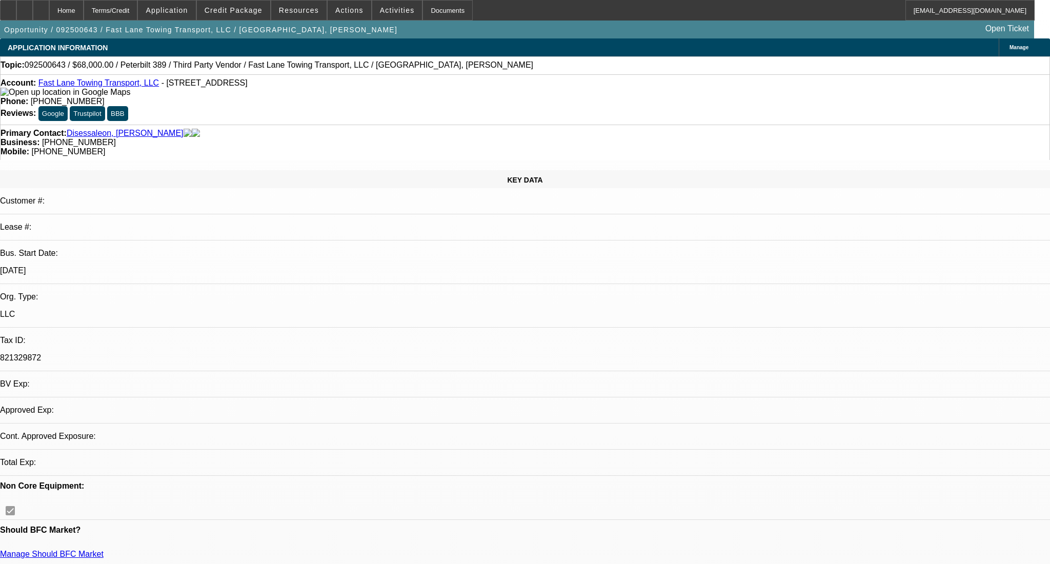
select select "0"
select select "2"
select select "0.1"
select select "4"
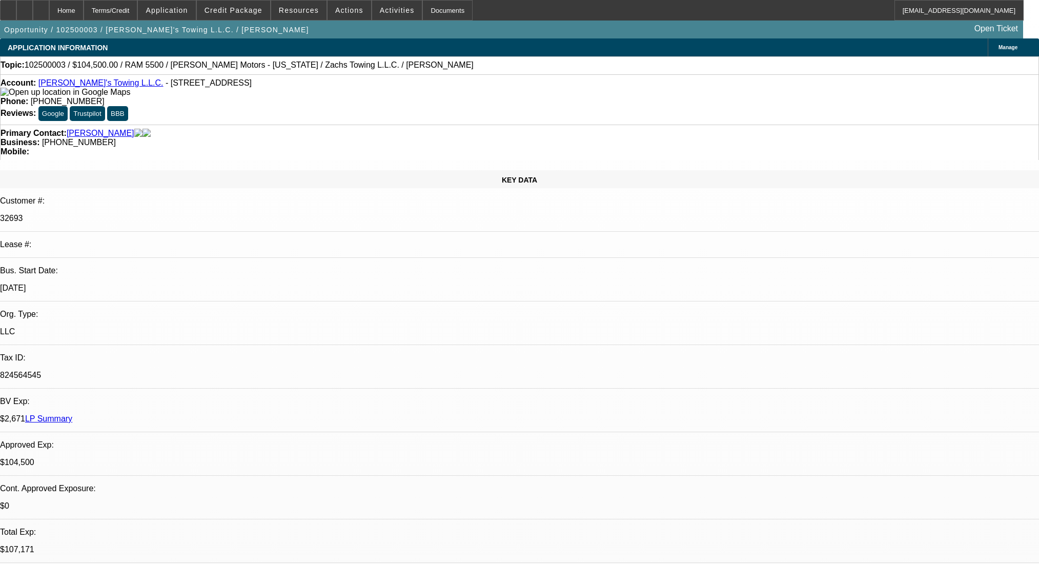
select select "0"
select select "3"
select select "0.2"
select select "17"
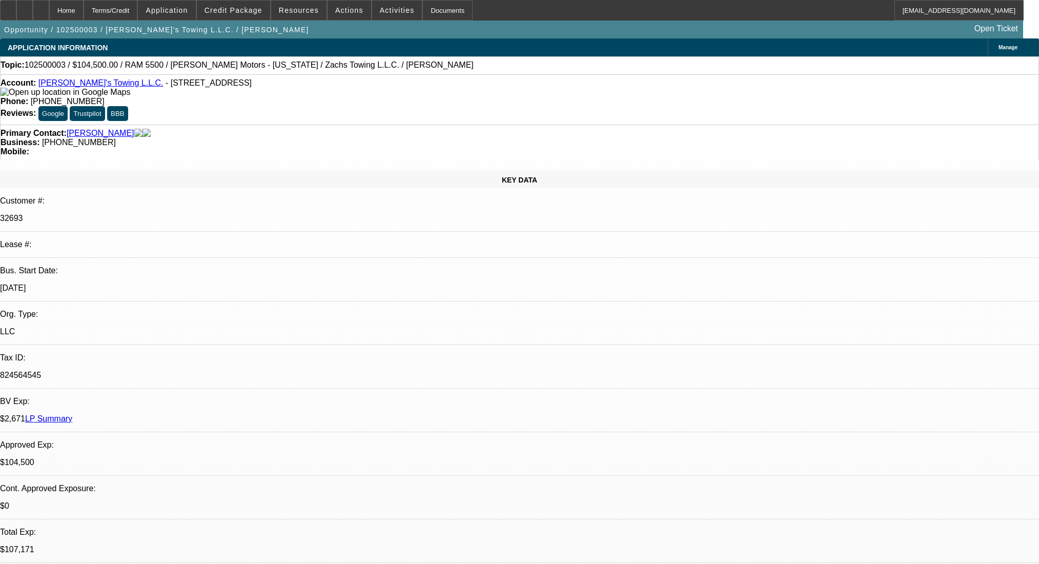
select select "0"
select select "3"
select select "0.2"
select select "17"
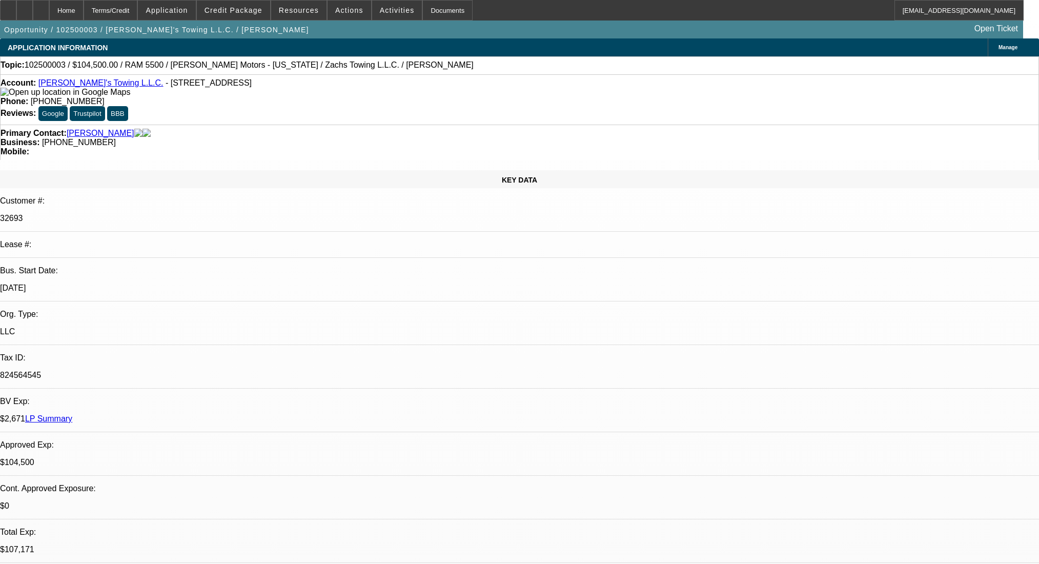
select select "0"
select select "3"
select select "0.2"
select select "17"
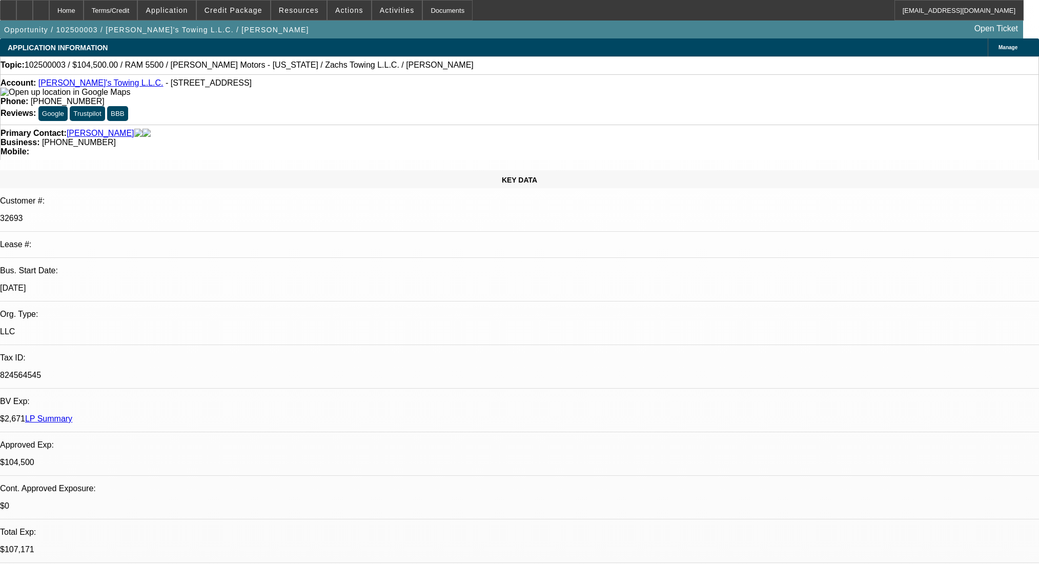
select select "0"
select select "2"
select select "0.2"
select select "17"
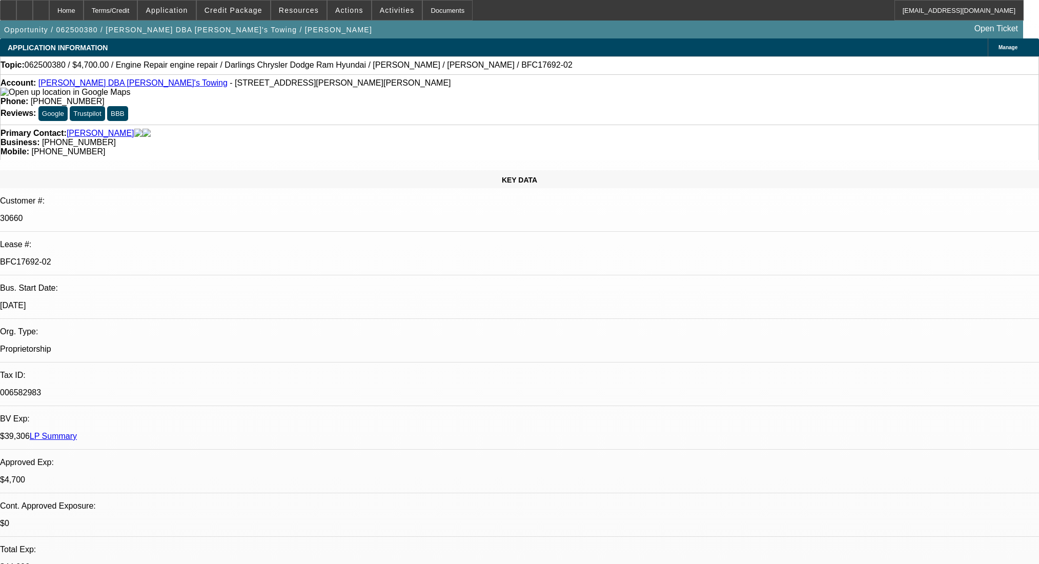
select select "0"
select select "2"
select select "0"
select select "6"
select select "0"
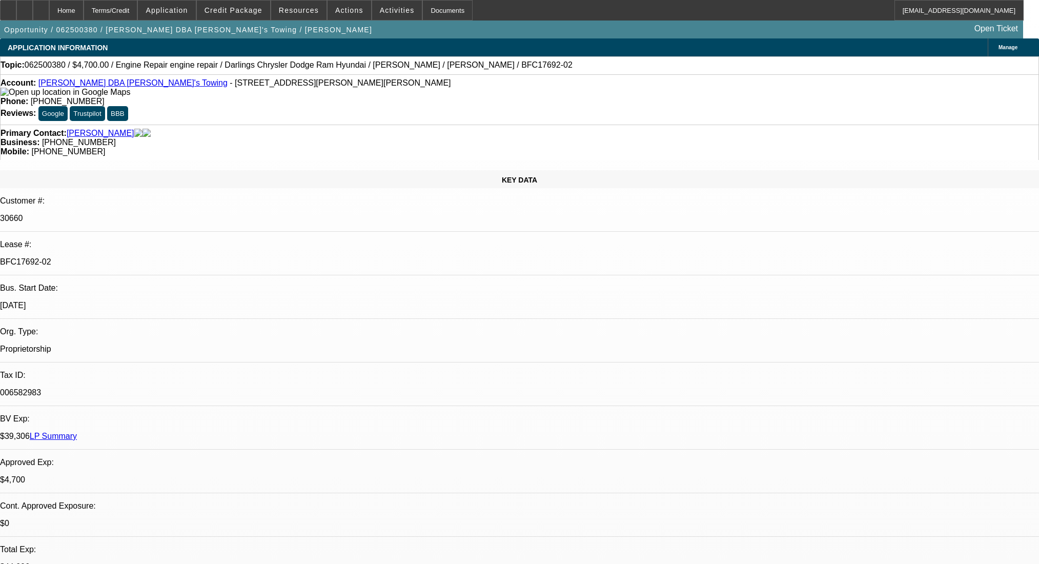
select select "2"
select select "0"
select select "6"
select select "0"
select select "2"
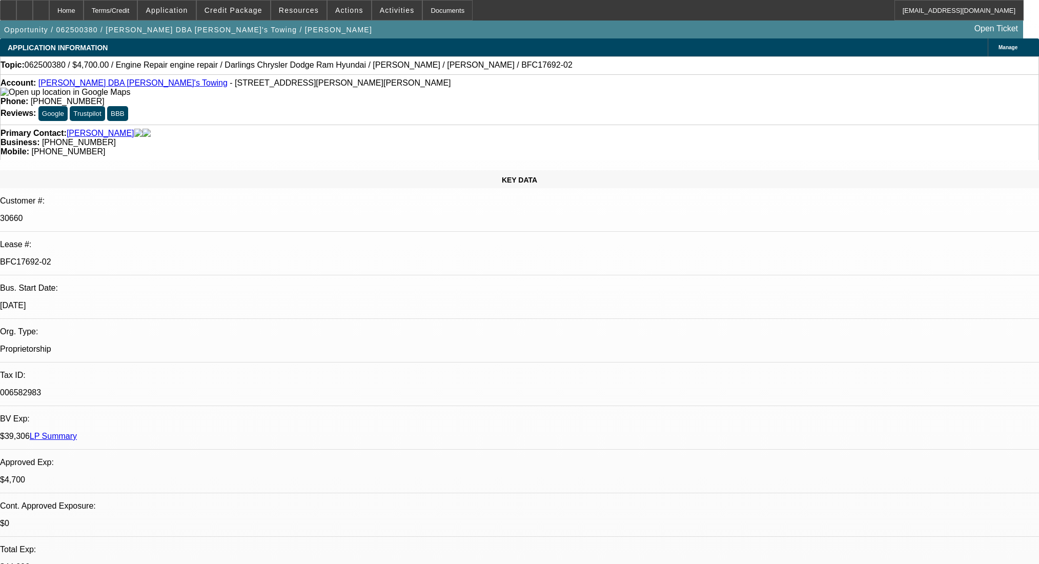
select select "0"
select select "6"
select select "0"
select select "2"
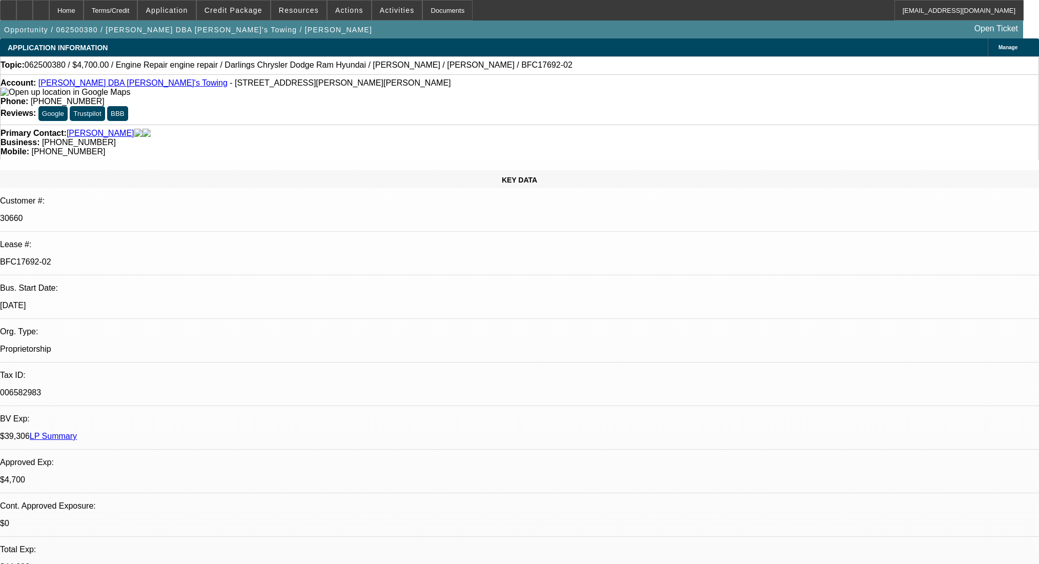
select select "0"
select select "6"
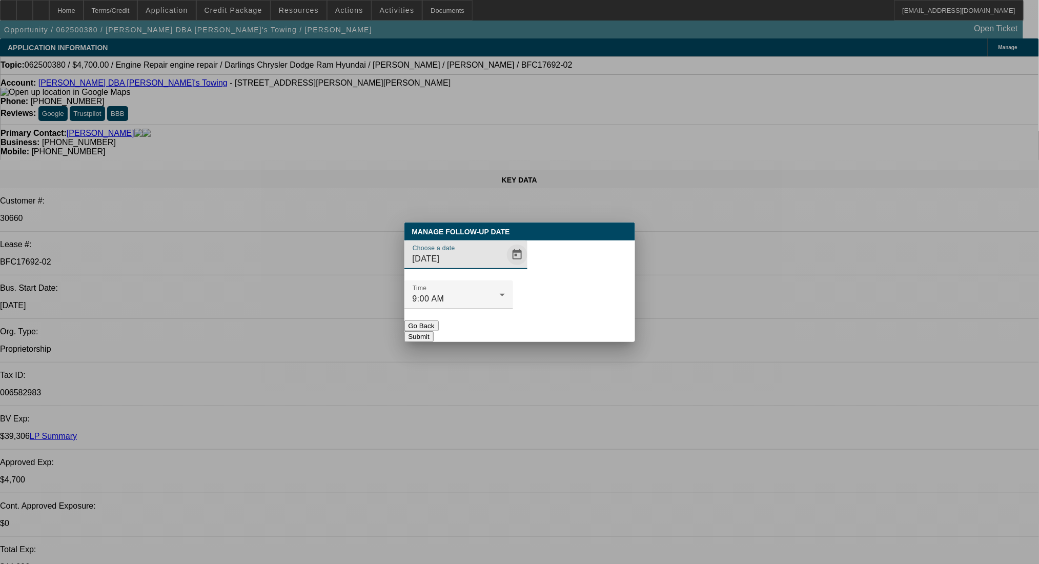
click at [505, 267] on span "Open calendar" at bounding box center [517, 255] width 25 height 25
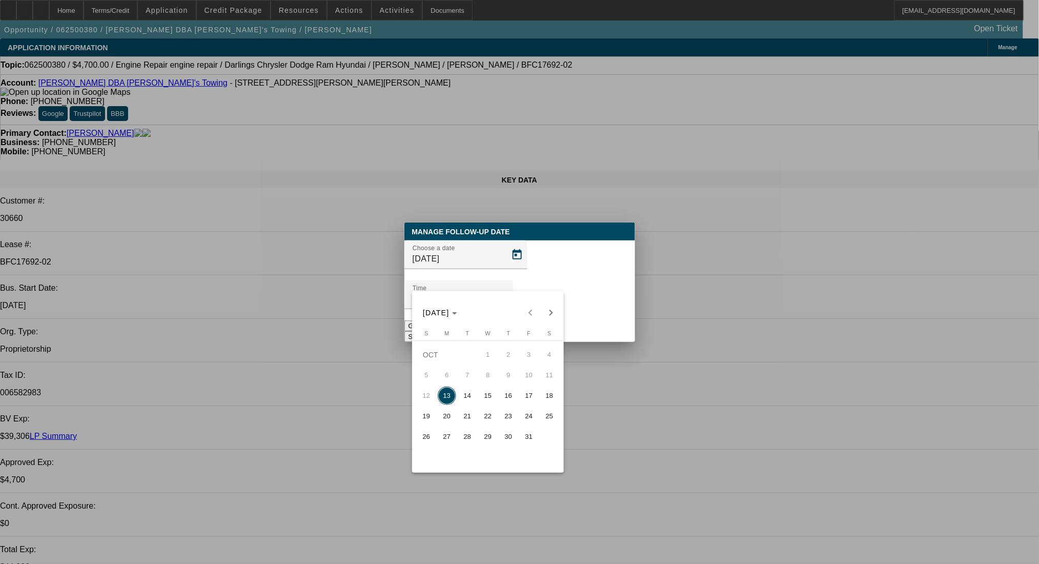
drag, startPoint x: 486, startPoint y: 398, endPoint x: 504, endPoint y: 385, distance: 22.4
click at [487, 398] on span "15" at bounding box center [488, 396] width 18 height 18
type input "10/15/2025"
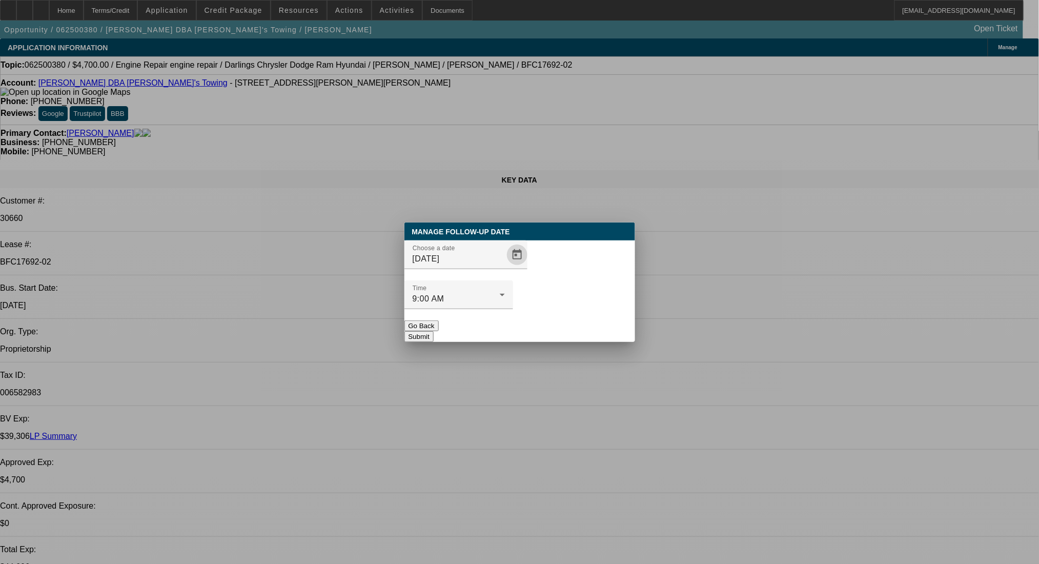
click at [434, 331] on button "Submit" at bounding box center [419, 336] width 29 height 11
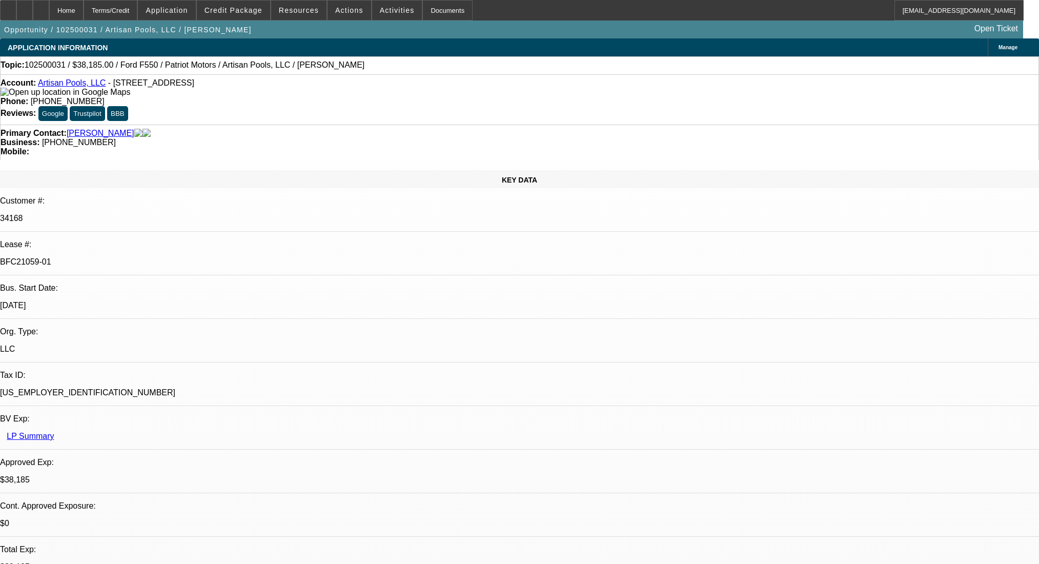
select select "0"
select select "3"
select select "0.1"
select select "4"
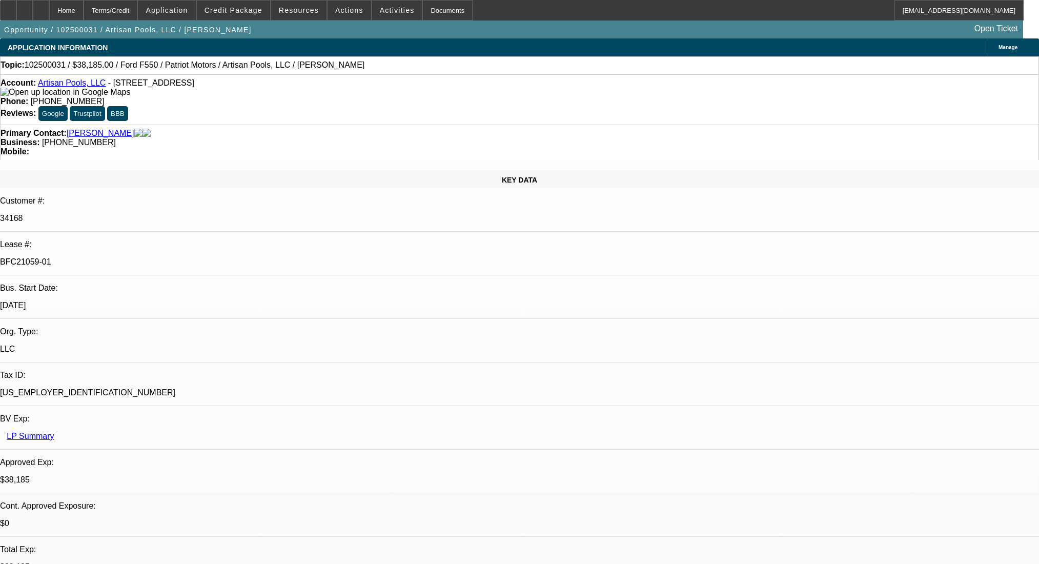
select select "0"
select select "0.1"
select select "4"
select select "0"
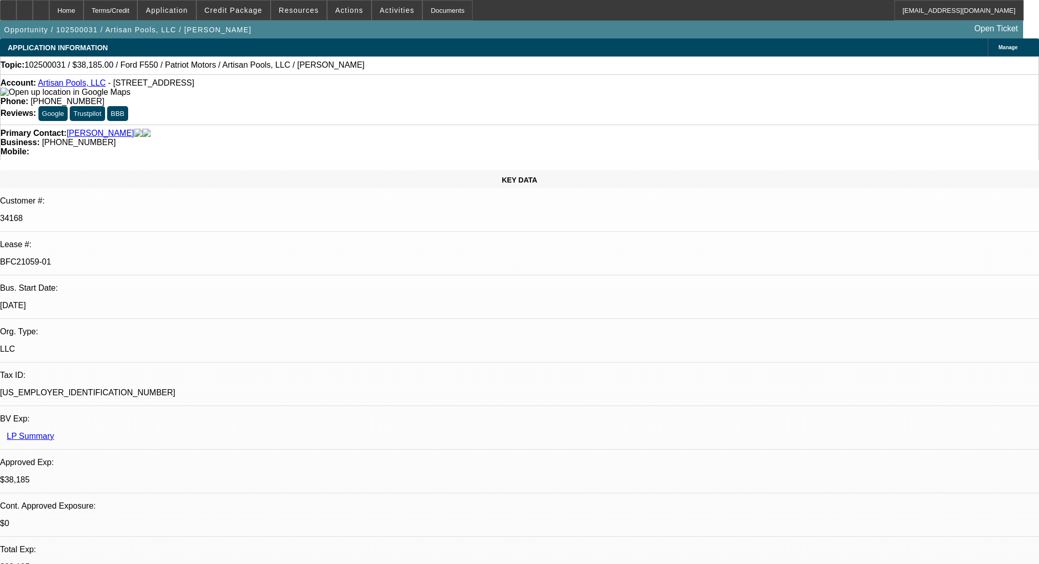
select select "0"
select select "3"
select select "0.1"
select select "4"
select select "0"
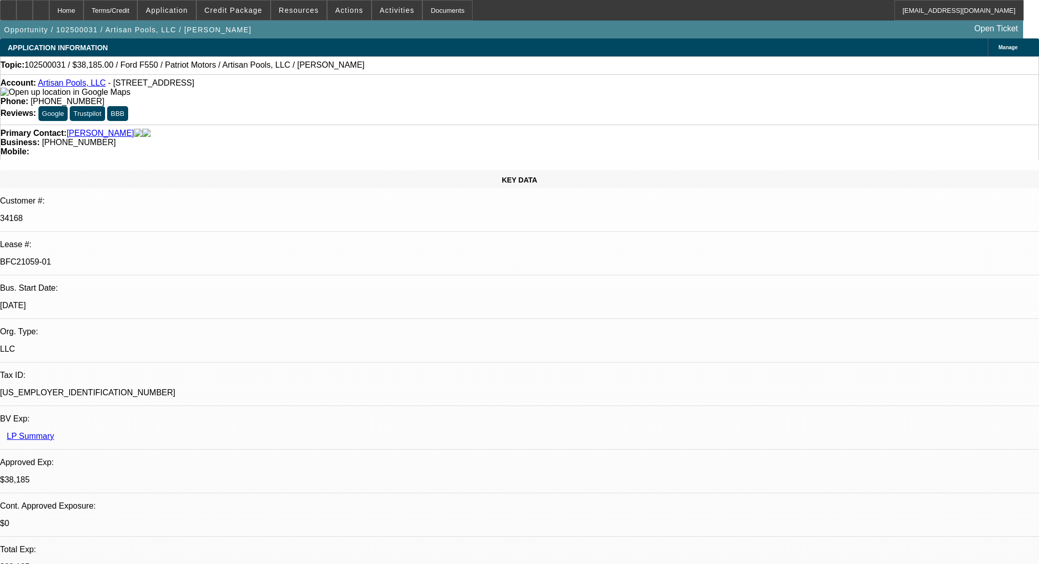
select select "0"
select select "3"
select select "0.1"
select select "4"
drag, startPoint x: 728, startPoint y: 253, endPoint x: 898, endPoint y: 253, distance: 170.2
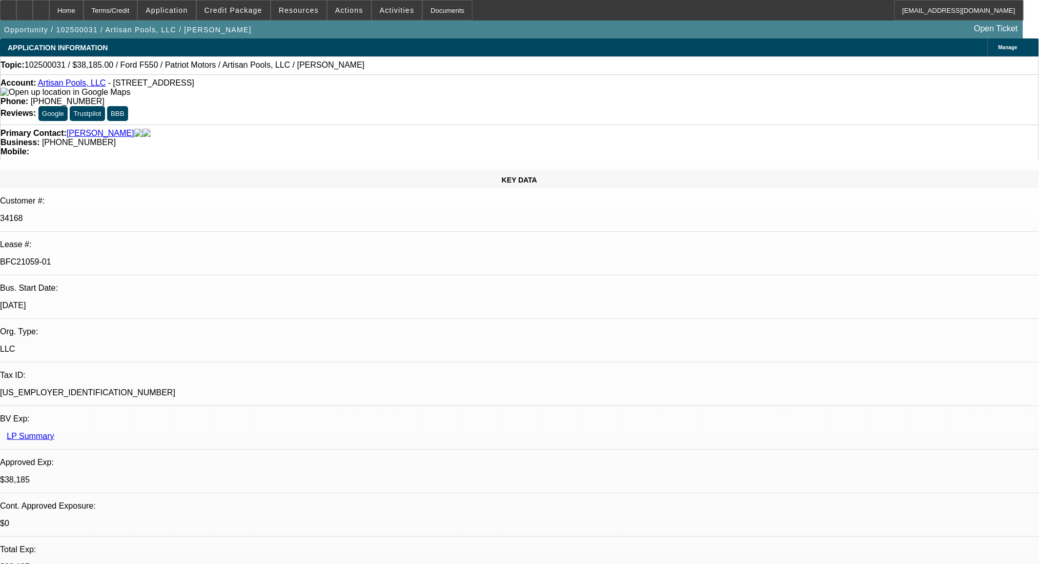
drag, startPoint x: 895, startPoint y: 250, endPoint x: 204, endPoint y: 26, distance: 727.0
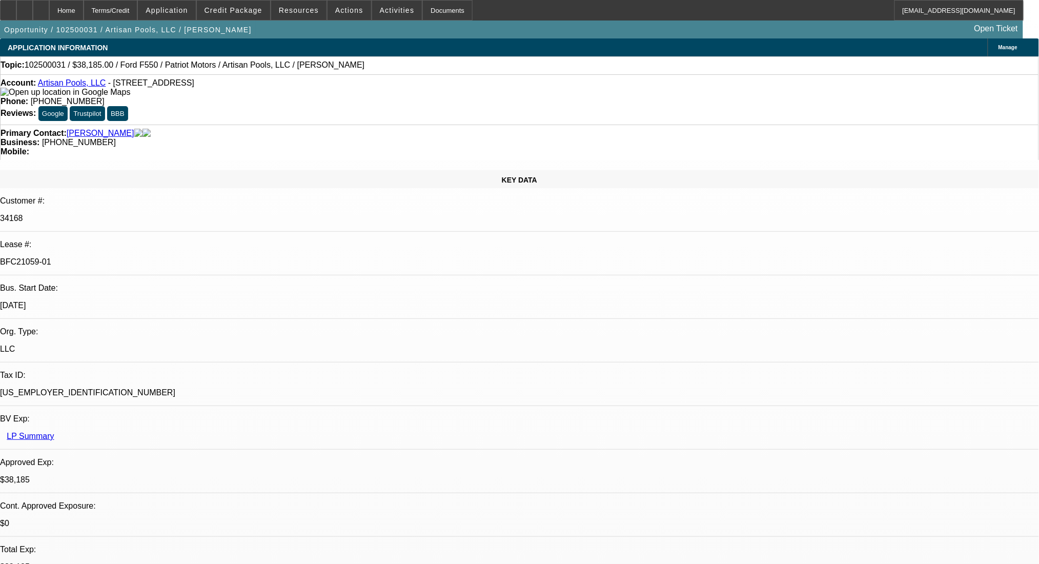
drag, startPoint x: 726, startPoint y: 254, endPoint x: 914, endPoint y: 253, distance: 188.2
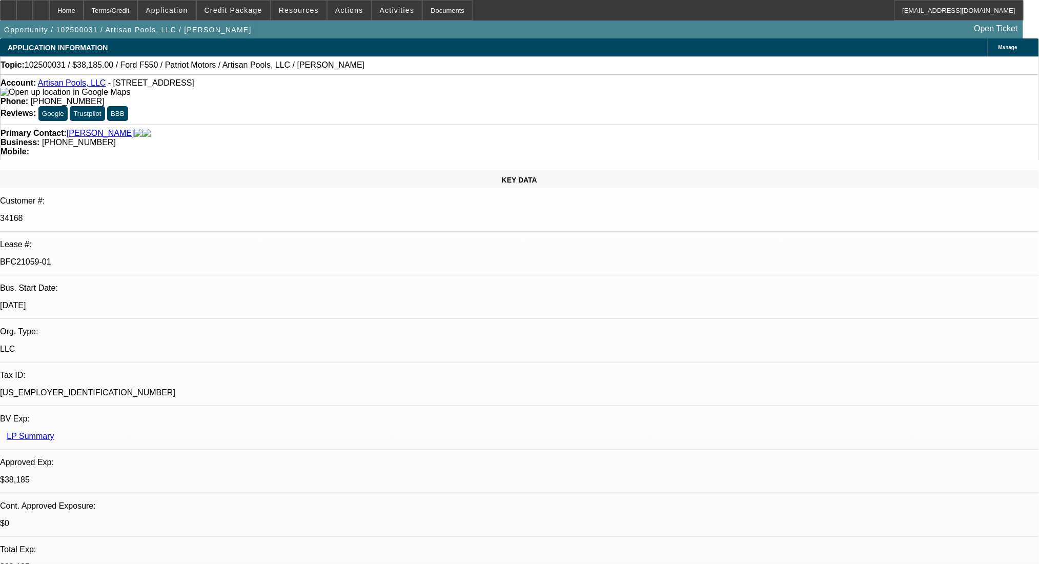
drag, startPoint x: 852, startPoint y: 254, endPoint x: 826, endPoint y: 254, distance: 25.1
drag, startPoint x: 778, startPoint y: 253, endPoint x: 740, endPoint y: 255, distance: 38.0
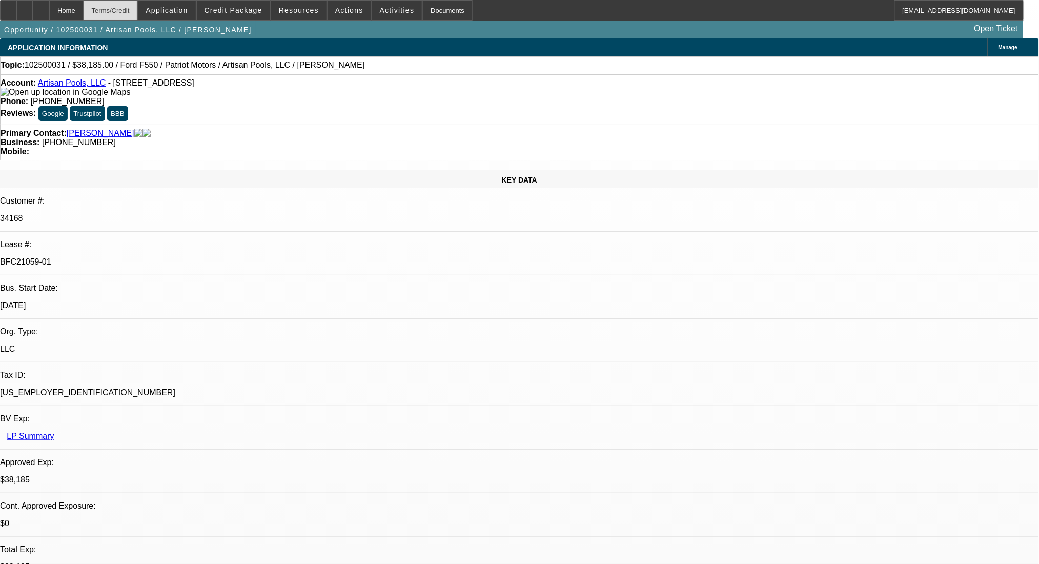
click at [135, 7] on div "Terms/Credit" at bounding box center [111, 10] width 54 height 21
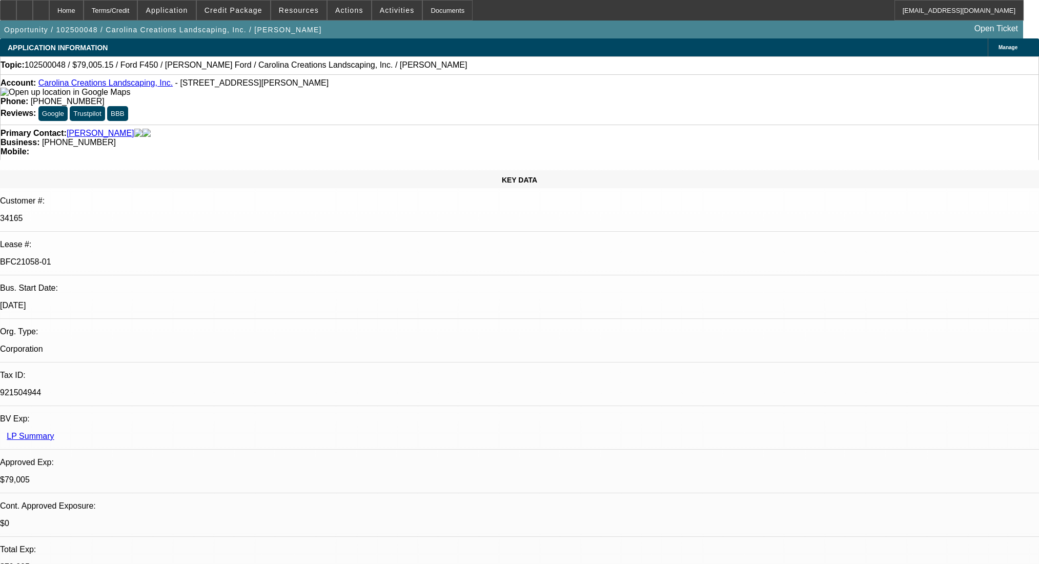
select select "0"
select select "0.1"
select select "4"
select select "0"
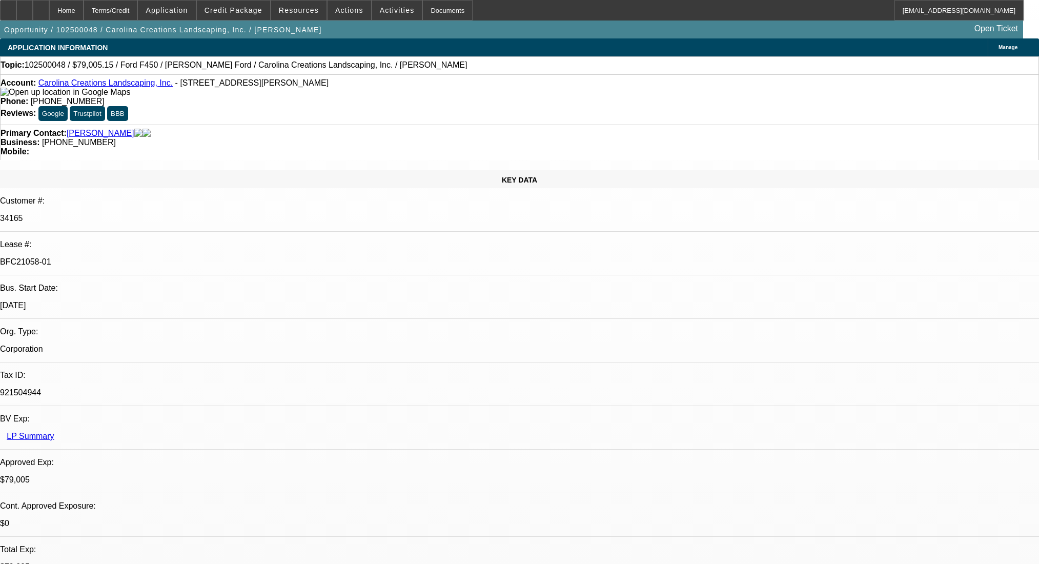
select select "0"
select select "0.1"
select select "4"
select select "0"
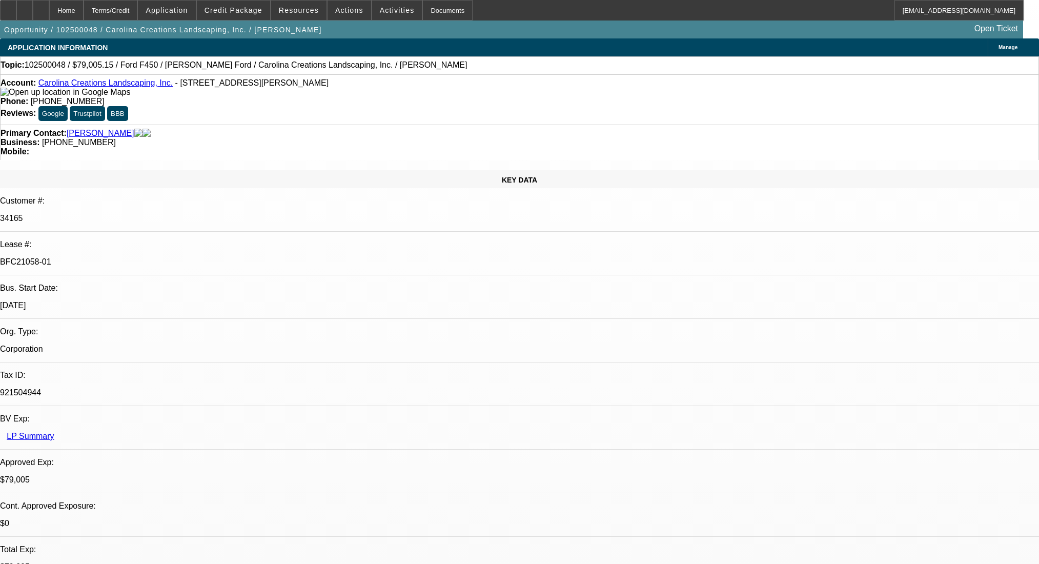
select select "0.1"
select select "4"
select select "0"
select select "0.1"
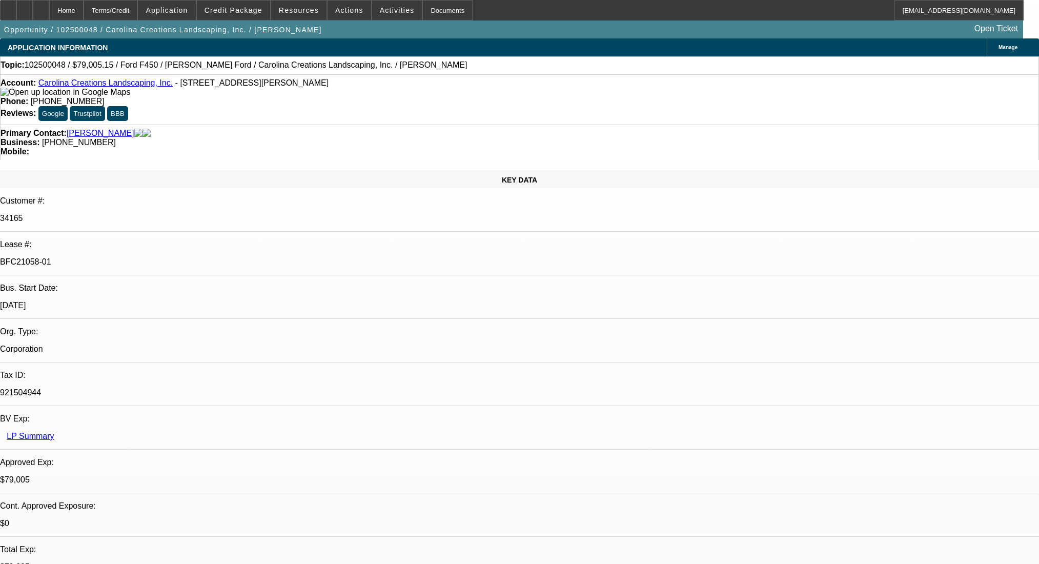
select select "4"
click at [49, 6] on div at bounding box center [41, 10] width 16 height 21
select select "0"
select select "0.1"
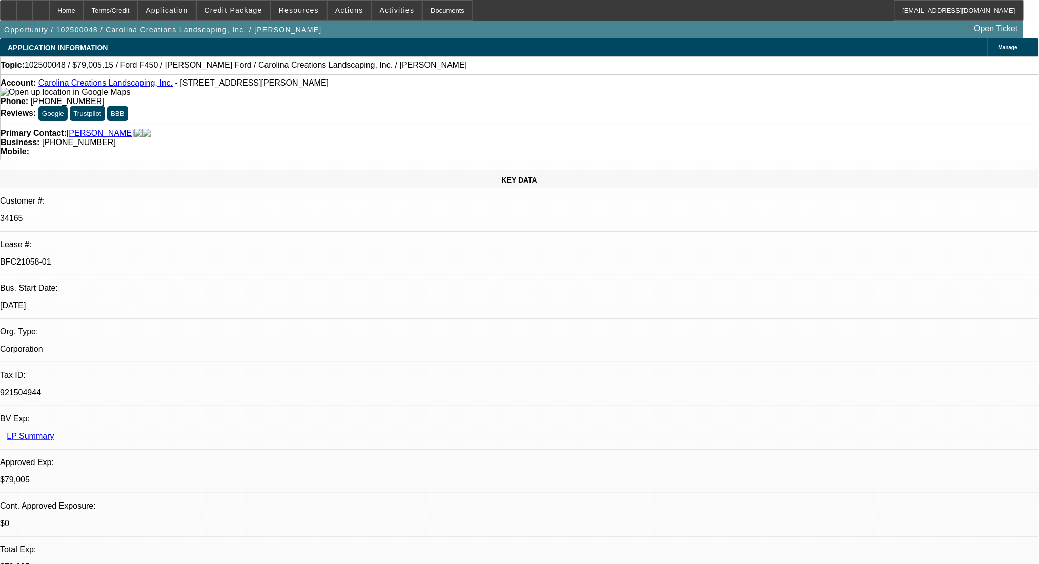
select select "4"
select select "0"
select select "0.1"
select select "4"
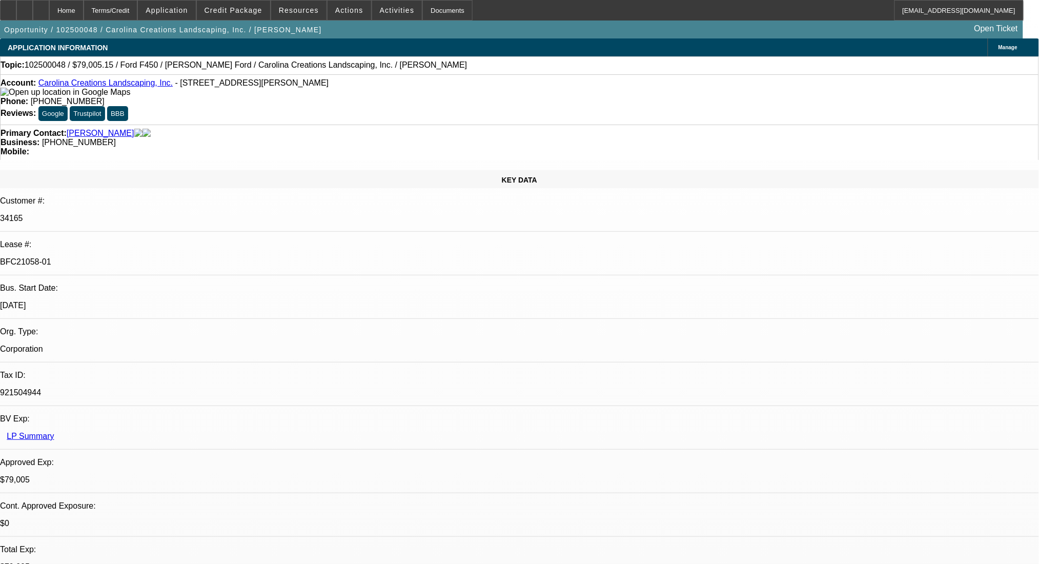
select select "0"
select select "0.1"
select select "4"
select select "0"
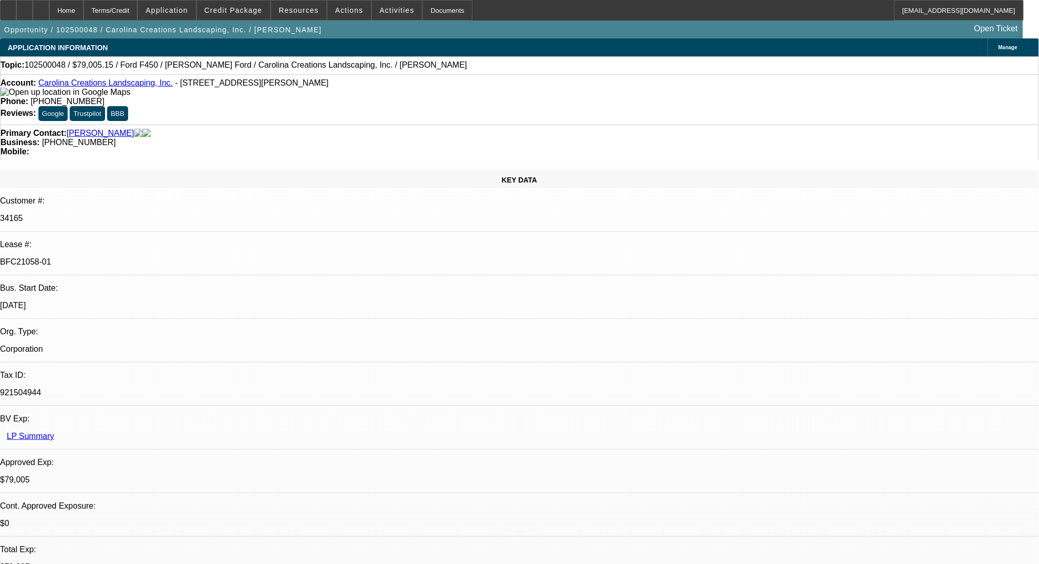
select select "0"
select select "0.1"
select select "4"
click at [41, 7] on icon at bounding box center [41, 7] width 0 height 0
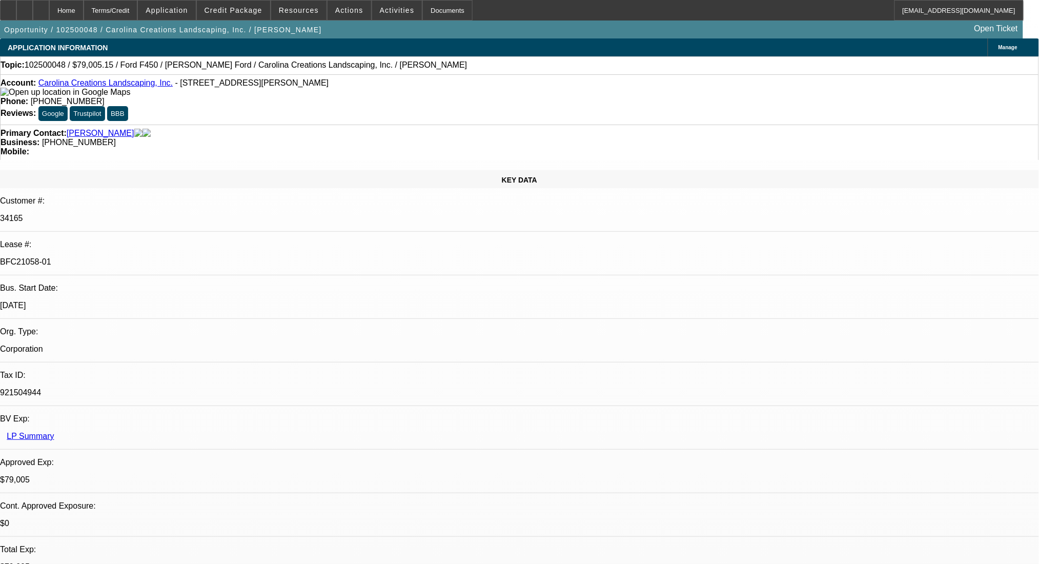
select select "0"
select select "0.1"
select select "4"
select select "0"
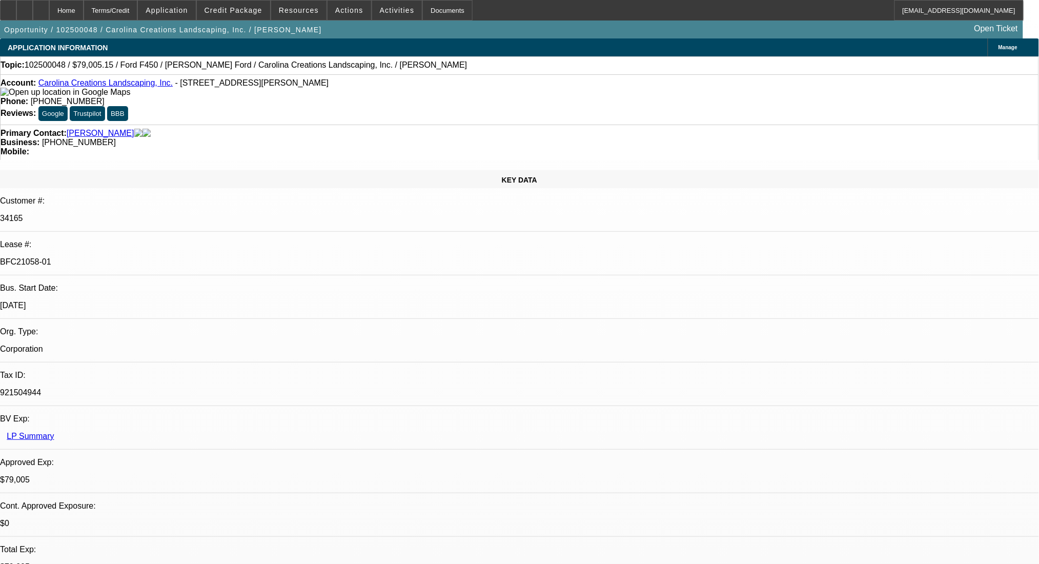
select select "0"
select select "0.1"
select select "4"
select select "0"
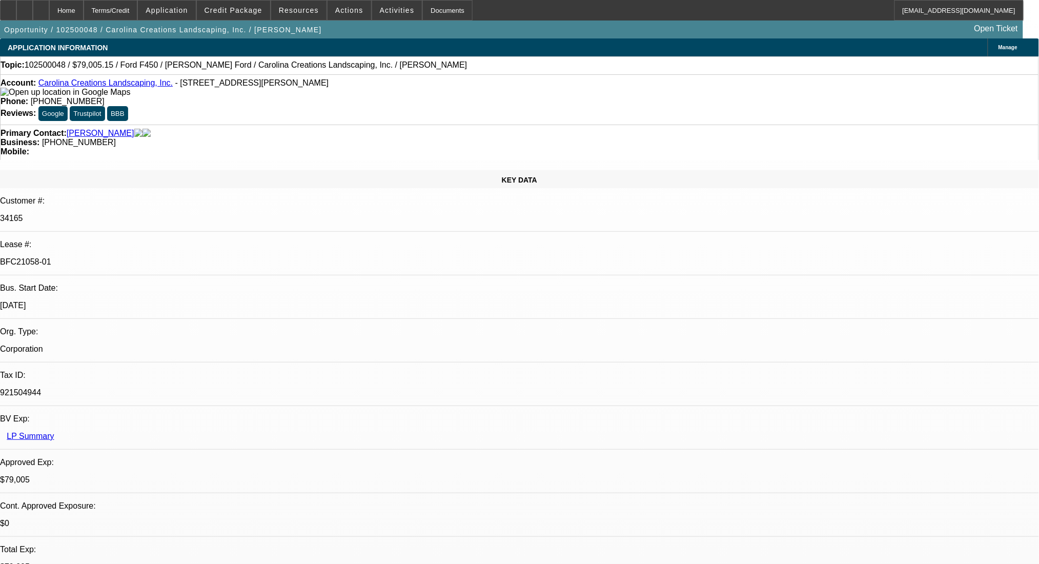
select select "0.1"
select select "4"
select select "0"
select select "0.1"
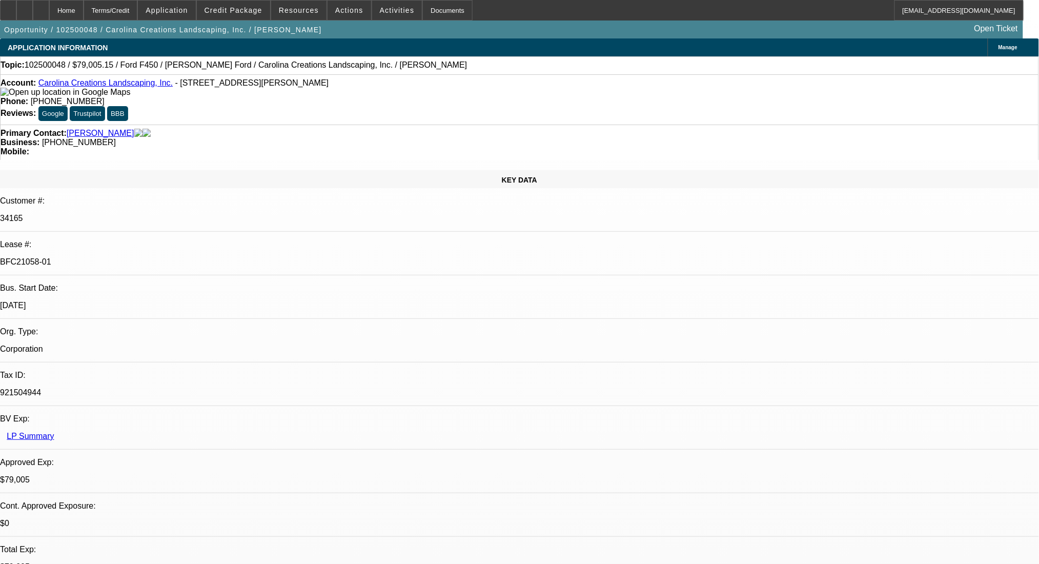
select select "4"
